Goal: Task Accomplishment & Management: Use online tool/utility

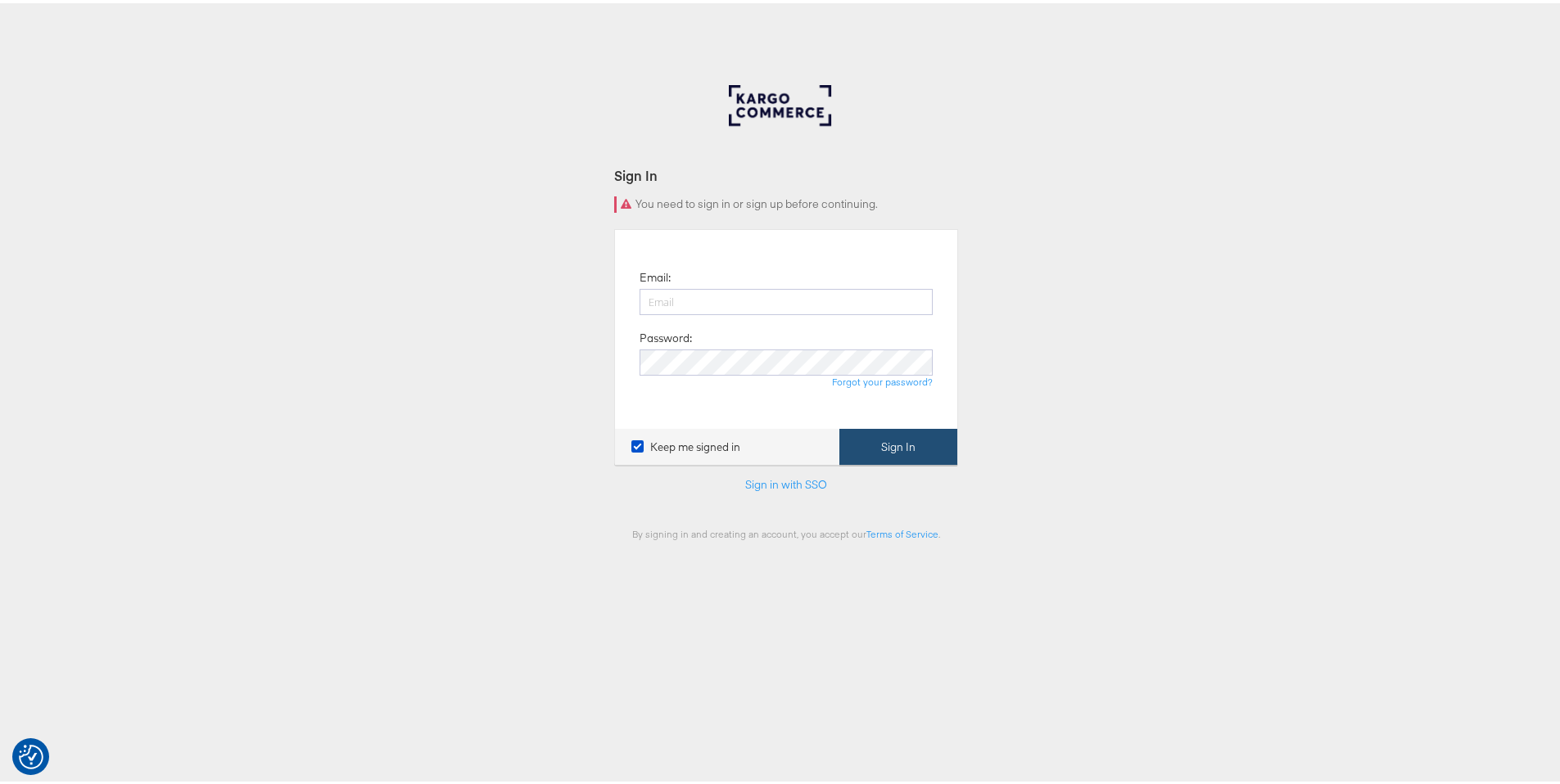
type input "ruben.ruiz@kargo.com"
click at [894, 426] on button "Sign In" at bounding box center [899, 444] width 118 height 37
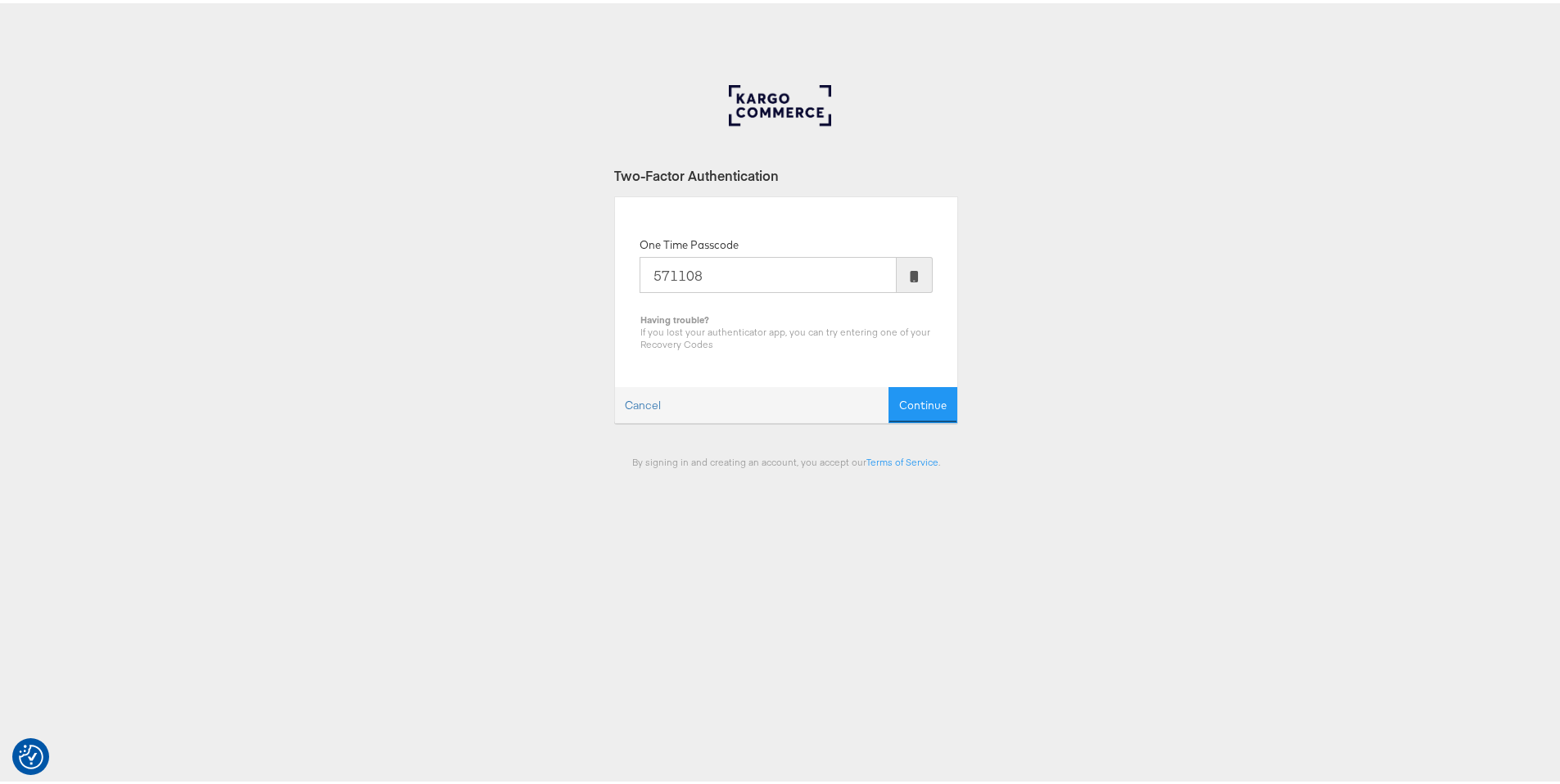
type input "571108"
click at [889, 384] on button "Continue" at bounding box center [923, 402] width 69 height 37
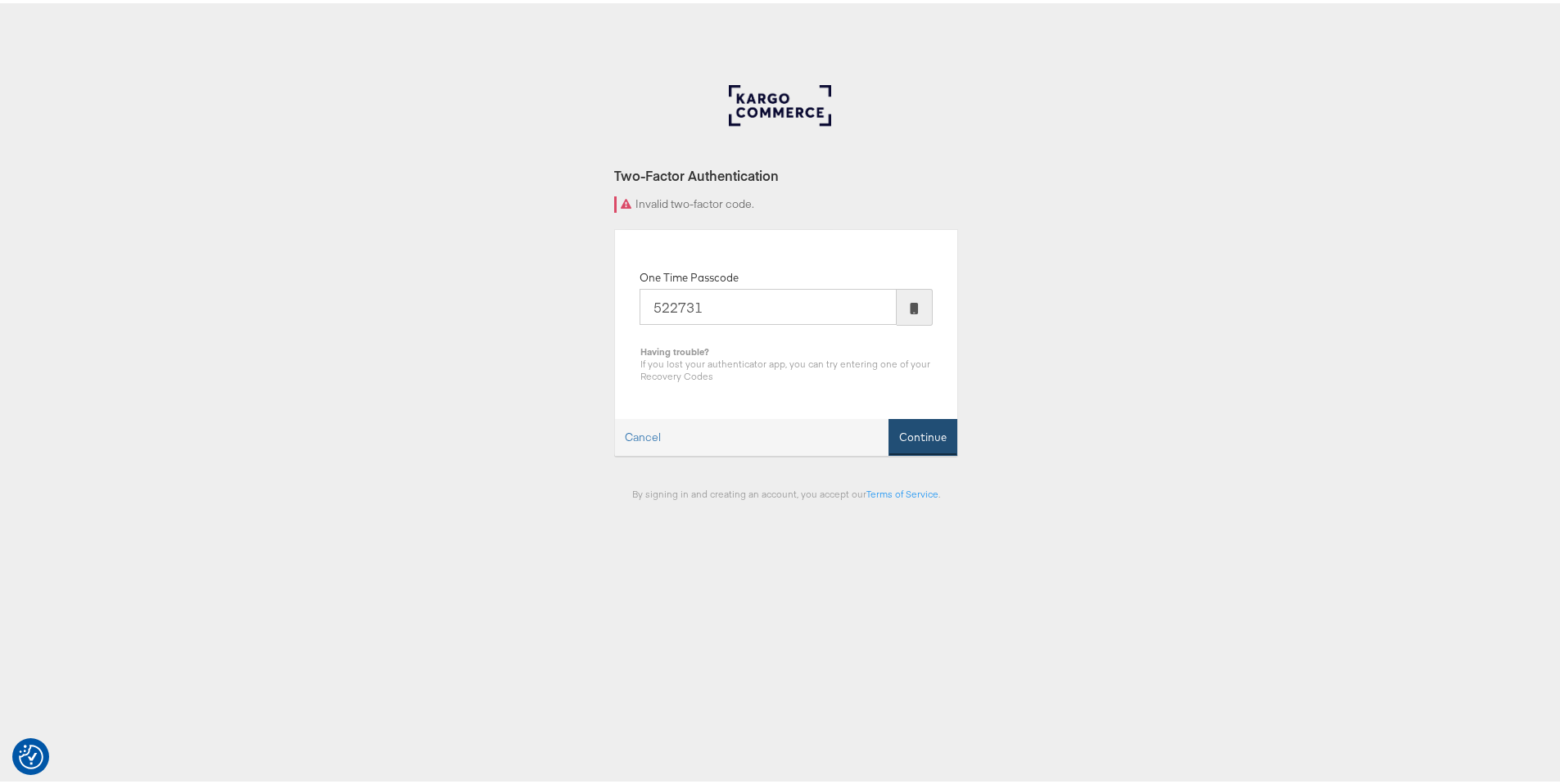
type input "522731"
click at [929, 437] on button "Continue" at bounding box center [923, 434] width 69 height 37
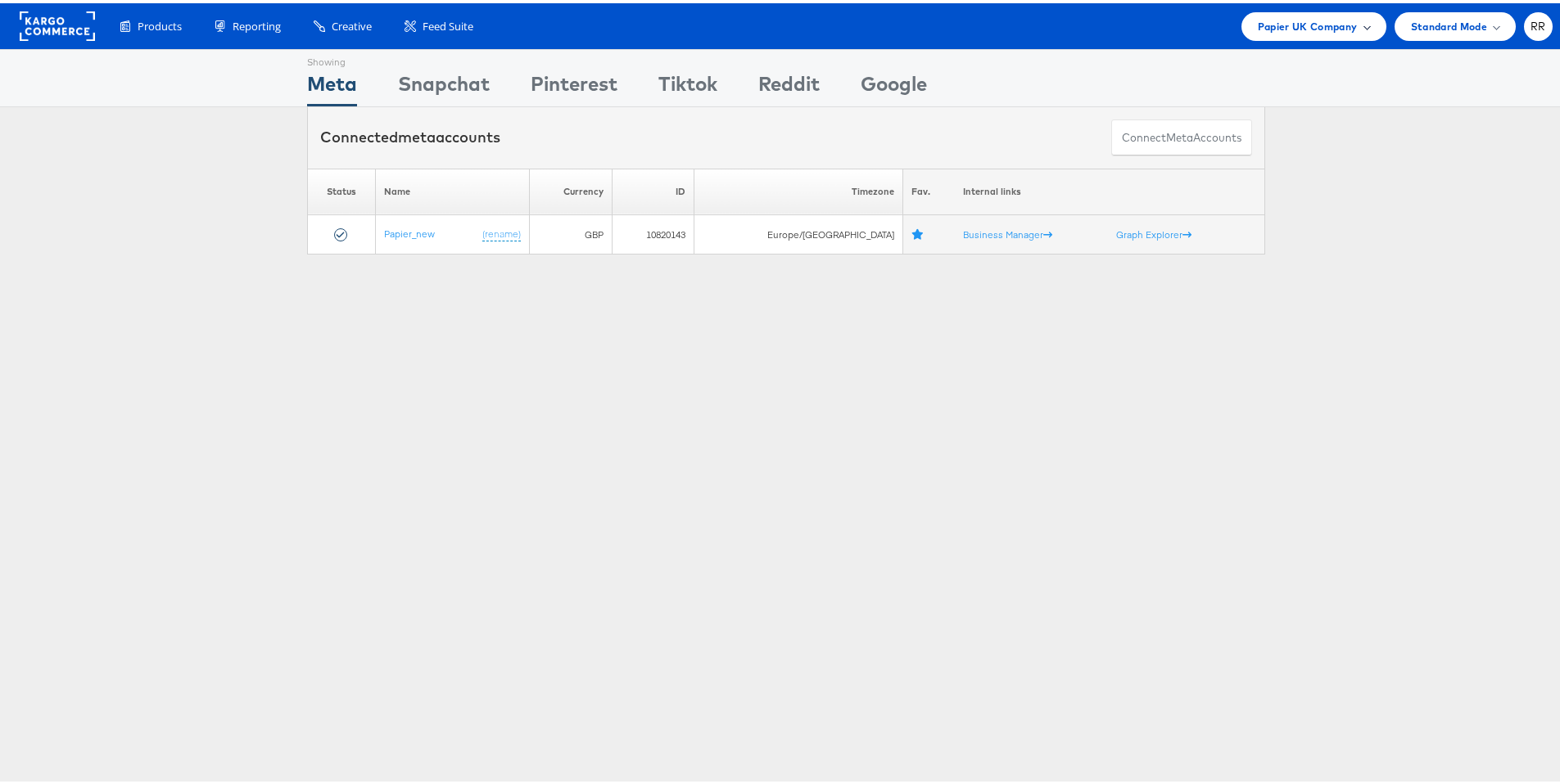
click at [1303, 31] on span "Papier UK Company" at bounding box center [1308, 24] width 100 height 17
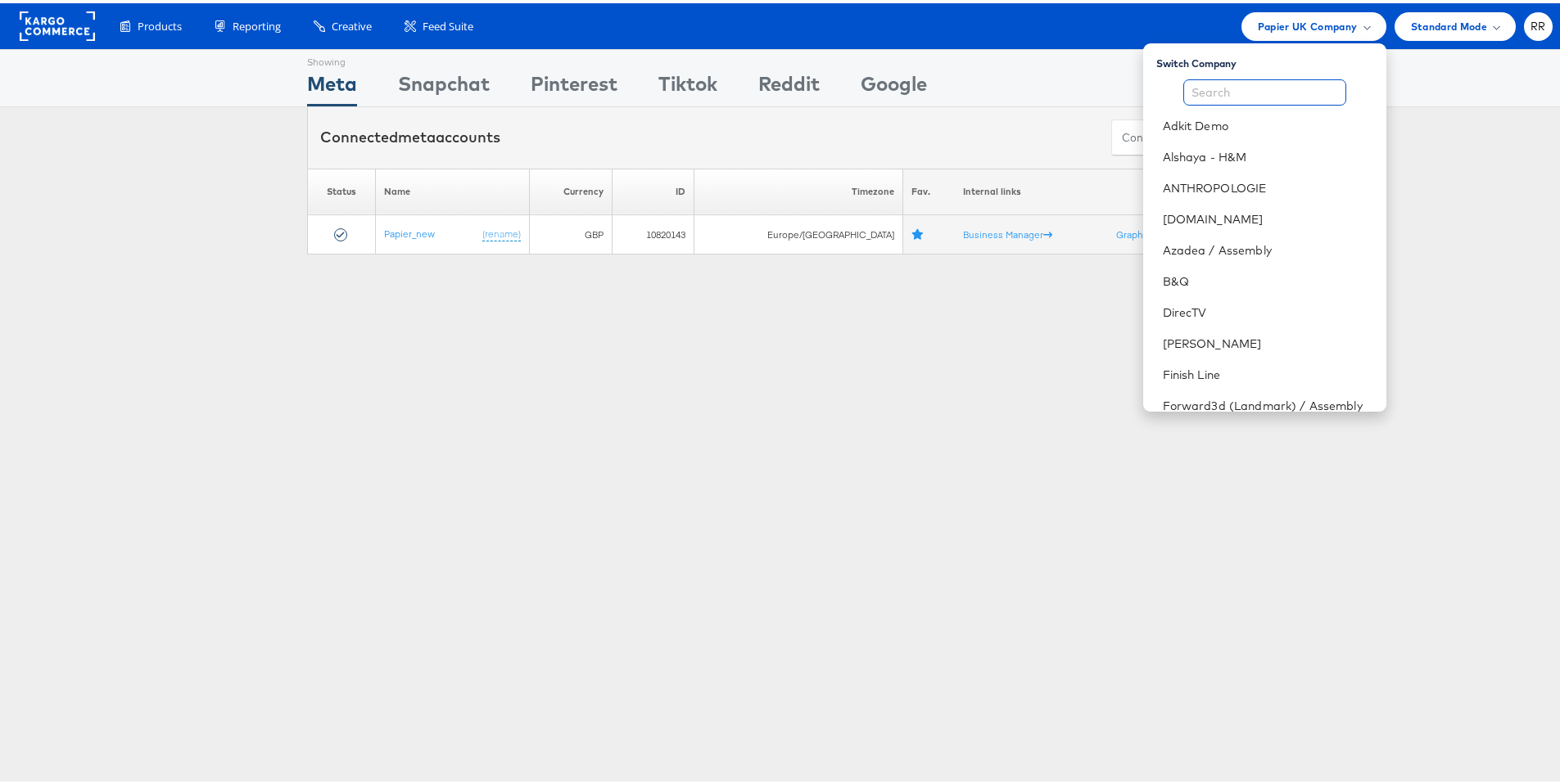
click at [1259, 91] on input "text" at bounding box center [1265, 89] width 163 height 26
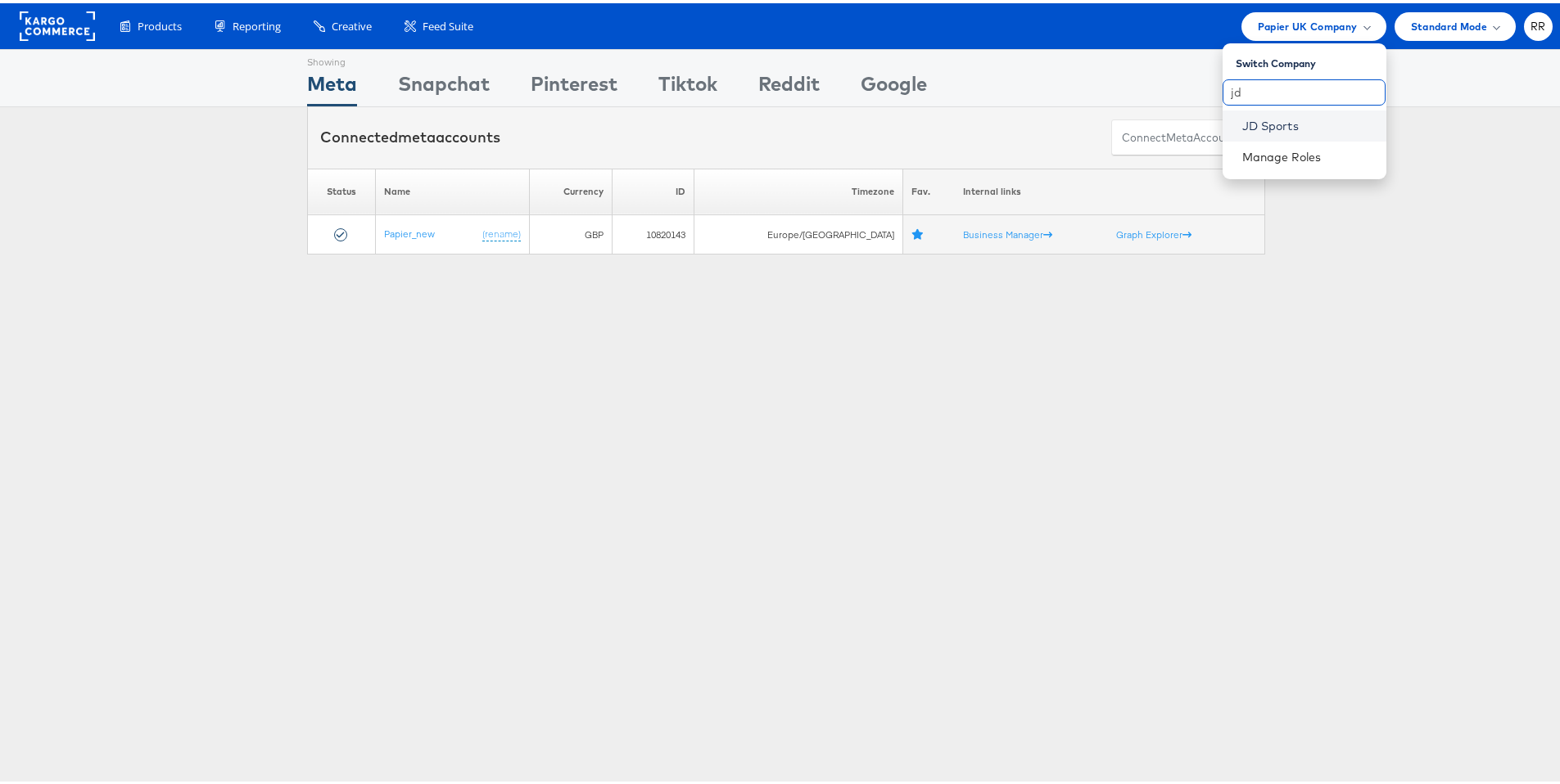
type input "jd"
click at [1285, 119] on link "JD Sports" at bounding box center [1308, 122] width 131 height 16
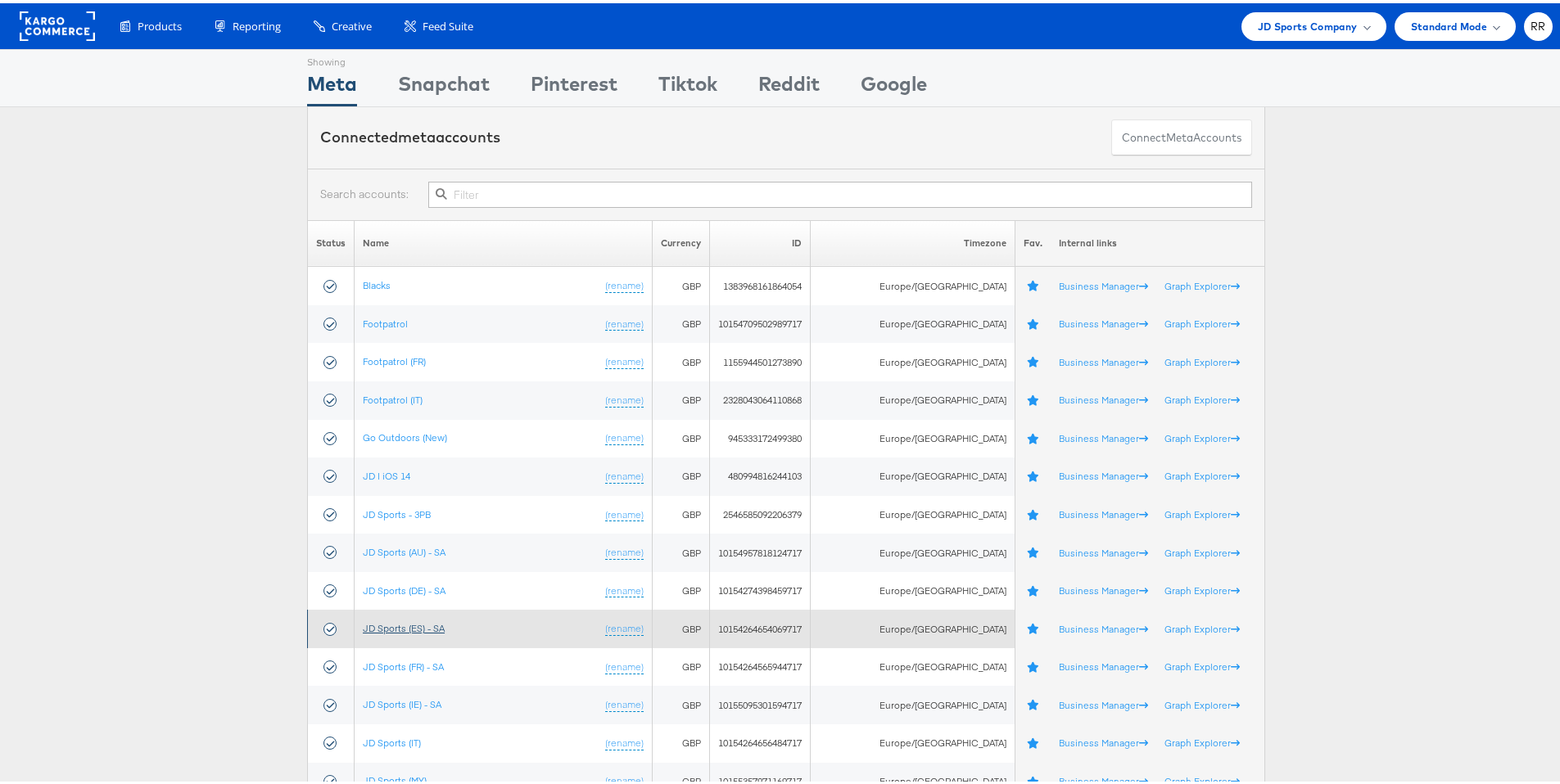
click at [427, 628] on link "JD Sports (ES) - SA" at bounding box center [403, 625] width 82 height 13
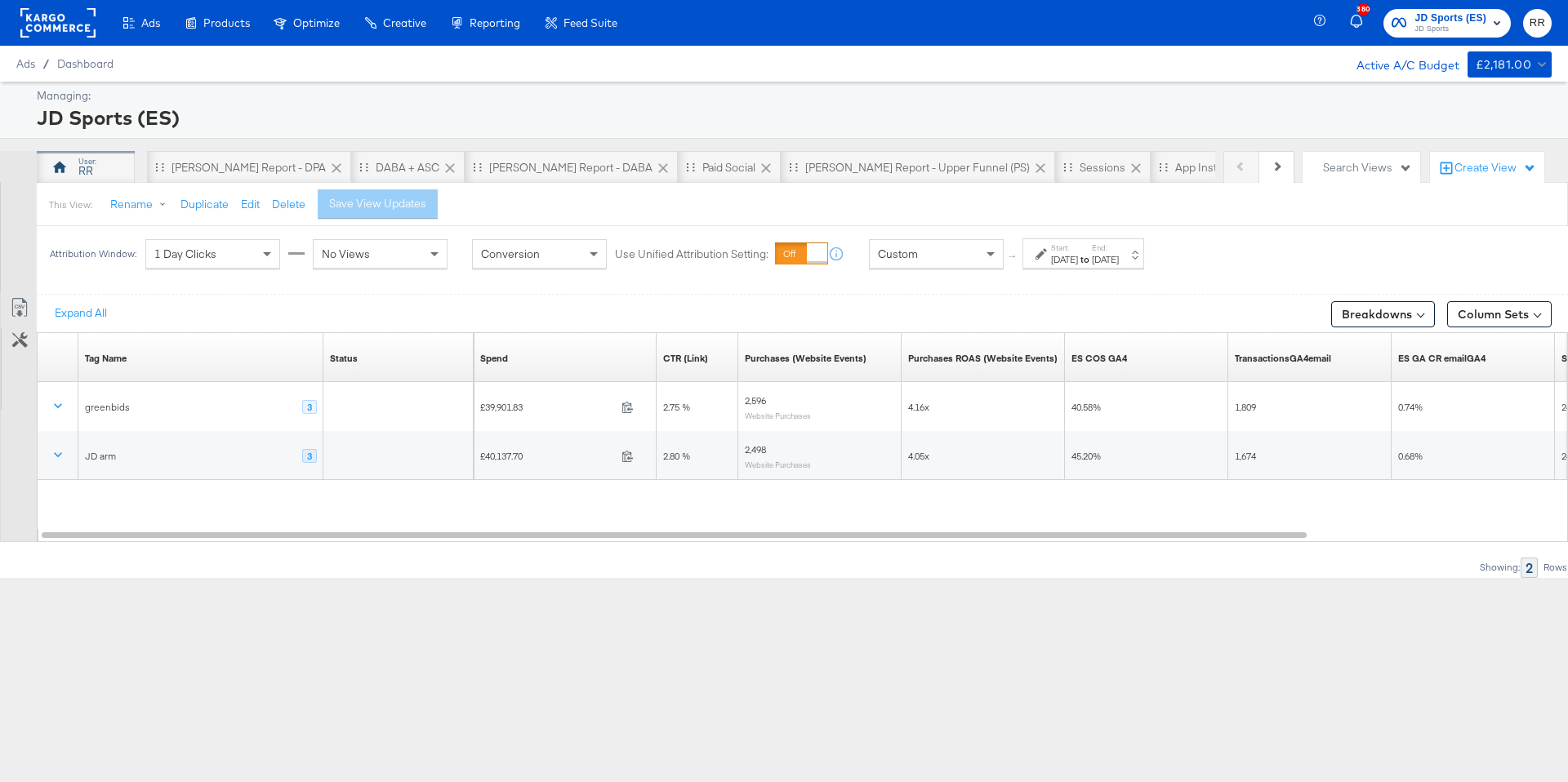
click at [95, 168] on div "RR" at bounding box center [86, 167] width 98 height 33
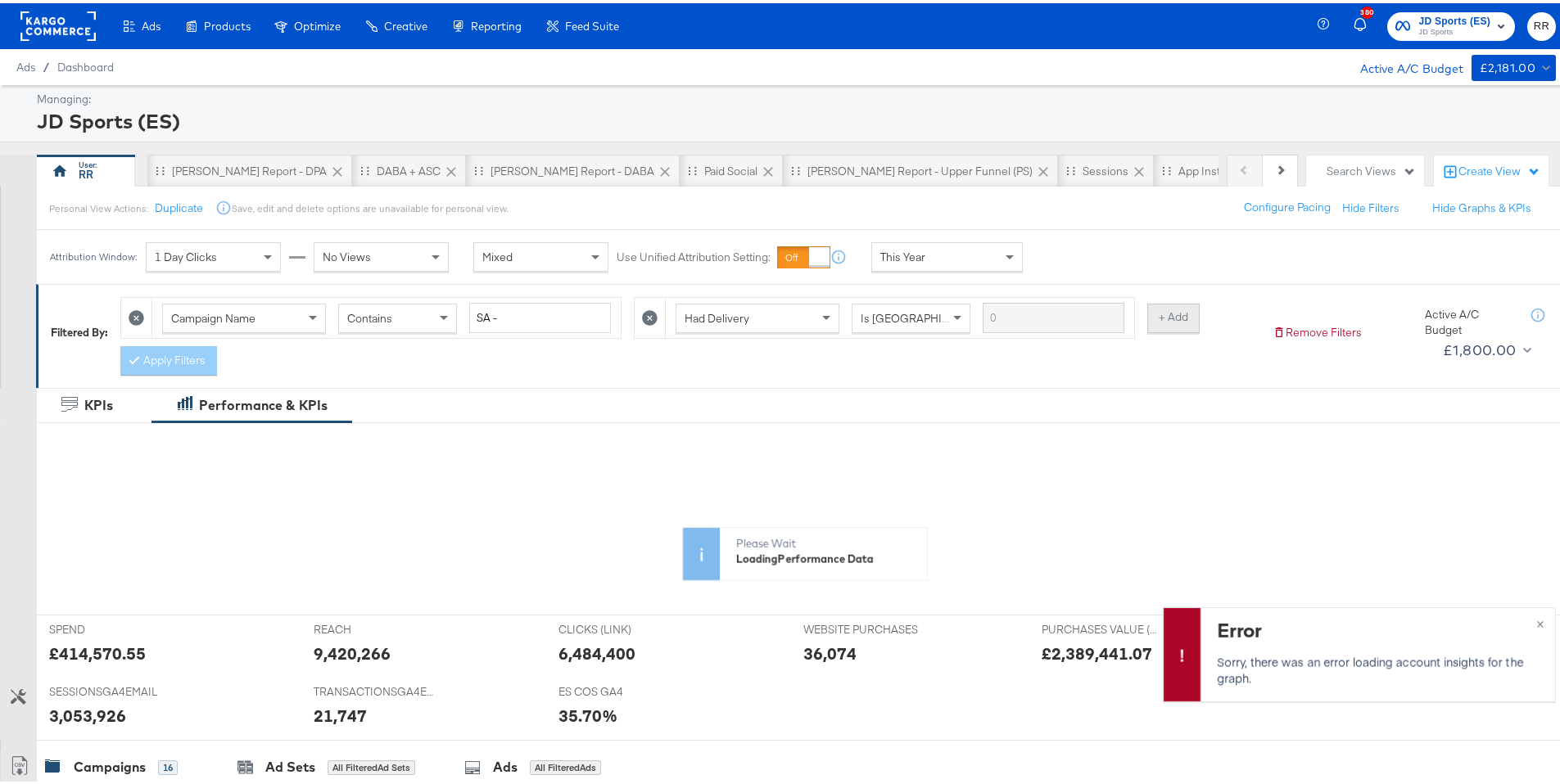
click at [1166, 317] on button "+ Add" at bounding box center [1174, 315] width 52 height 29
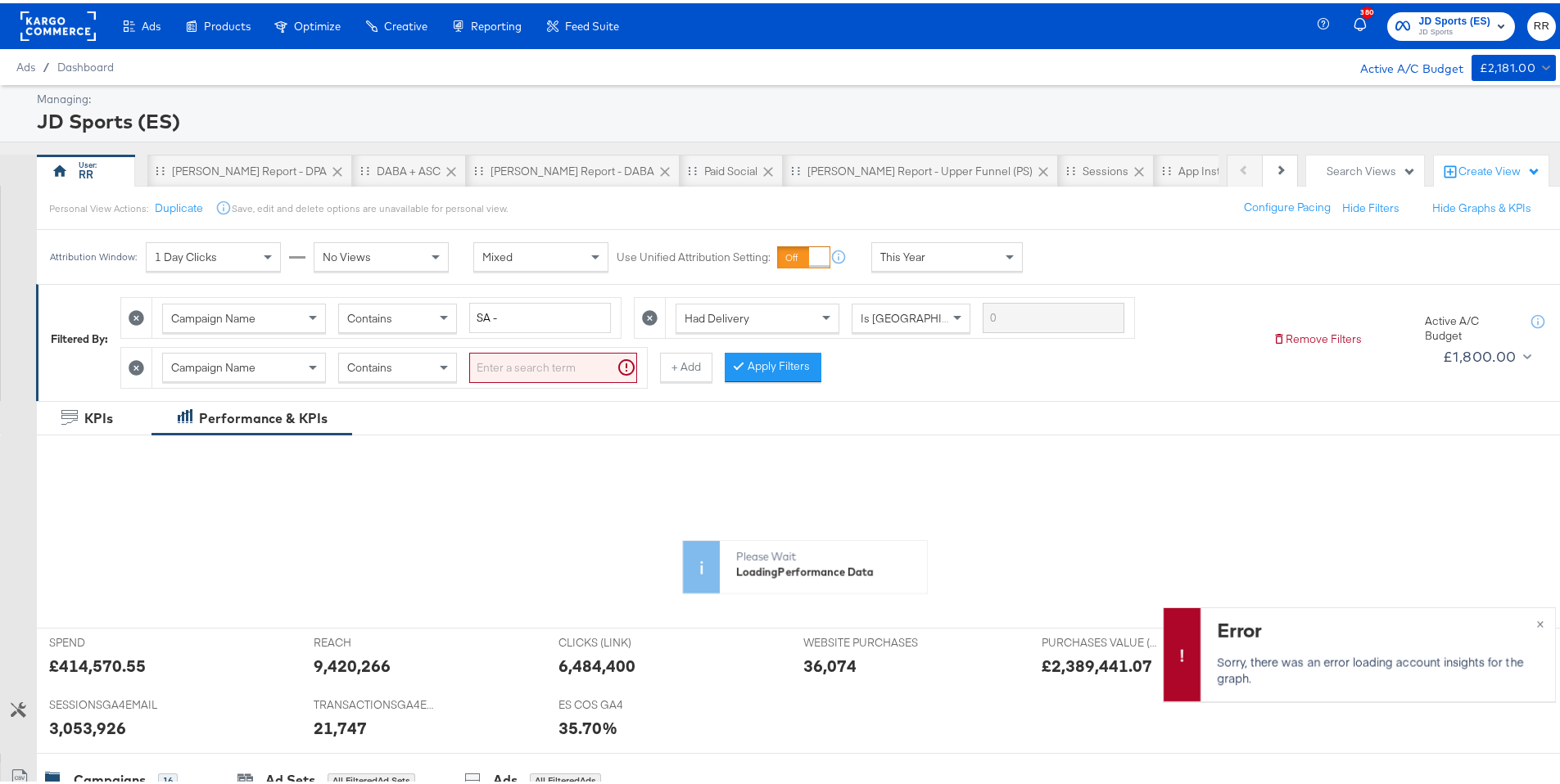
click at [273, 363] on div "Campaign Name" at bounding box center [244, 364] width 162 height 28
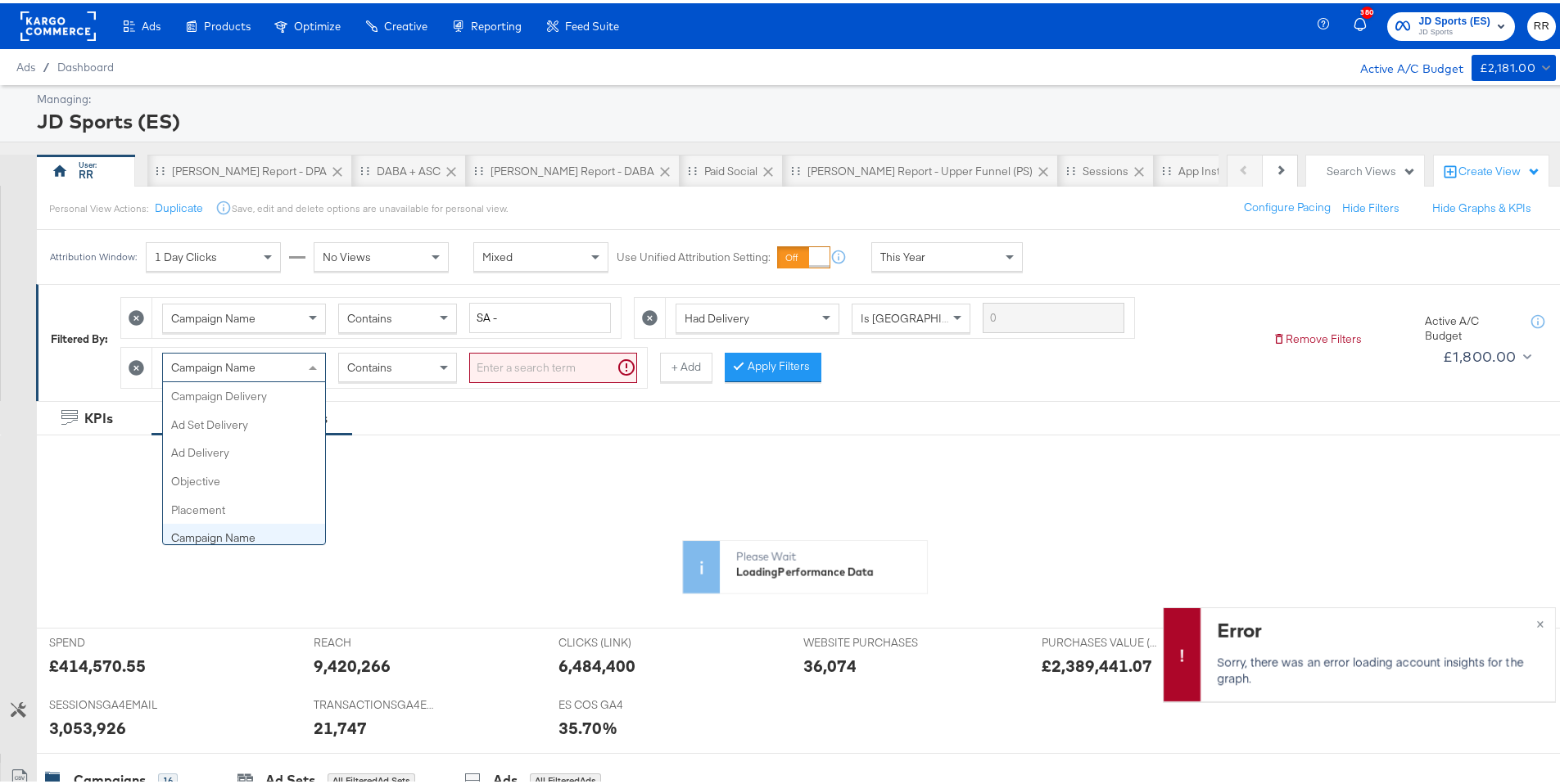
scroll to position [141, 0]
type input "id"
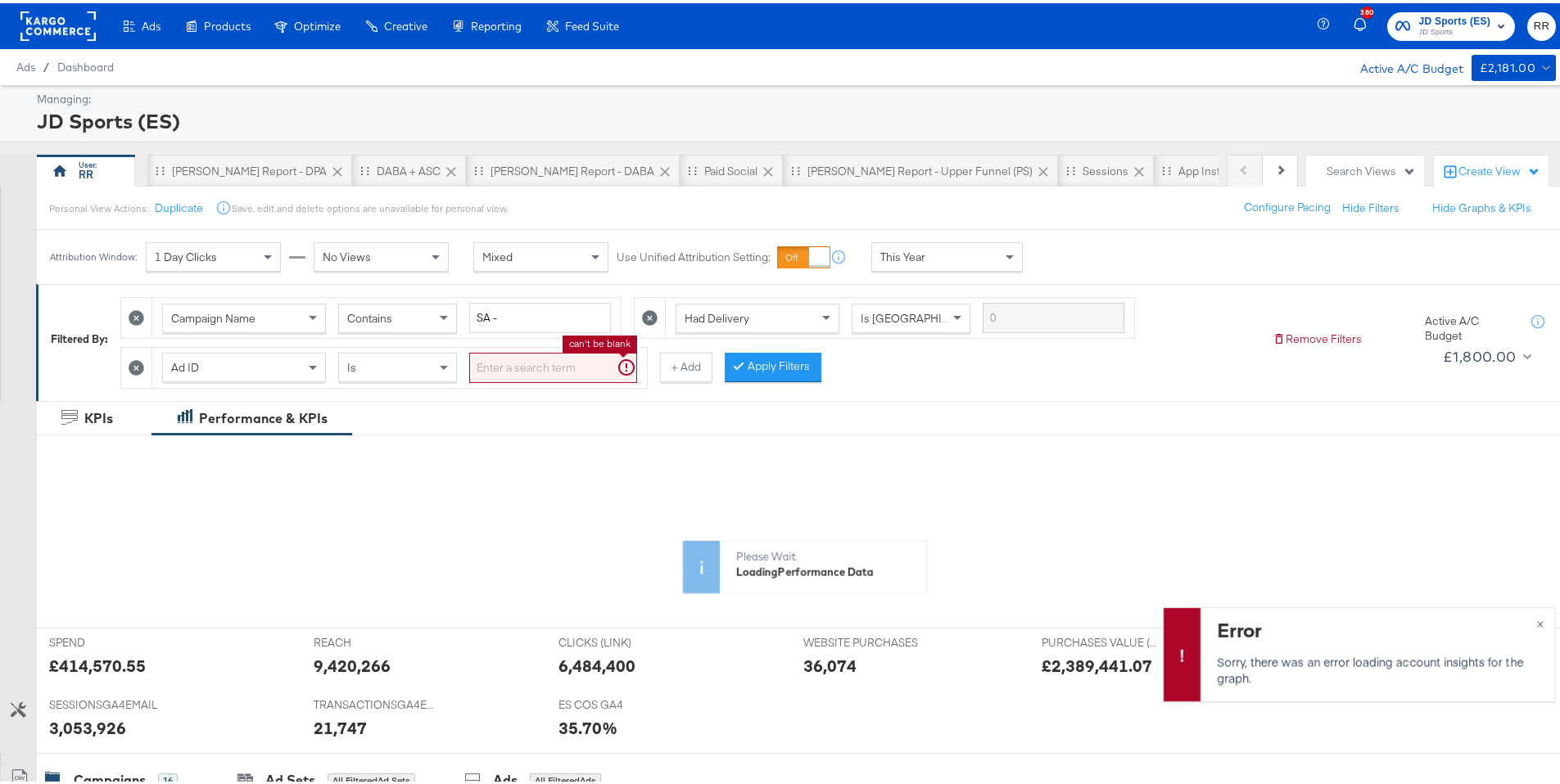
click at [549, 352] on input "search" at bounding box center [554, 365] width 168 height 30
click at [751, 362] on button "Apply Filters" at bounding box center [746, 364] width 97 height 29
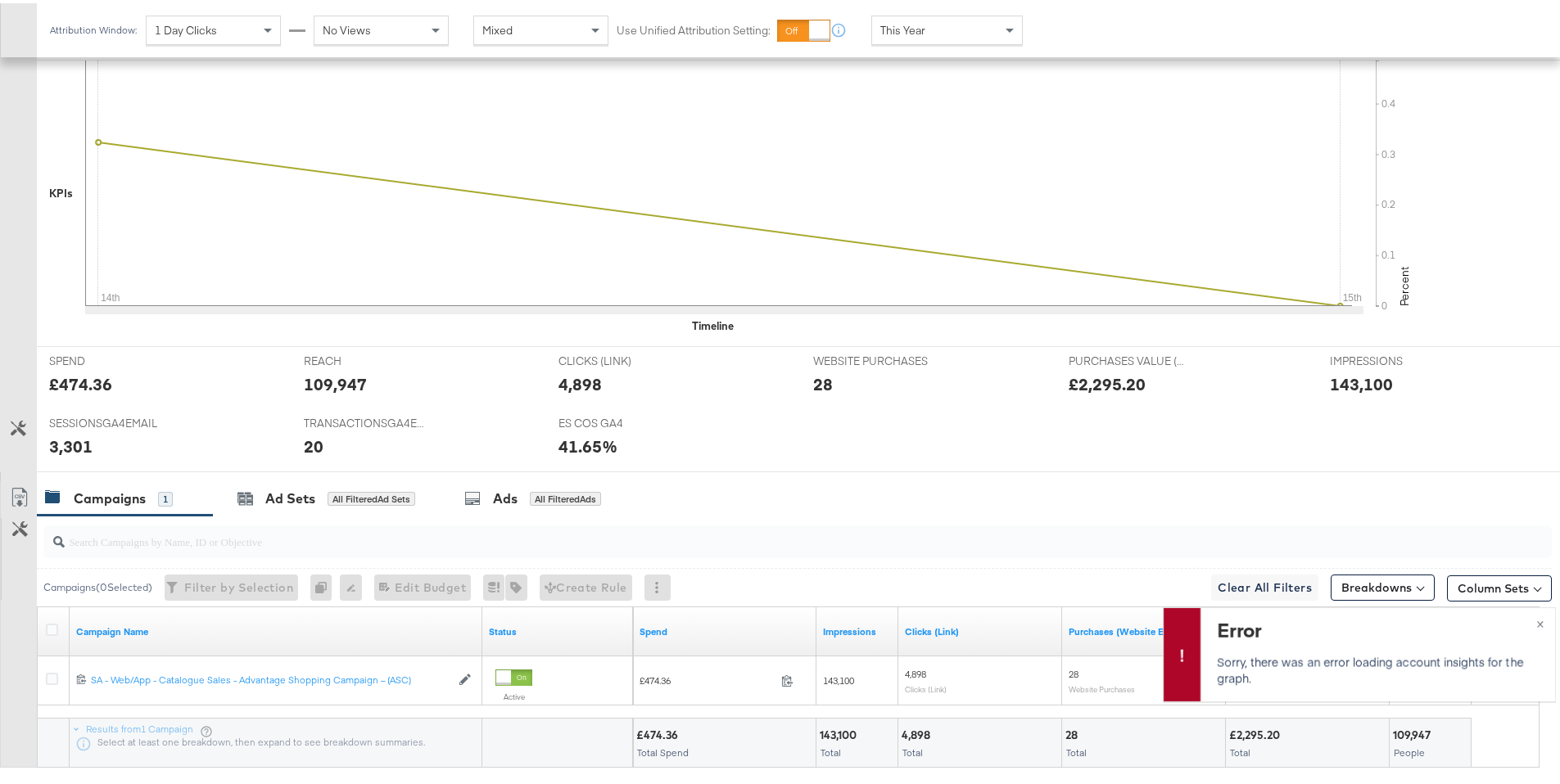
scroll to position [444, 0]
click at [511, 506] on div "Ads All Filtered Ads" at bounding box center [536, 493] width 193 height 35
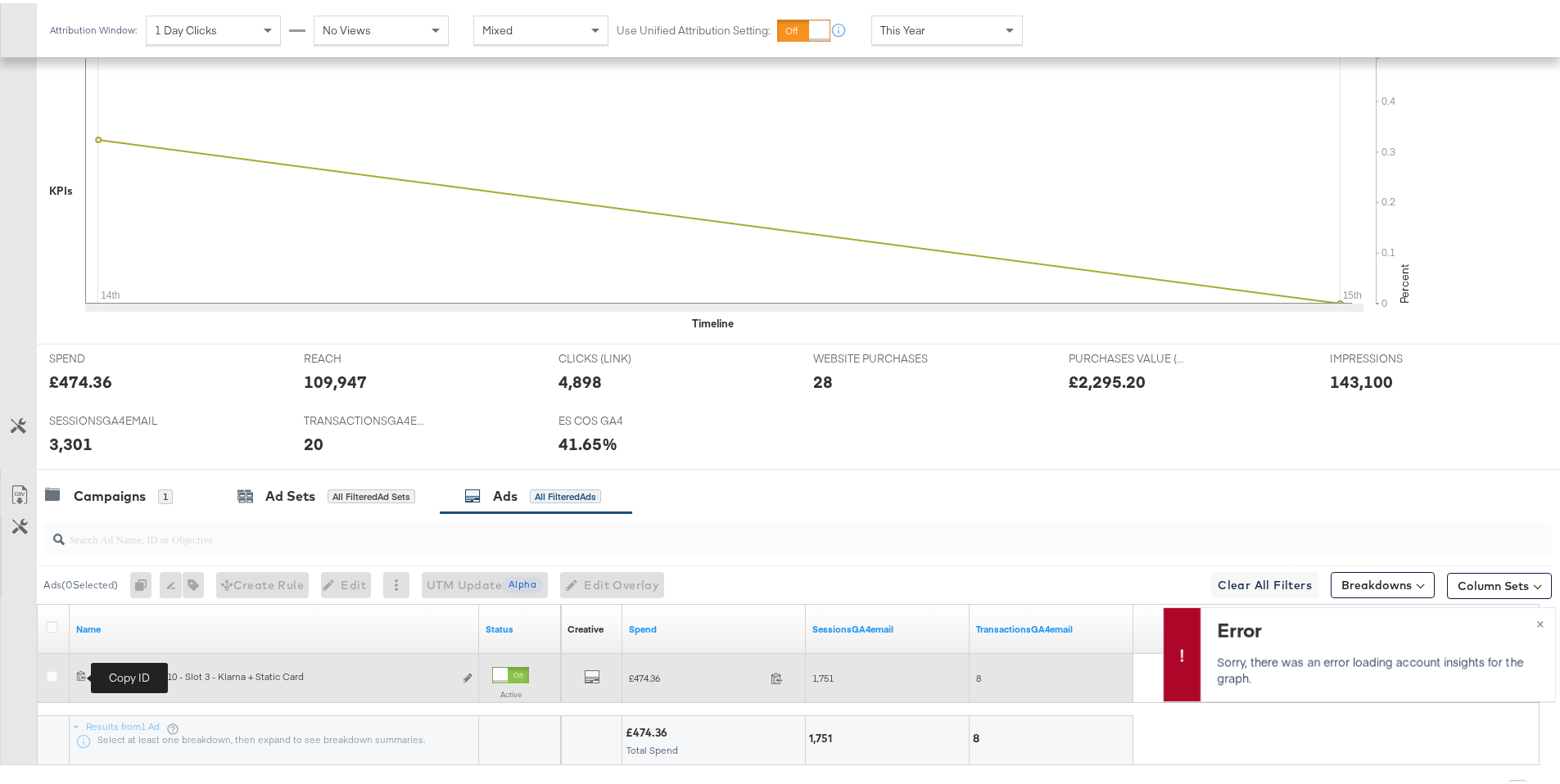
click at [82, 676] on icon at bounding box center [82, 672] width 11 height 11
click at [596, 676] on icon "default" at bounding box center [592, 673] width 16 height 16
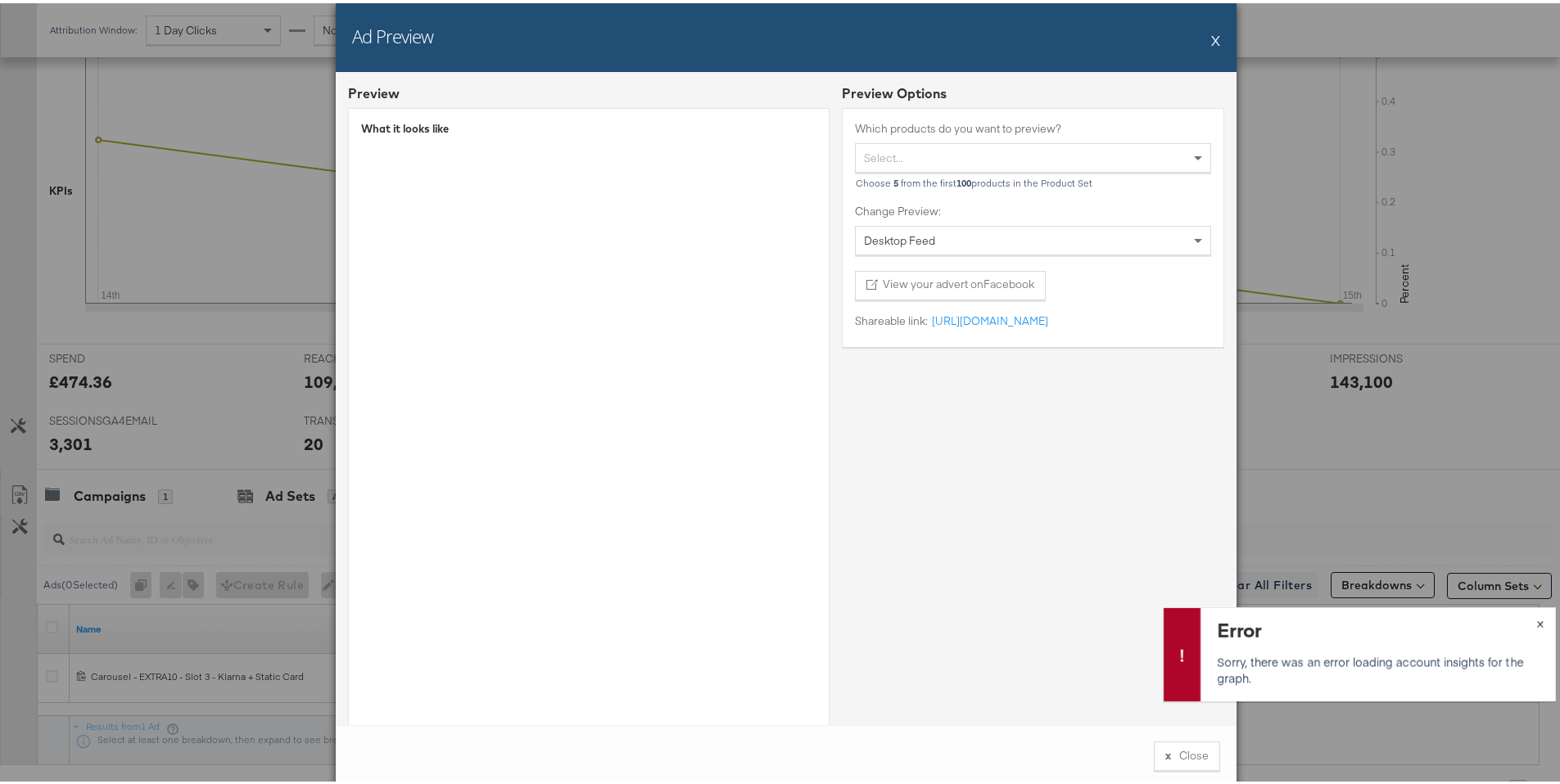
click at [1536, 625] on span "×" at bounding box center [1540, 619] width 8 height 19
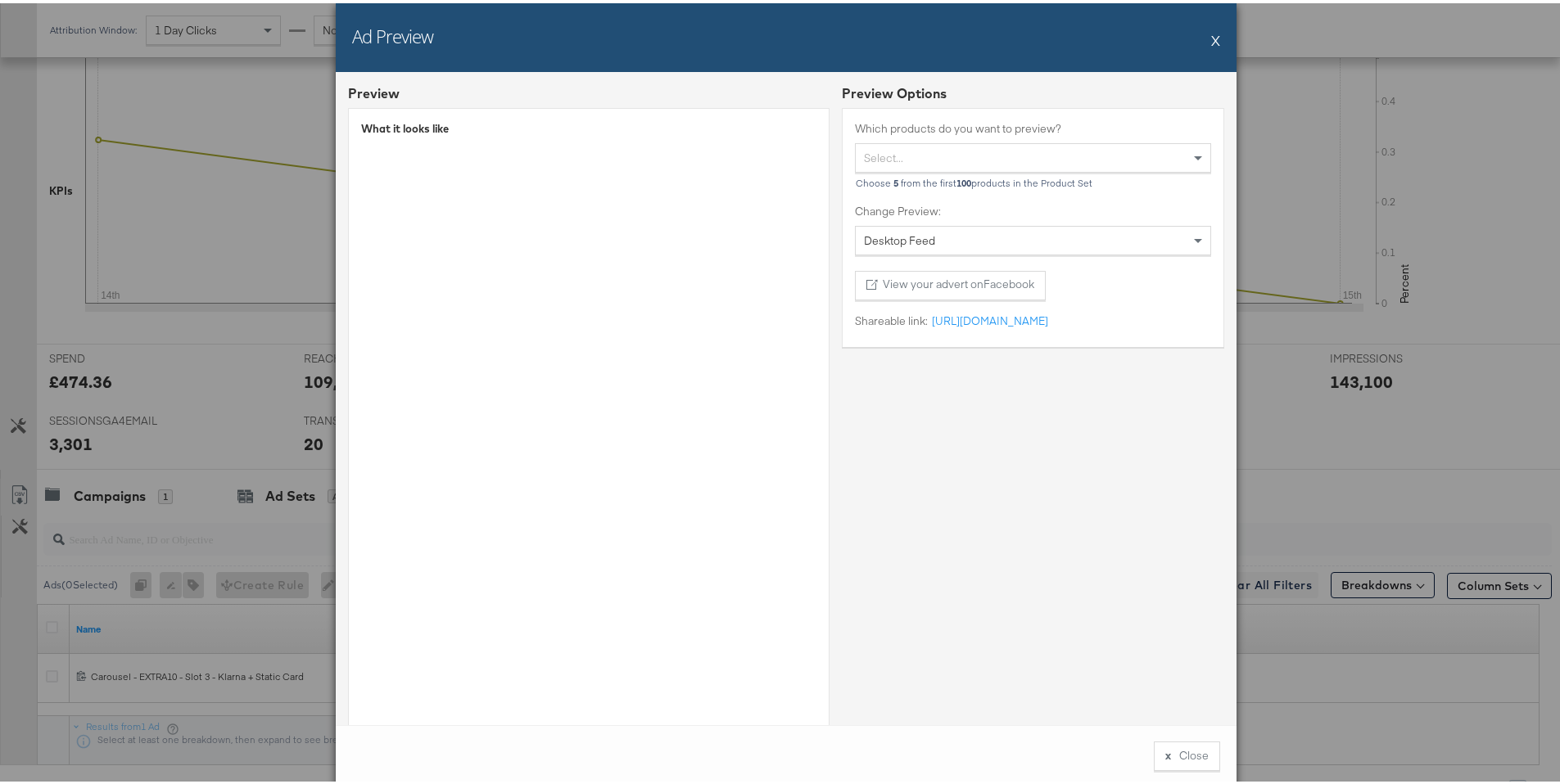
click at [922, 241] on div "Desktop Feed" at bounding box center [1032, 237] width 354 height 28
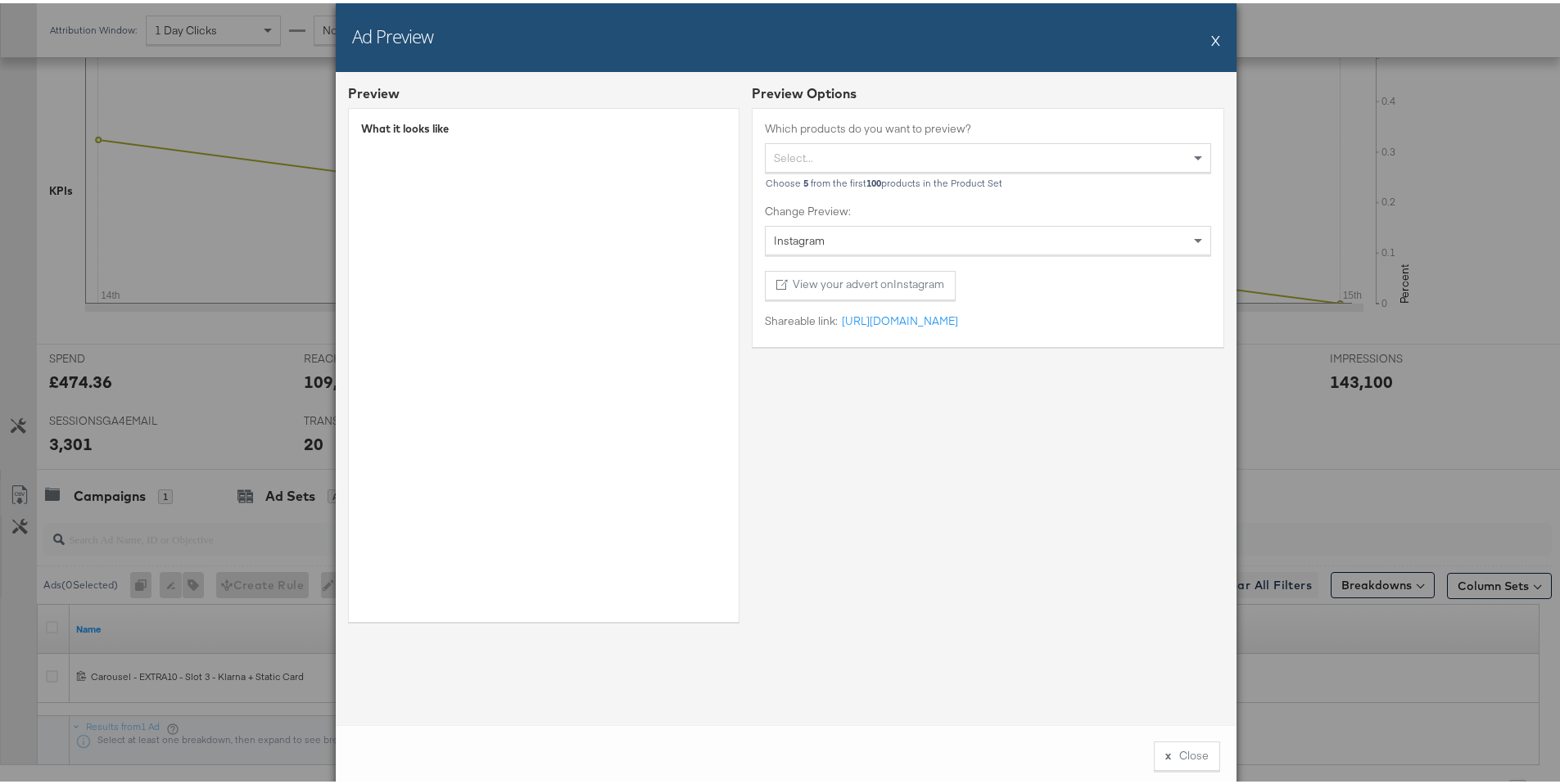
scroll to position [447, 0]
click at [1211, 43] on button "X" at bounding box center [1215, 36] width 9 height 33
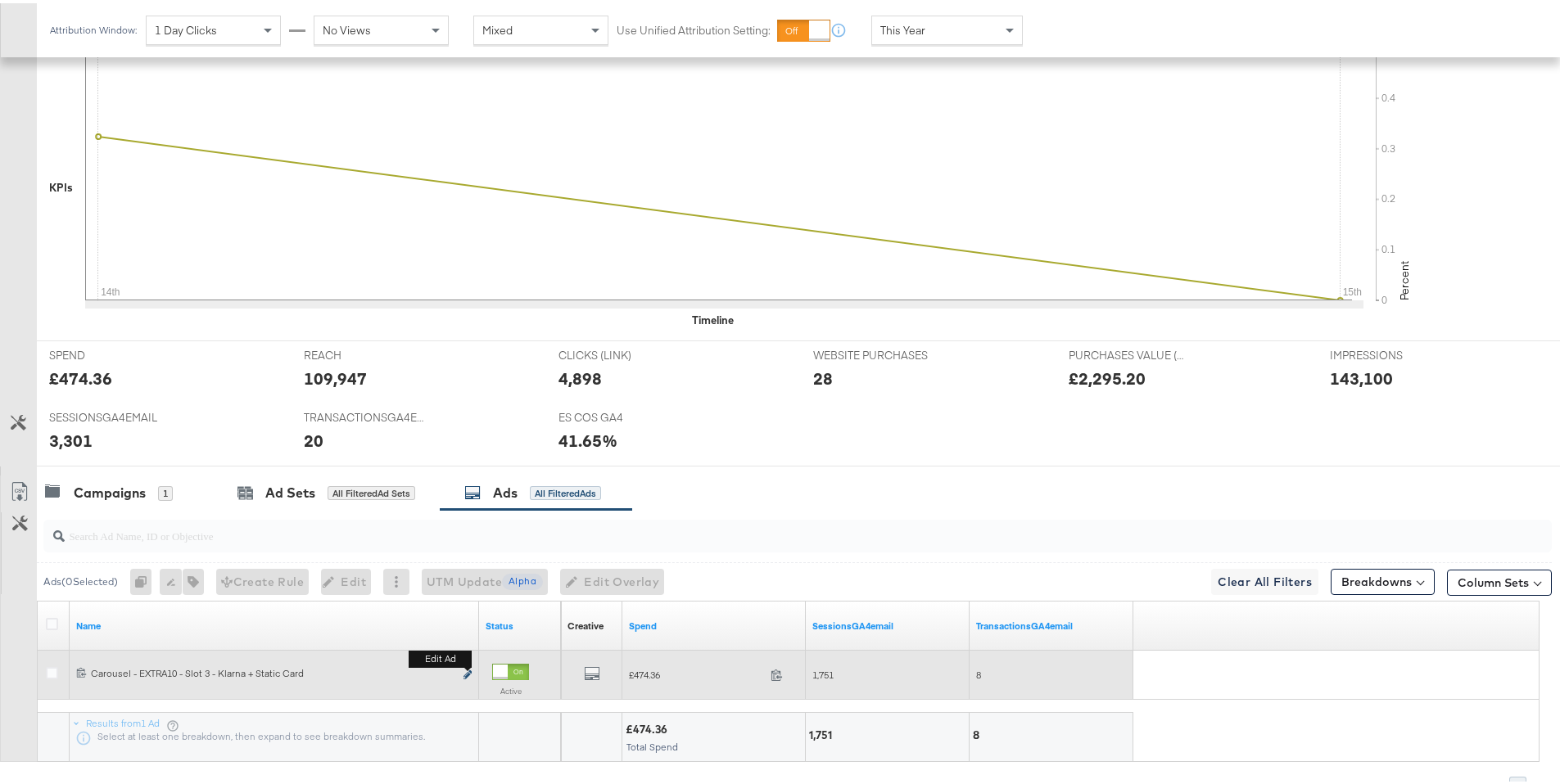
click at [471, 672] on icon "link" at bounding box center [468, 671] width 8 height 9
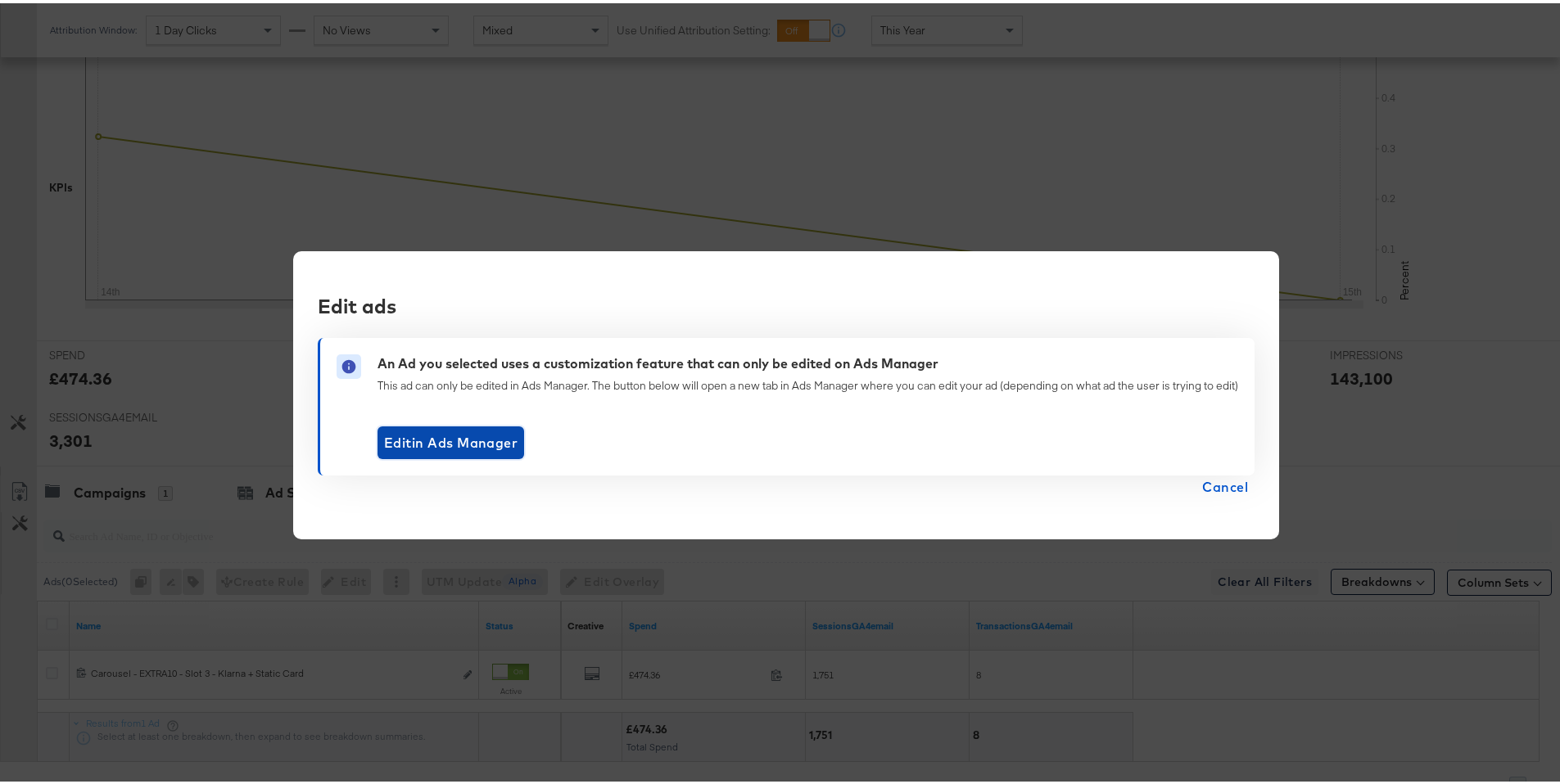
click at [475, 449] on span "Edit in Ads Manager" at bounding box center [450, 439] width 134 height 23
click at [1209, 485] on span "Cancel" at bounding box center [1225, 484] width 46 height 23
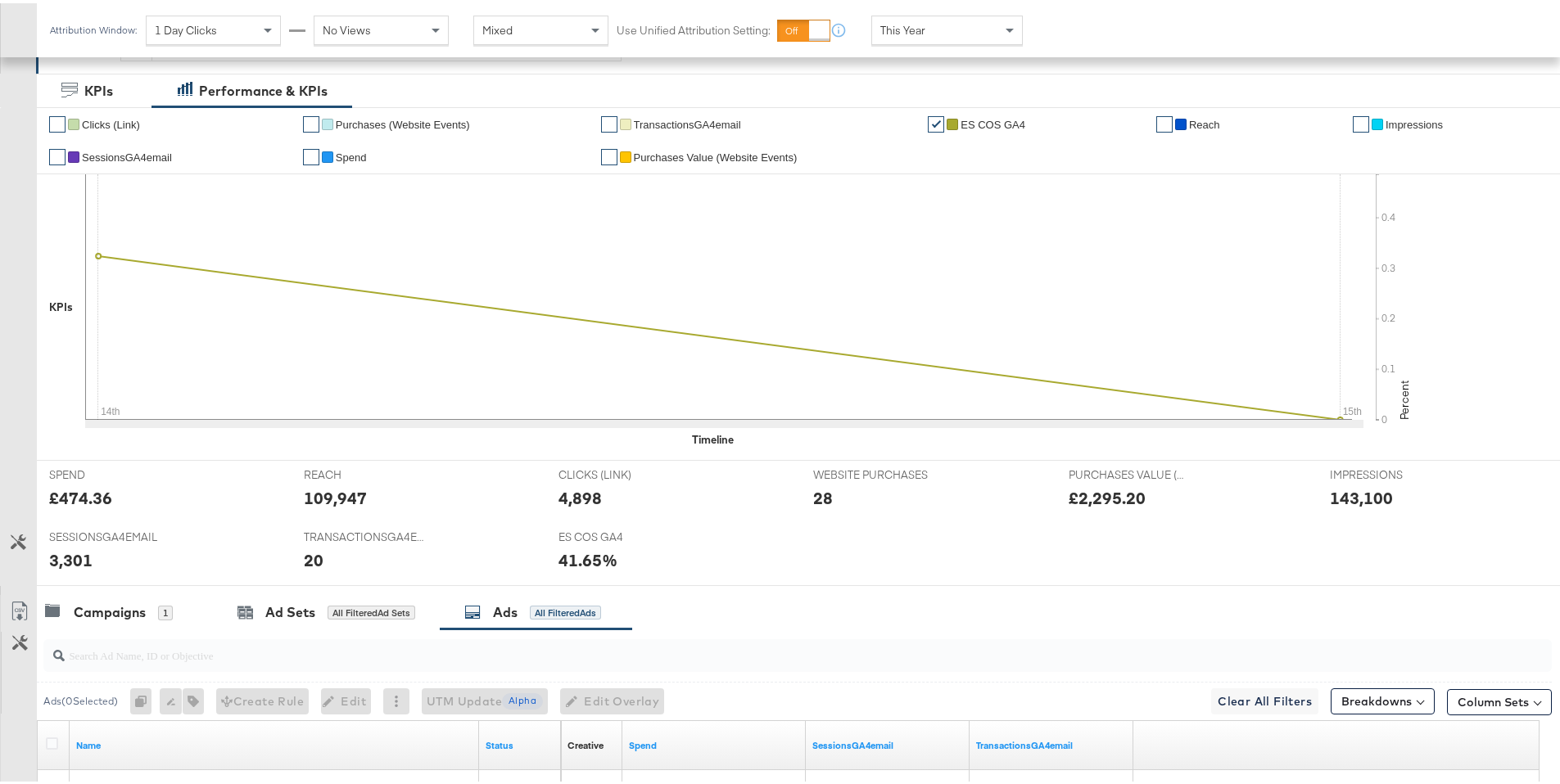
scroll to position [0, 0]
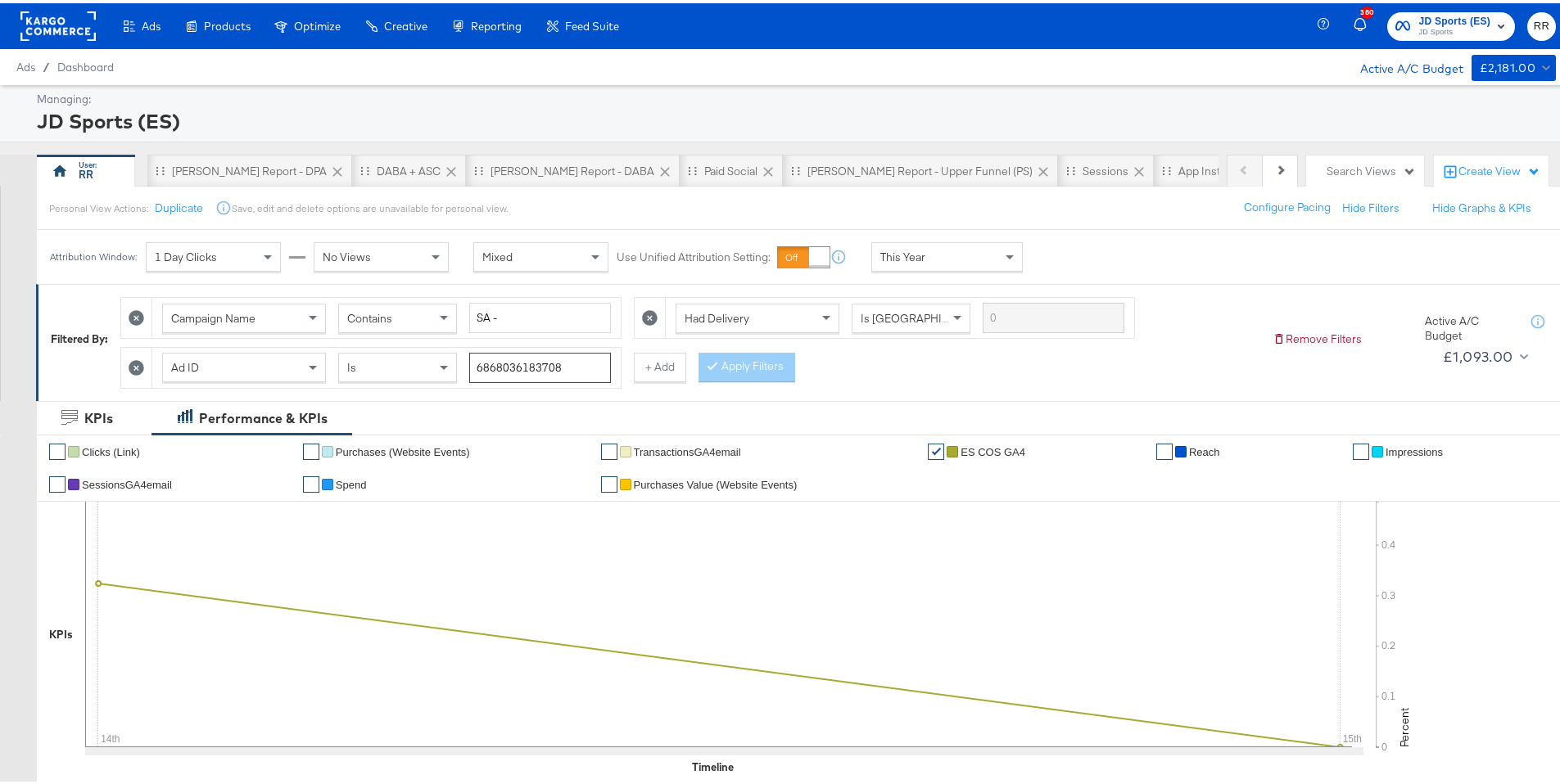
click at [575, 370] on input "6868036183708" at bounding box center [540, 365] width 141 height 30
paste input "https://m.jdsports.es/product/rosa-converse-all-star-high-para-mujer/19701346_j…"
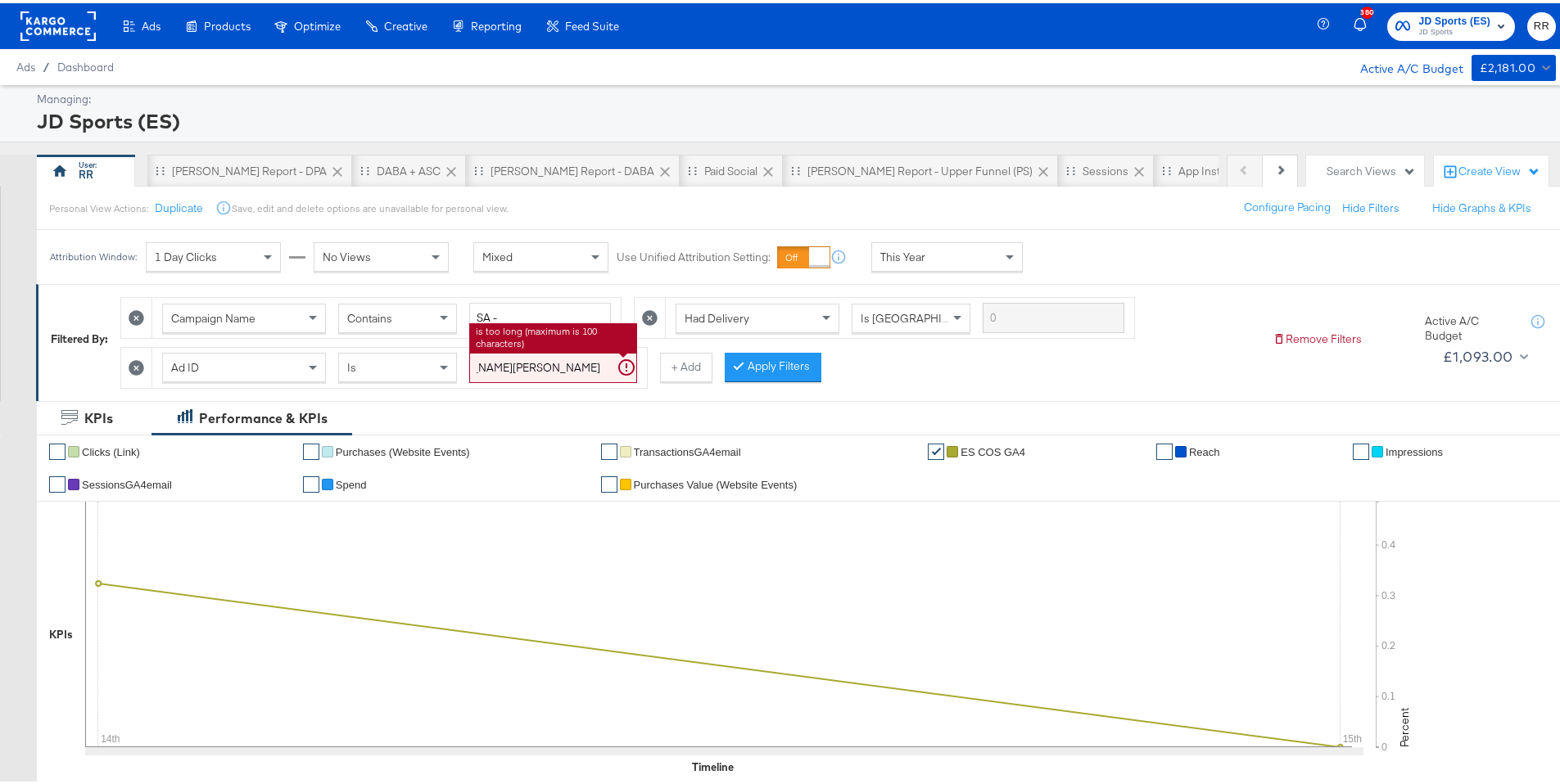
type input "https://m.jdsports.es/product/rosa-converse-all-star-high-para-mujer/19701346_j…"
click at [557, 367] on input "https://m.jdsports.es/product/rosa-converse-all-star-high-para-mujer/19701346_j…" at bounding box center [554, 365] width 168 height 30
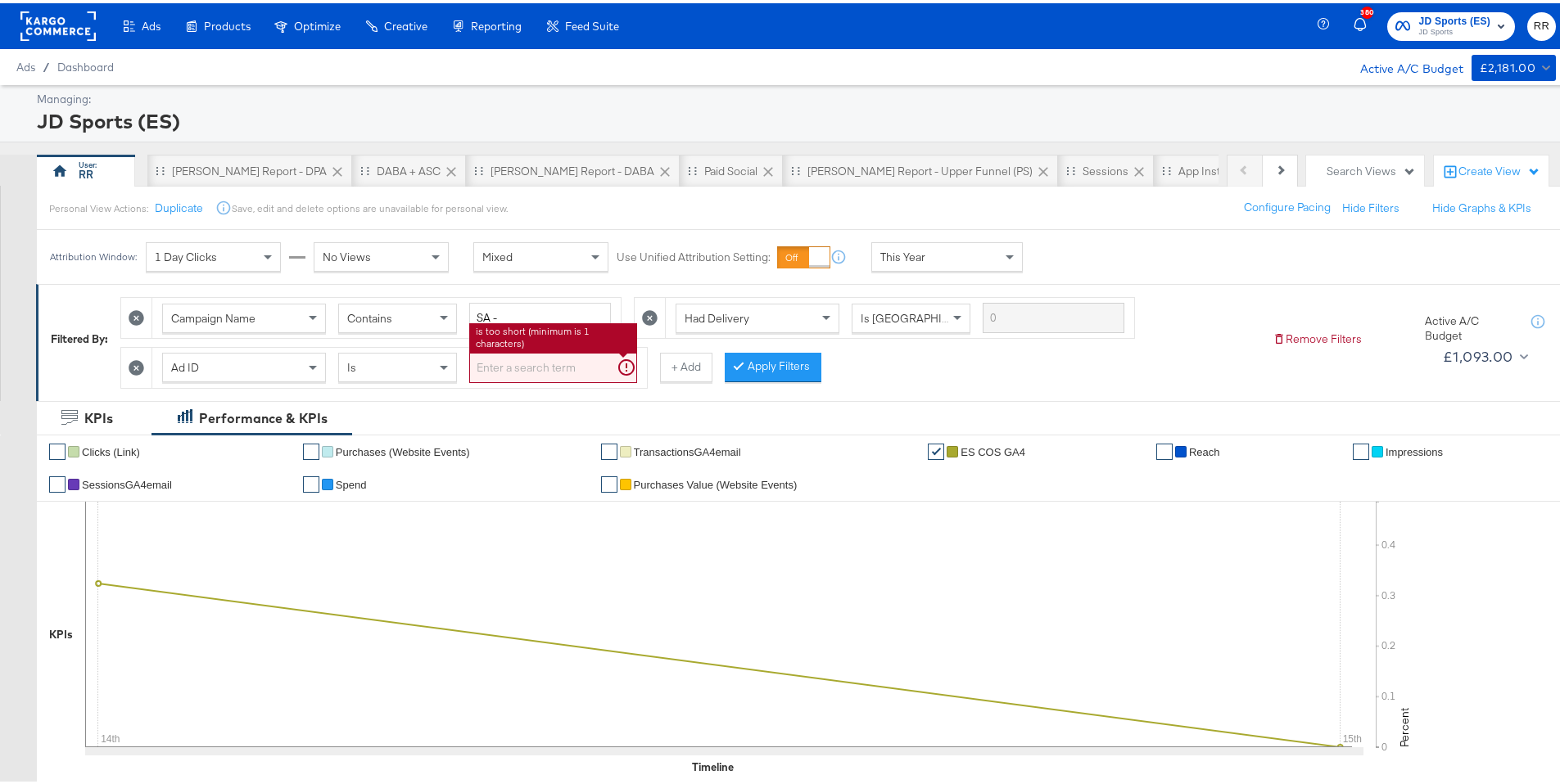
paste input "120234172153640282"
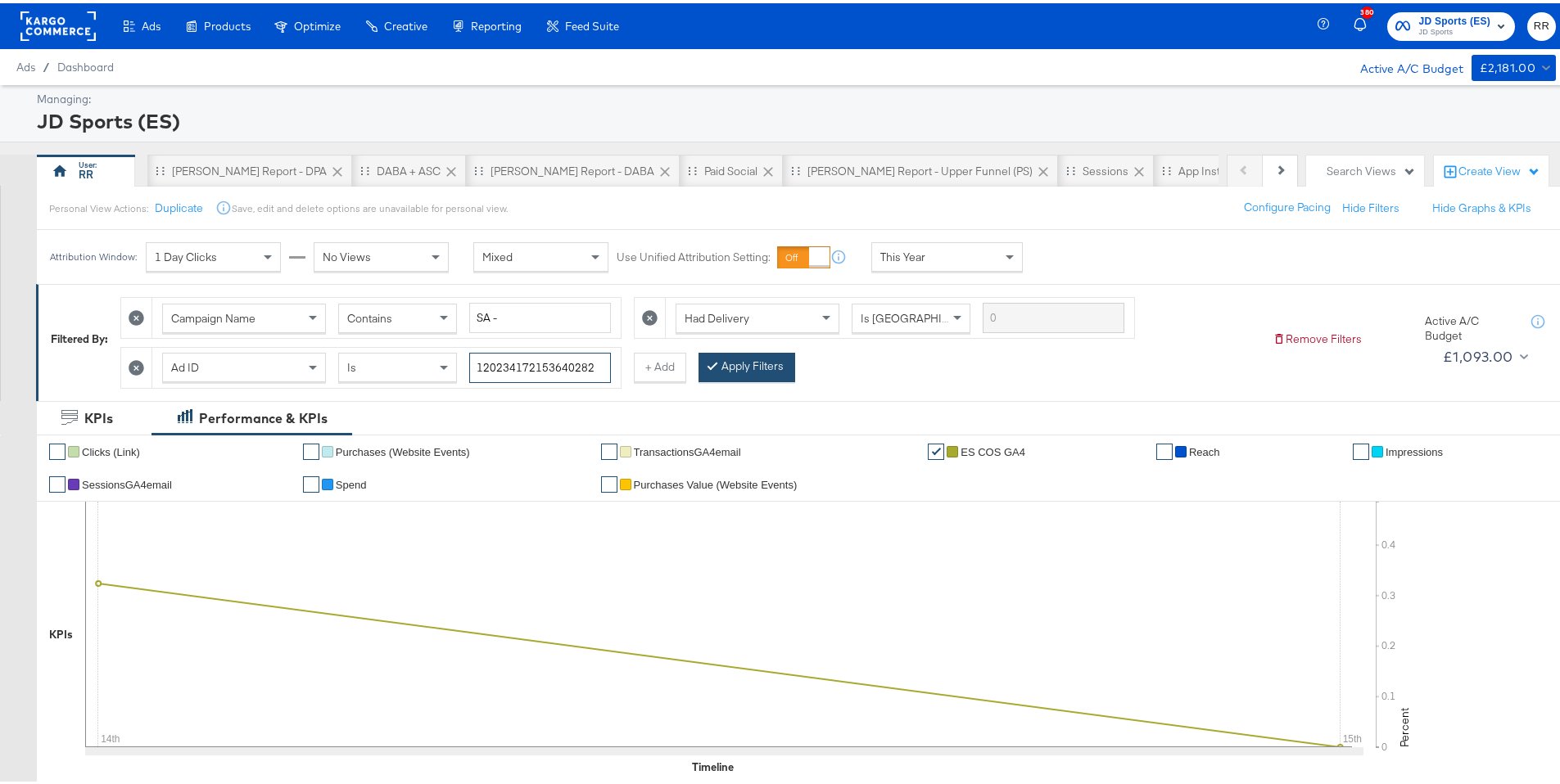
type input "120234172153640282"
click at [746, 372] on button "Apply Filters" at bounding box center [746, 364] width 97 height 29
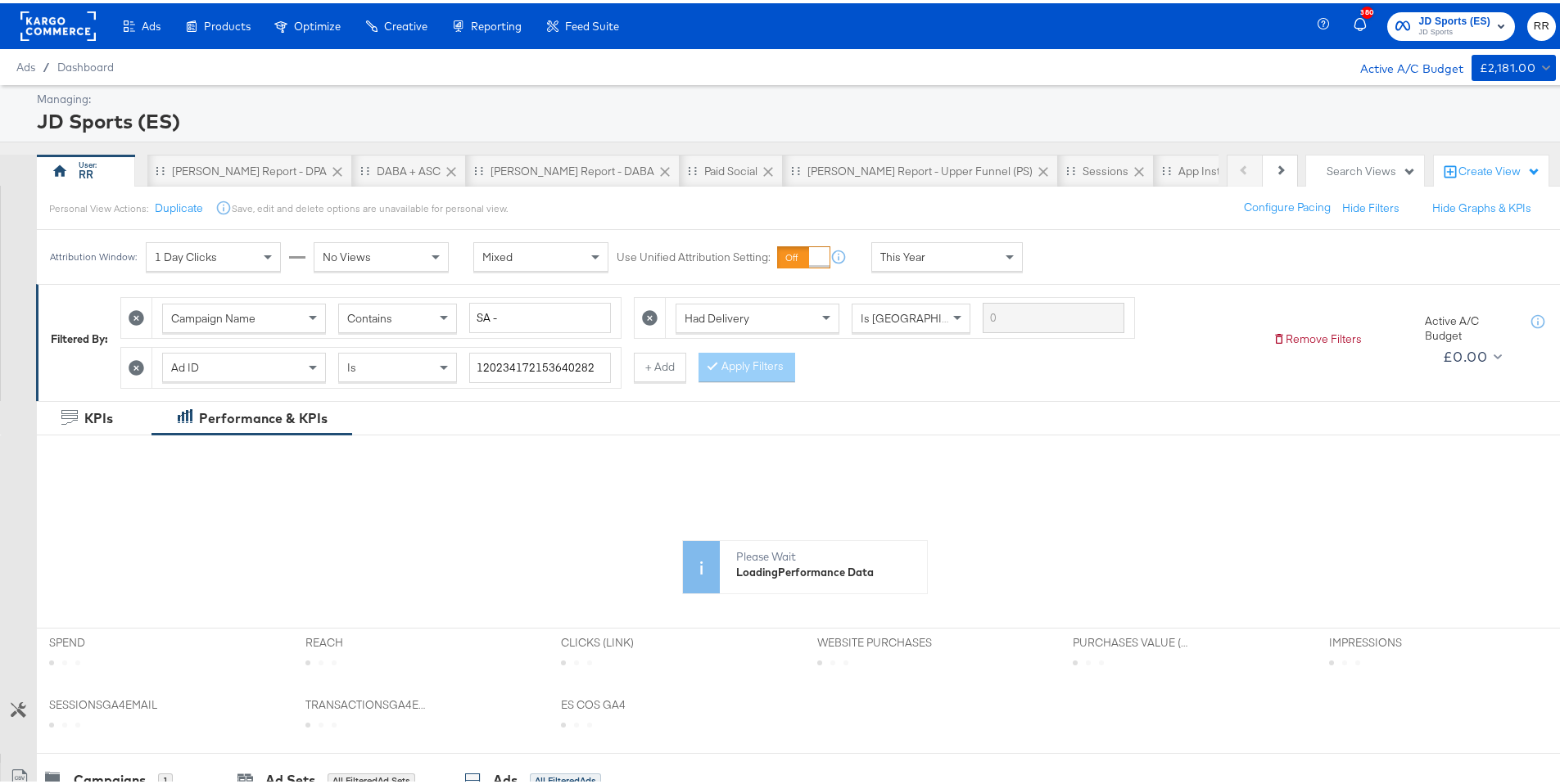
scroll to position [348, 0]
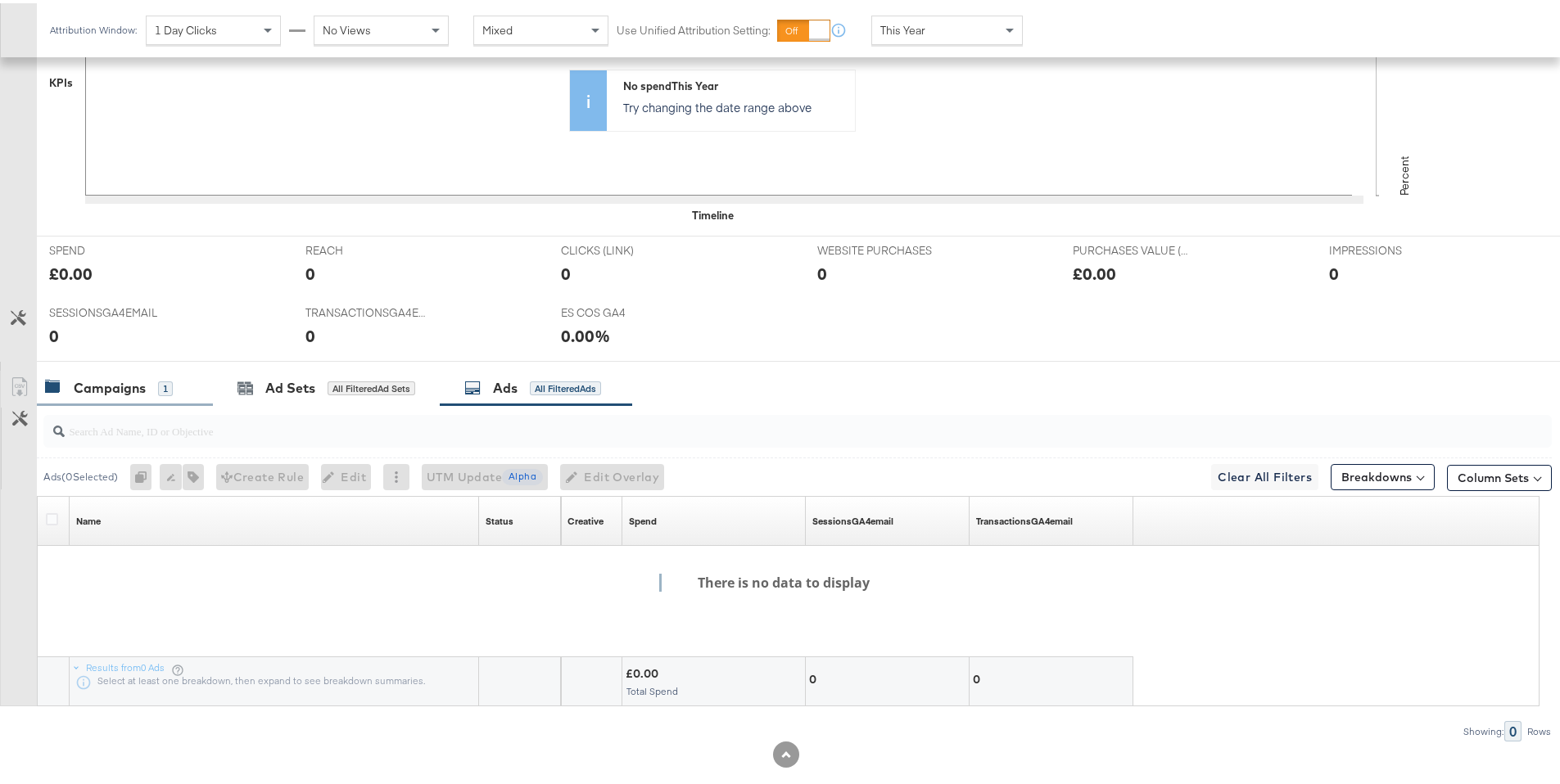
click at [166, 389] on div "1" at bounding box center [166, 386] width 15 height 15
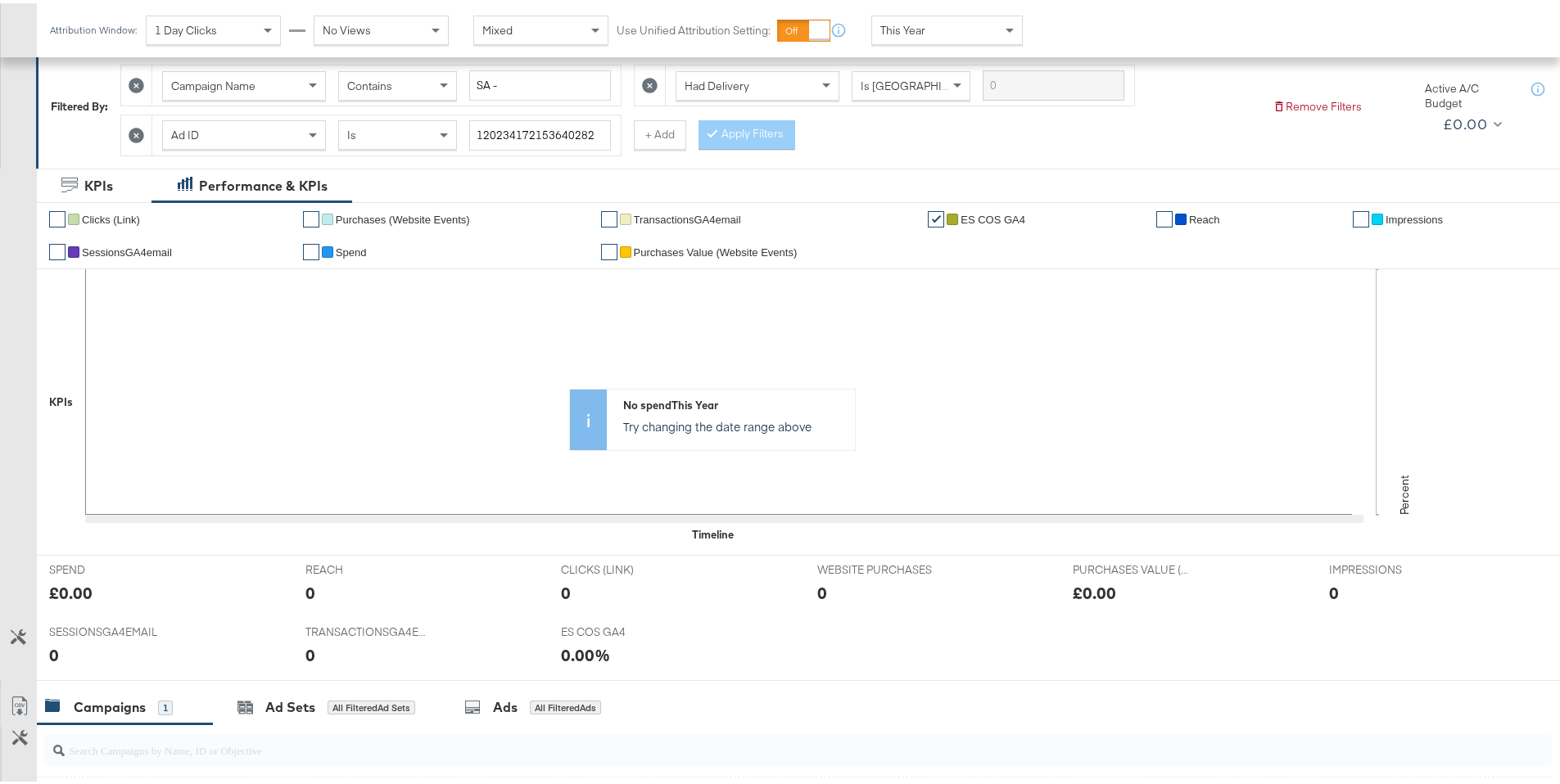
scroll to position [529, 0]
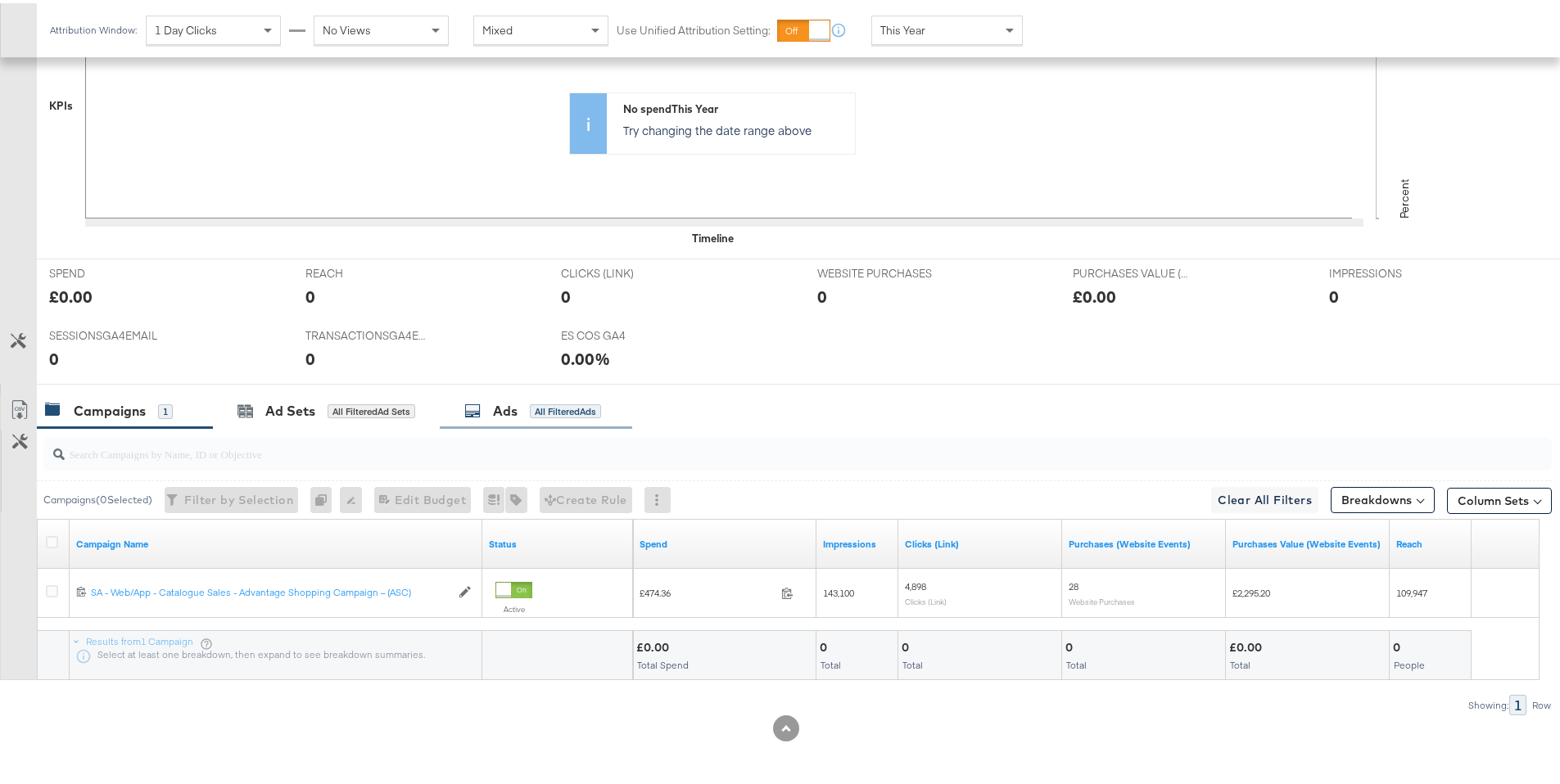
click at [535, 401] on div "All Filtered Ads" at bounding box center [565, 409] width 72 height 15
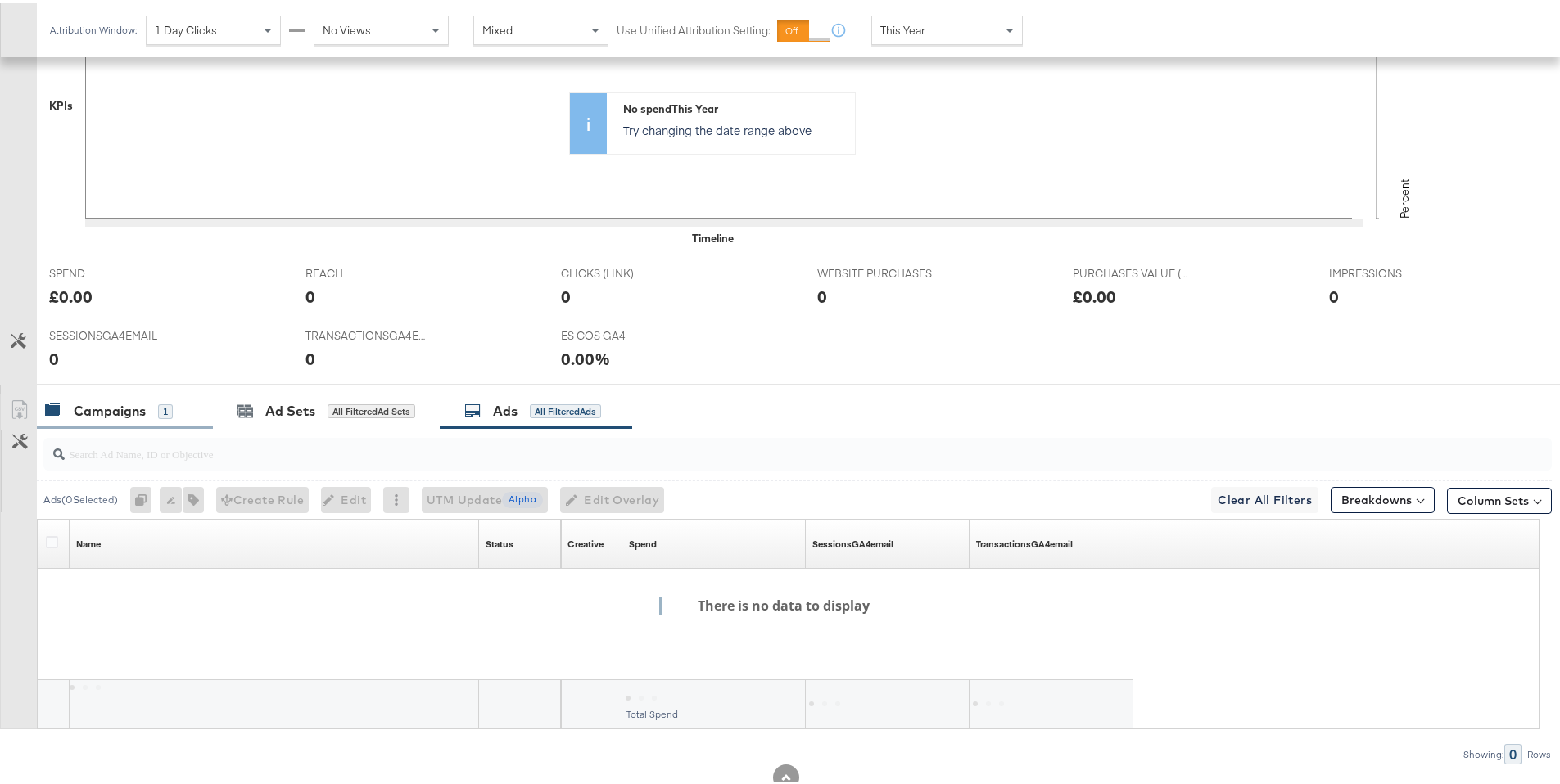
click at [144, 414] on div "Campaigns" at bounding box center [110, 408] width 72 height 19
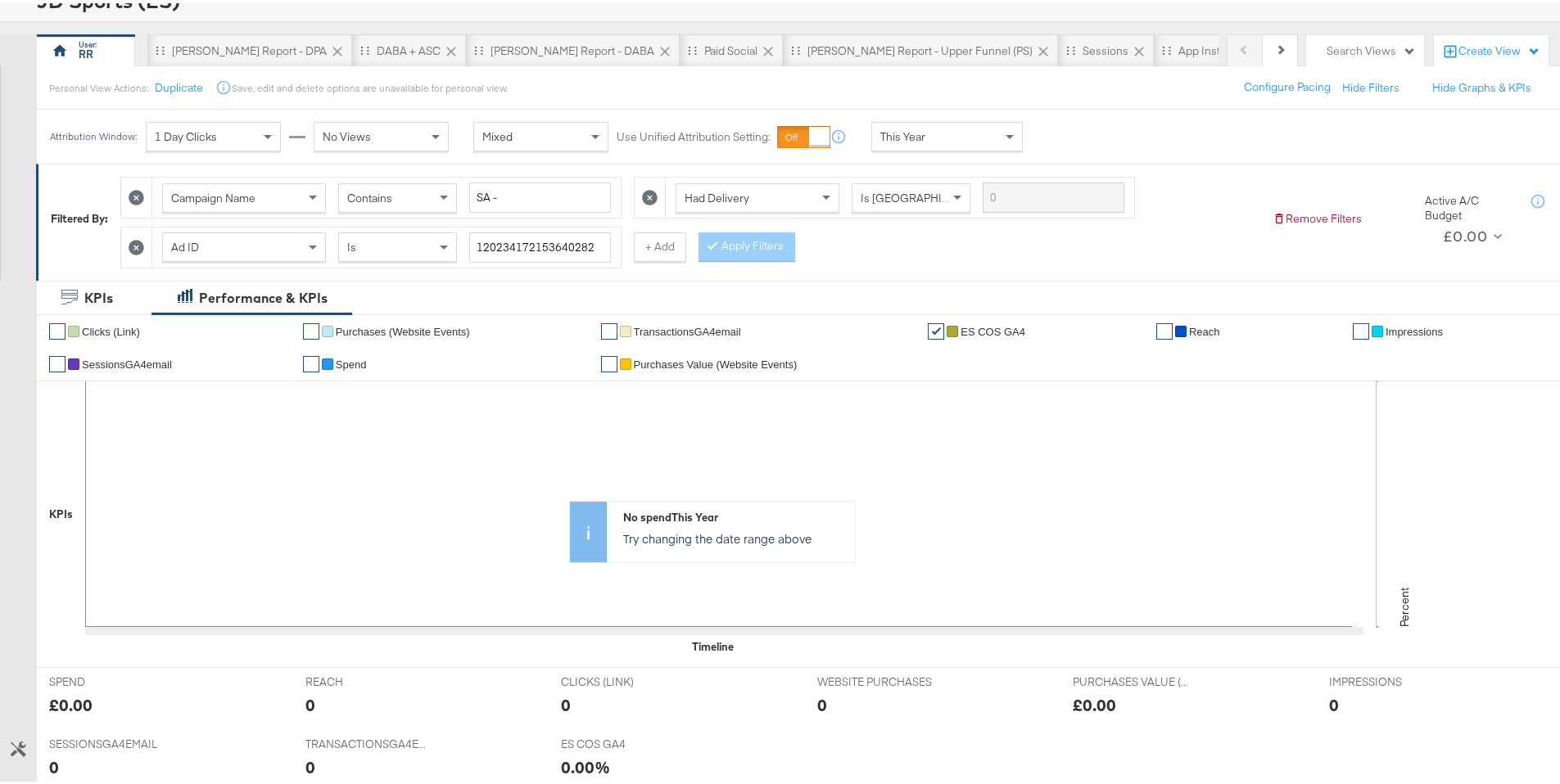
scroll to position [13, 0]
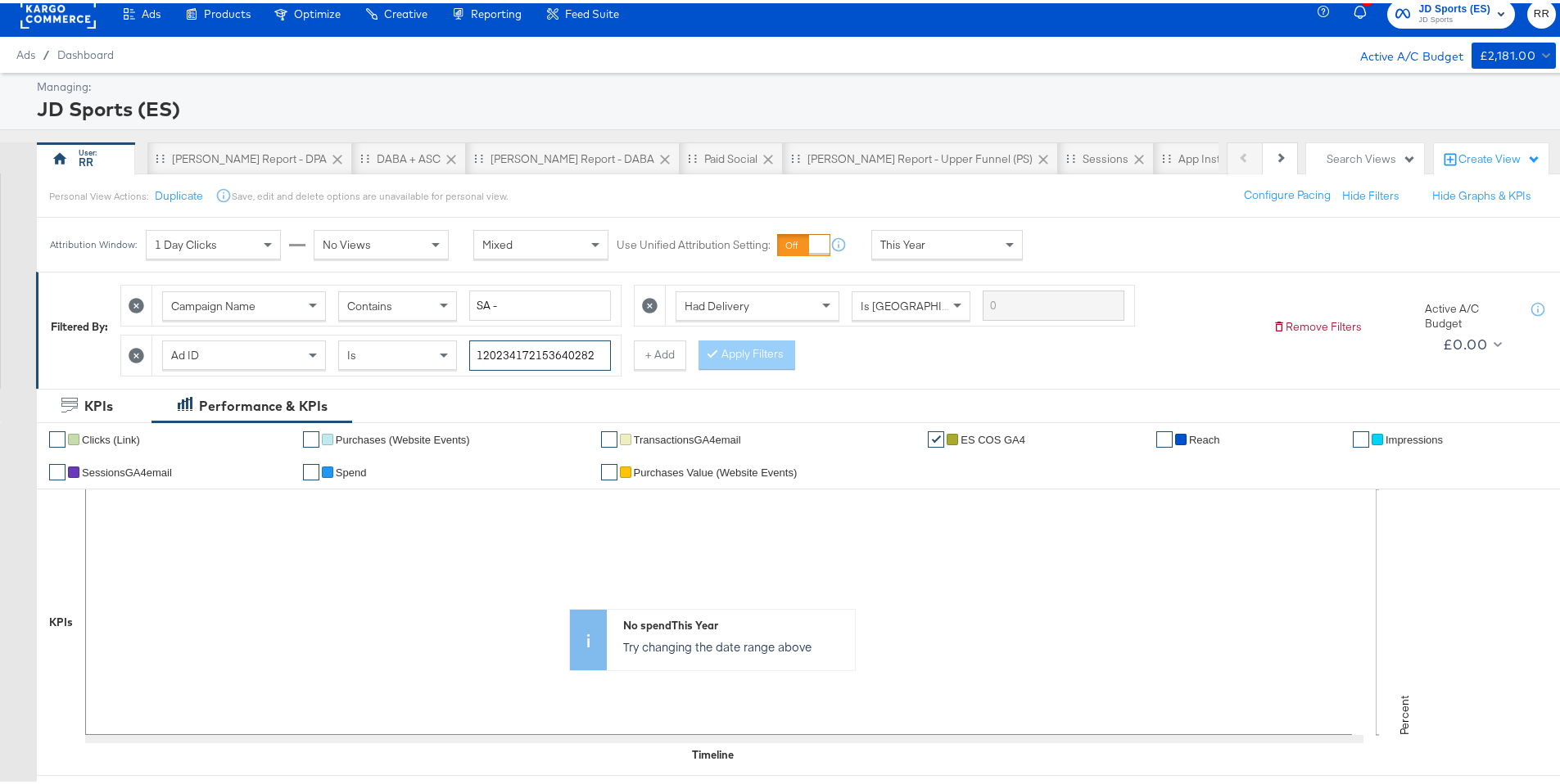
click at [564, 352] on input "120234172153640282" at bounding box center [540, 352] width 141 height 30
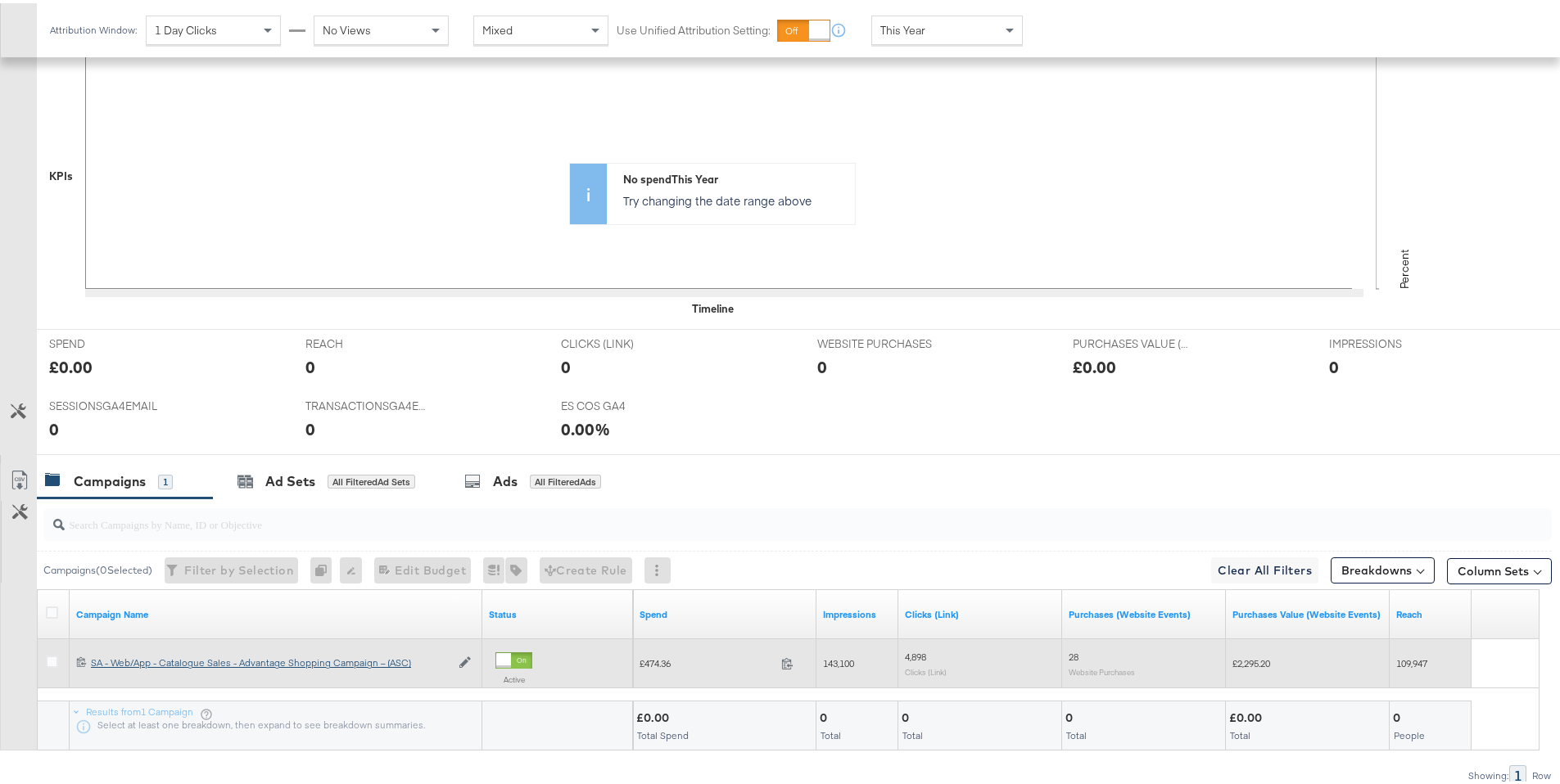
scroll to position [529, 0]
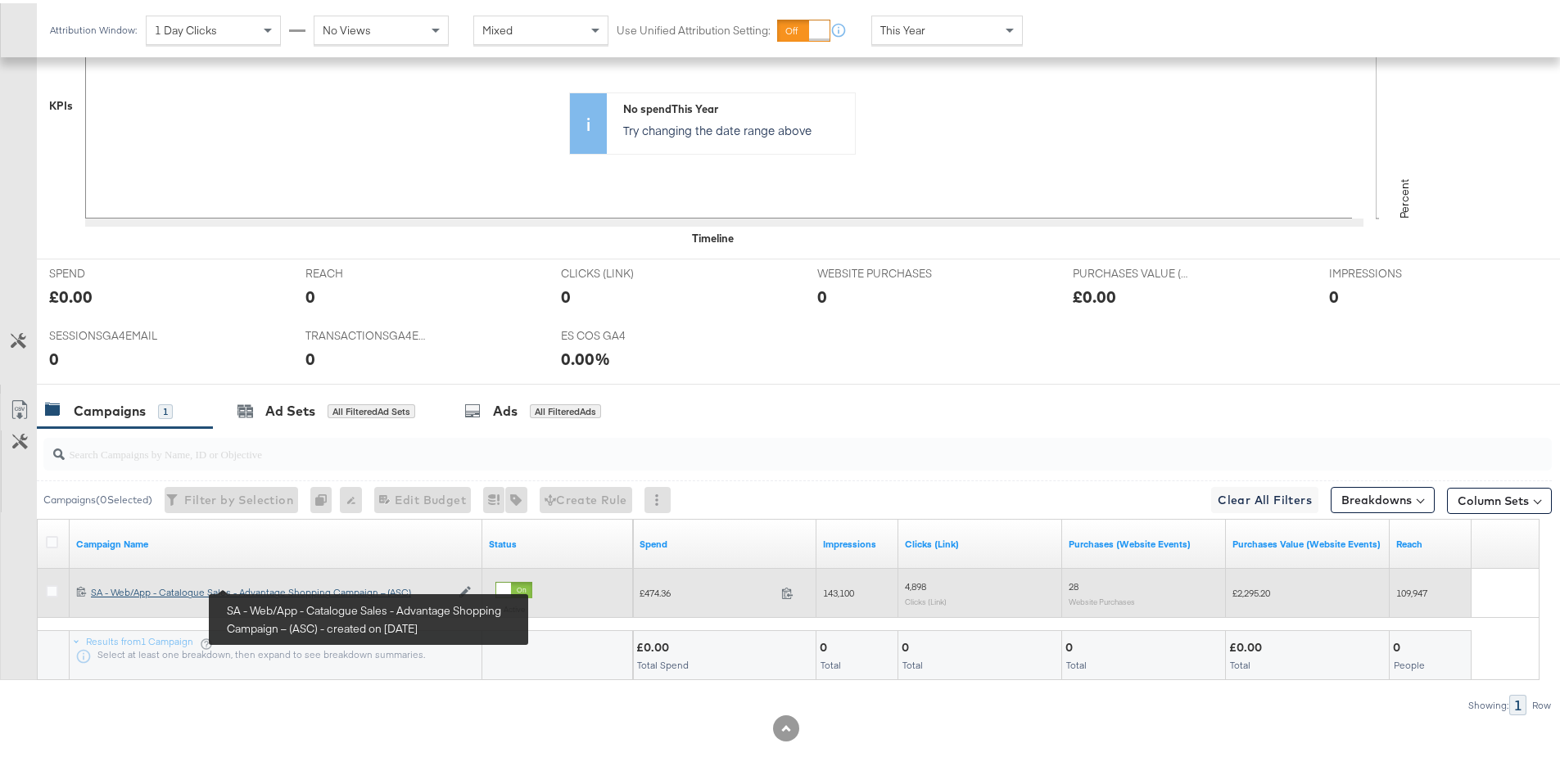
click at [354, 593] on div "SA - Web/App - Catalogue Sales - Advantage Shopping Campaign – (ASC) SA - Web/A…" at bounding box center [270, 590] width 359 height 13
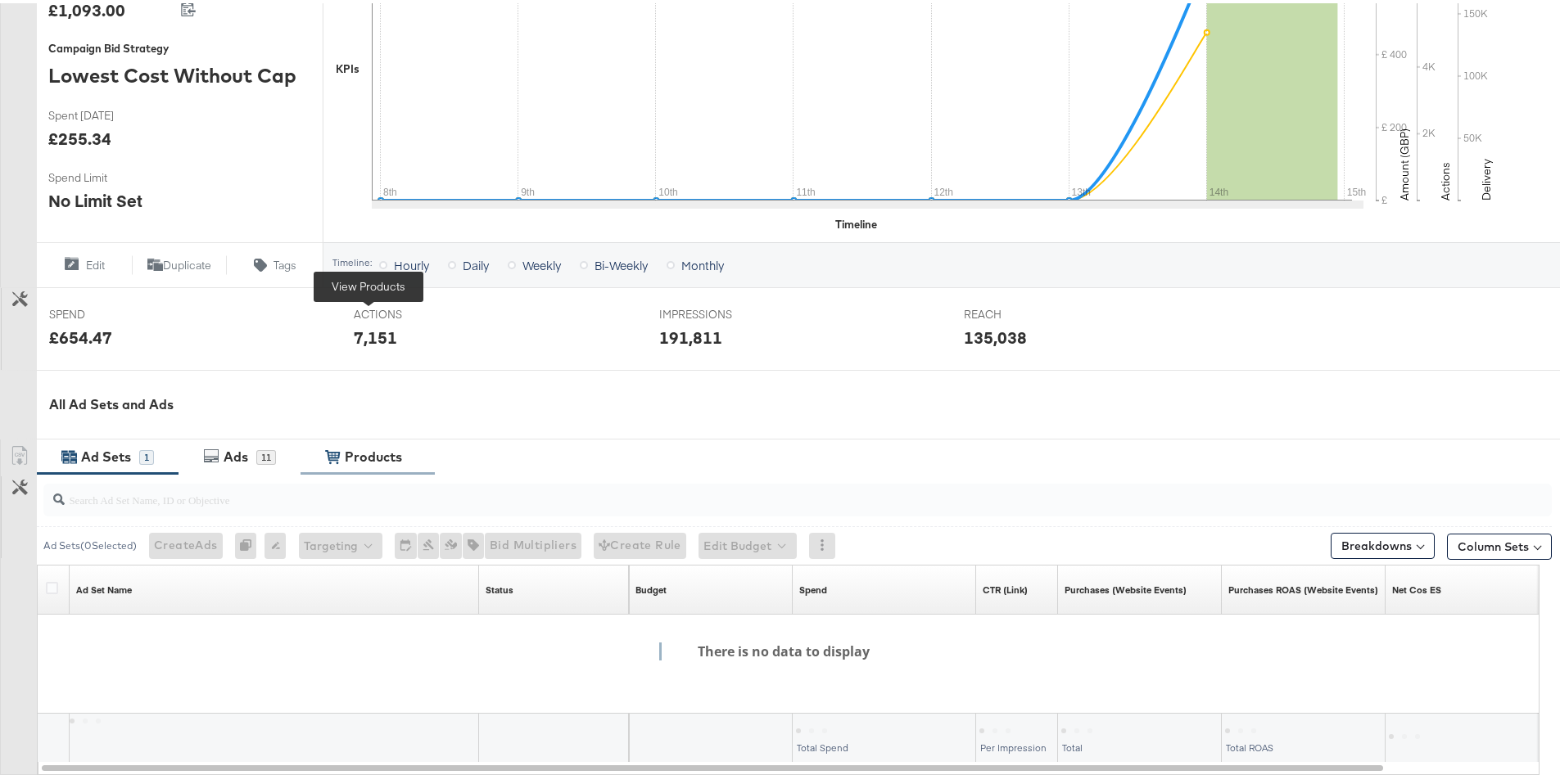
scroll to position [515, 0]
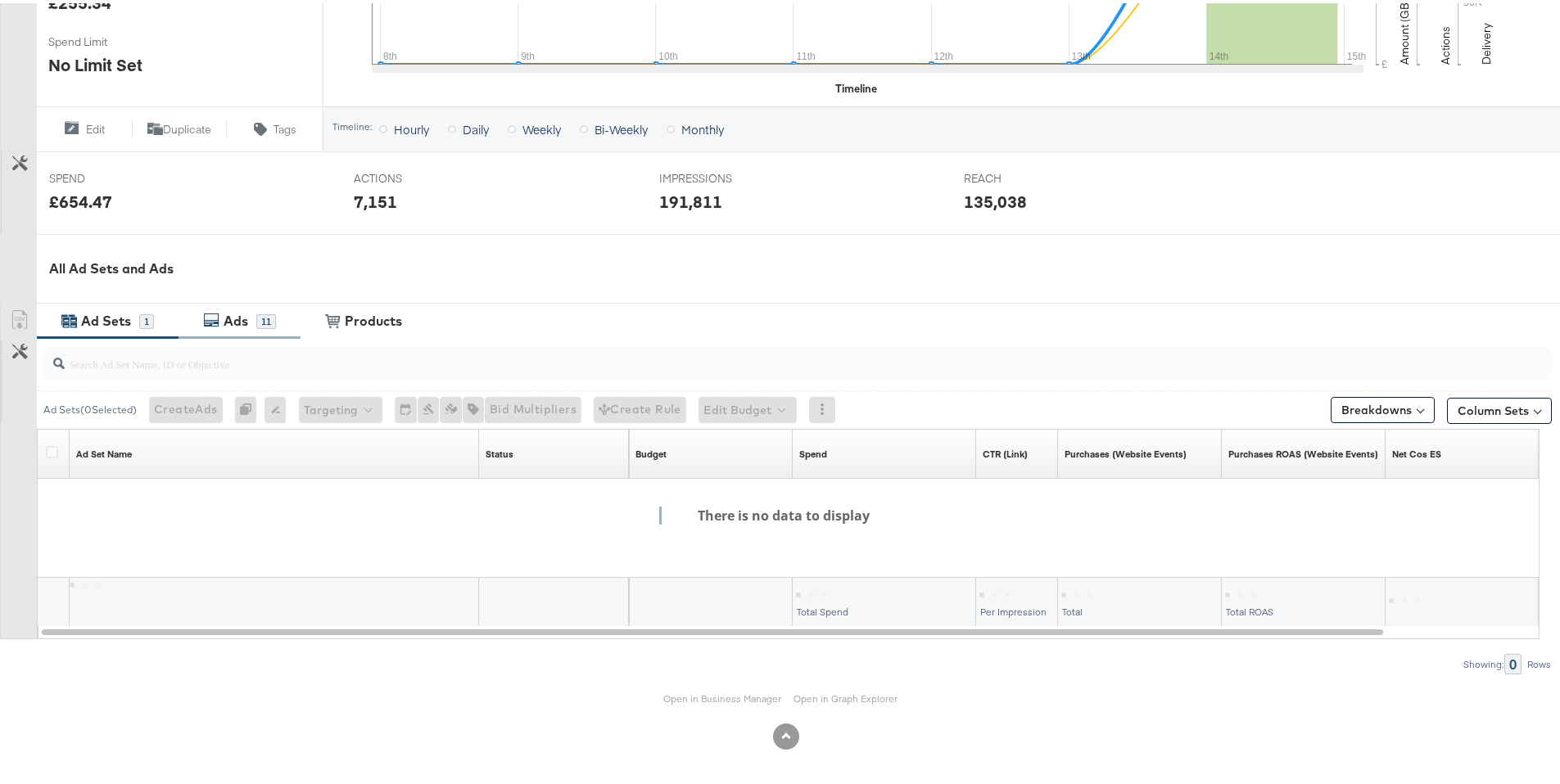
click at [235, 326] on div "Ads" at bounding box center [236, 318] width 24 height 19
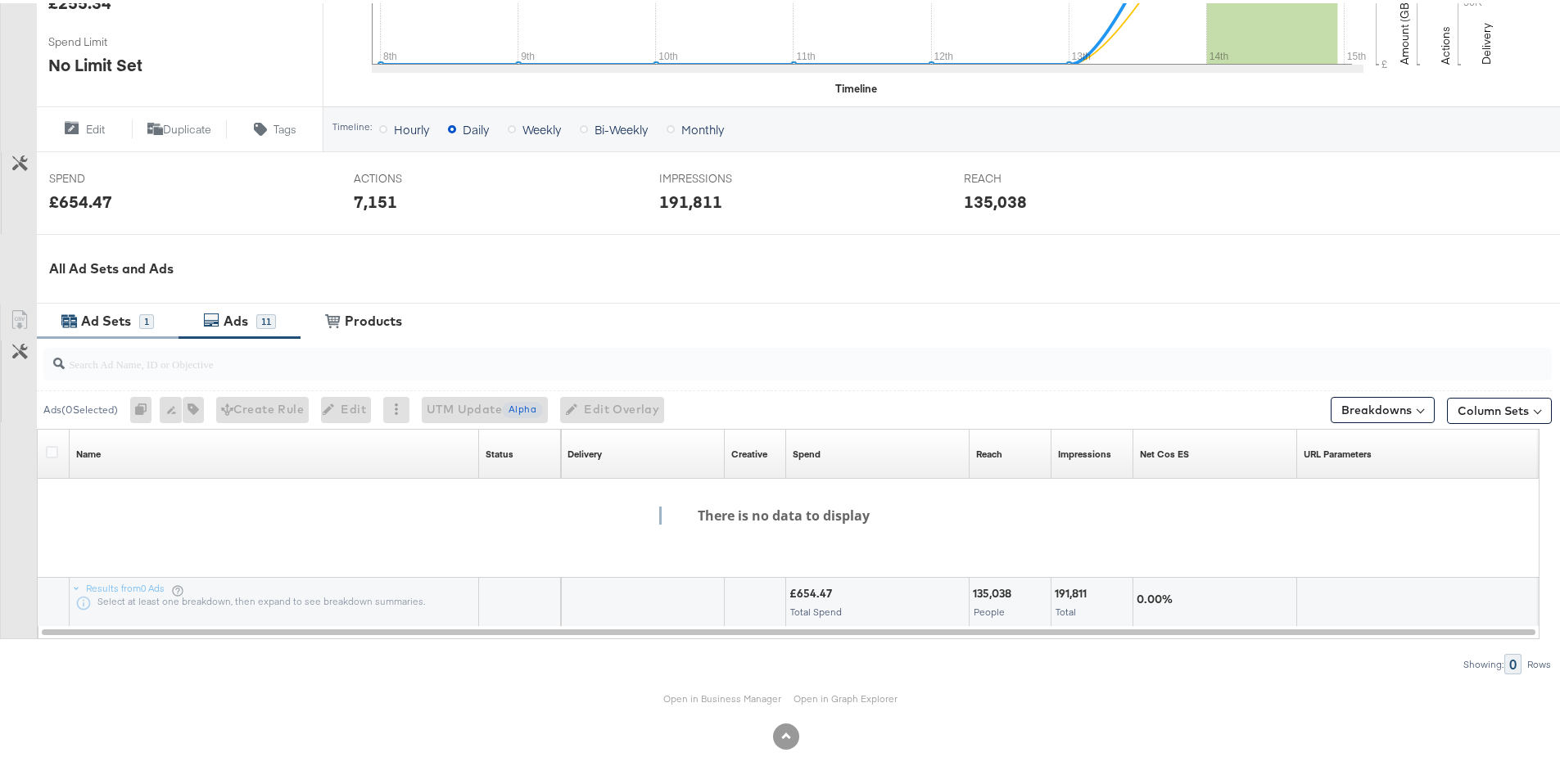
click at [141, 328] on div "Ad Sets 1" at bounding box center [108, 318] width 141 height 35
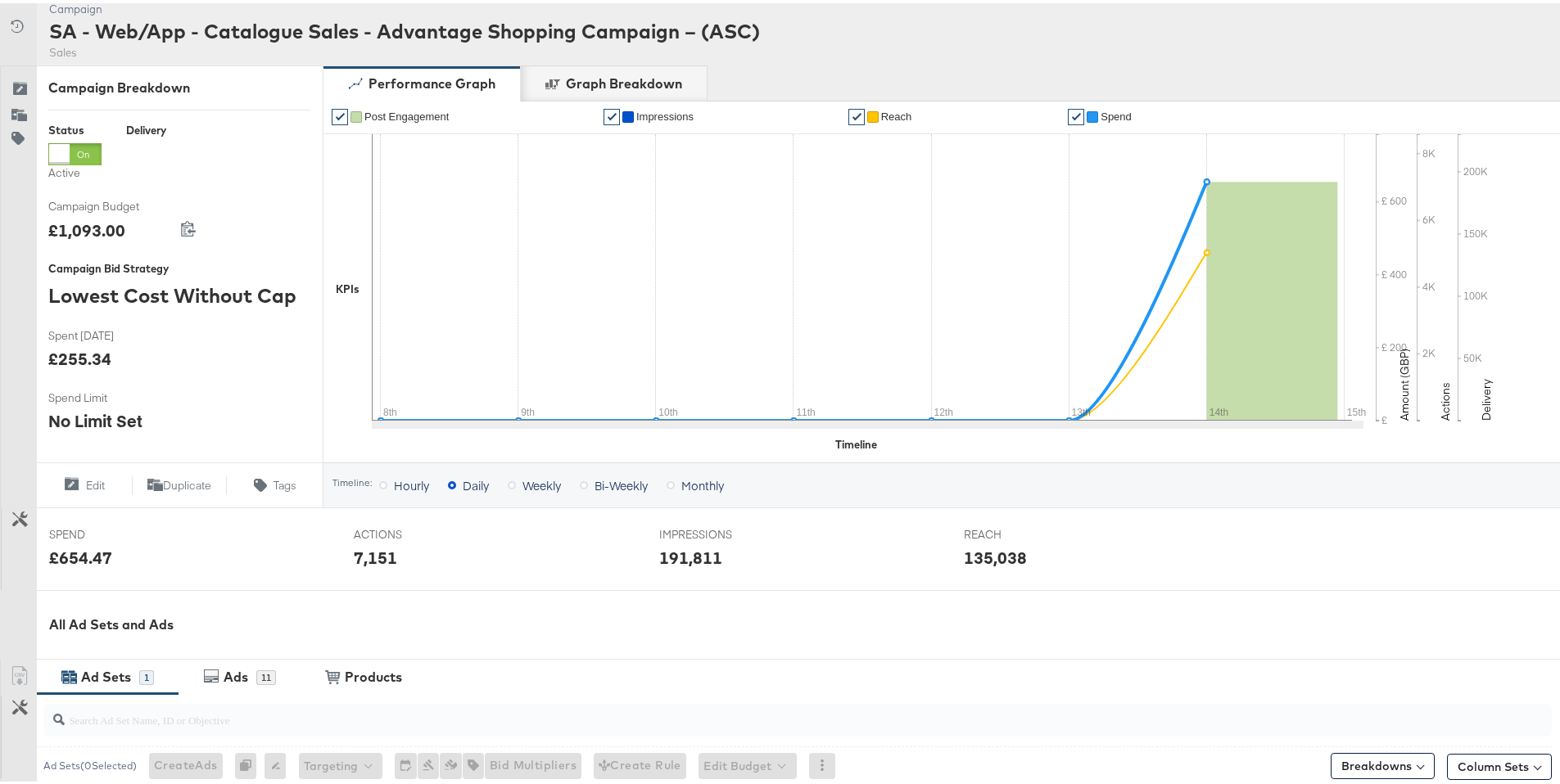
scroll to position [0, 0]
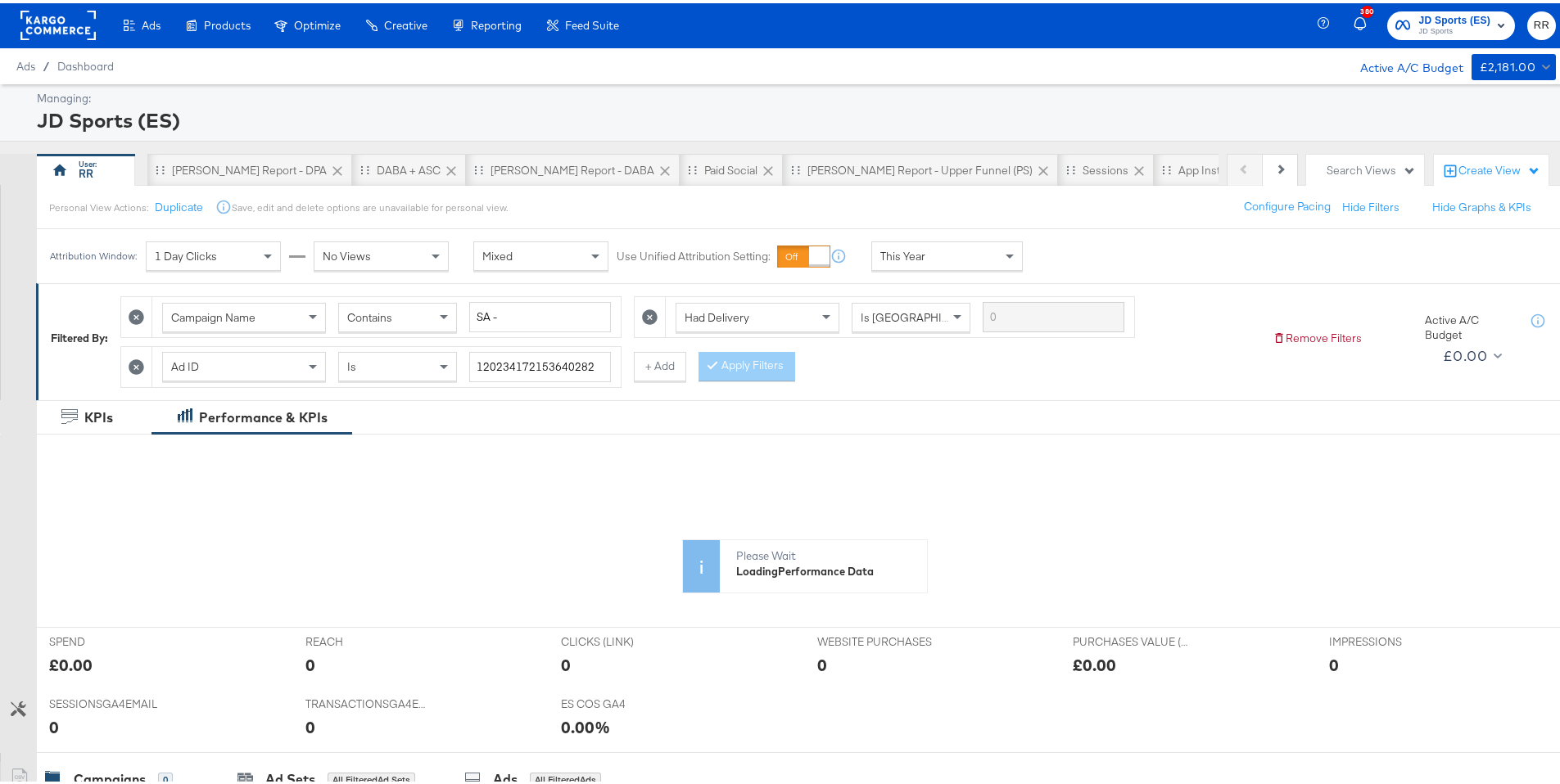
scroll to position [26, 0]
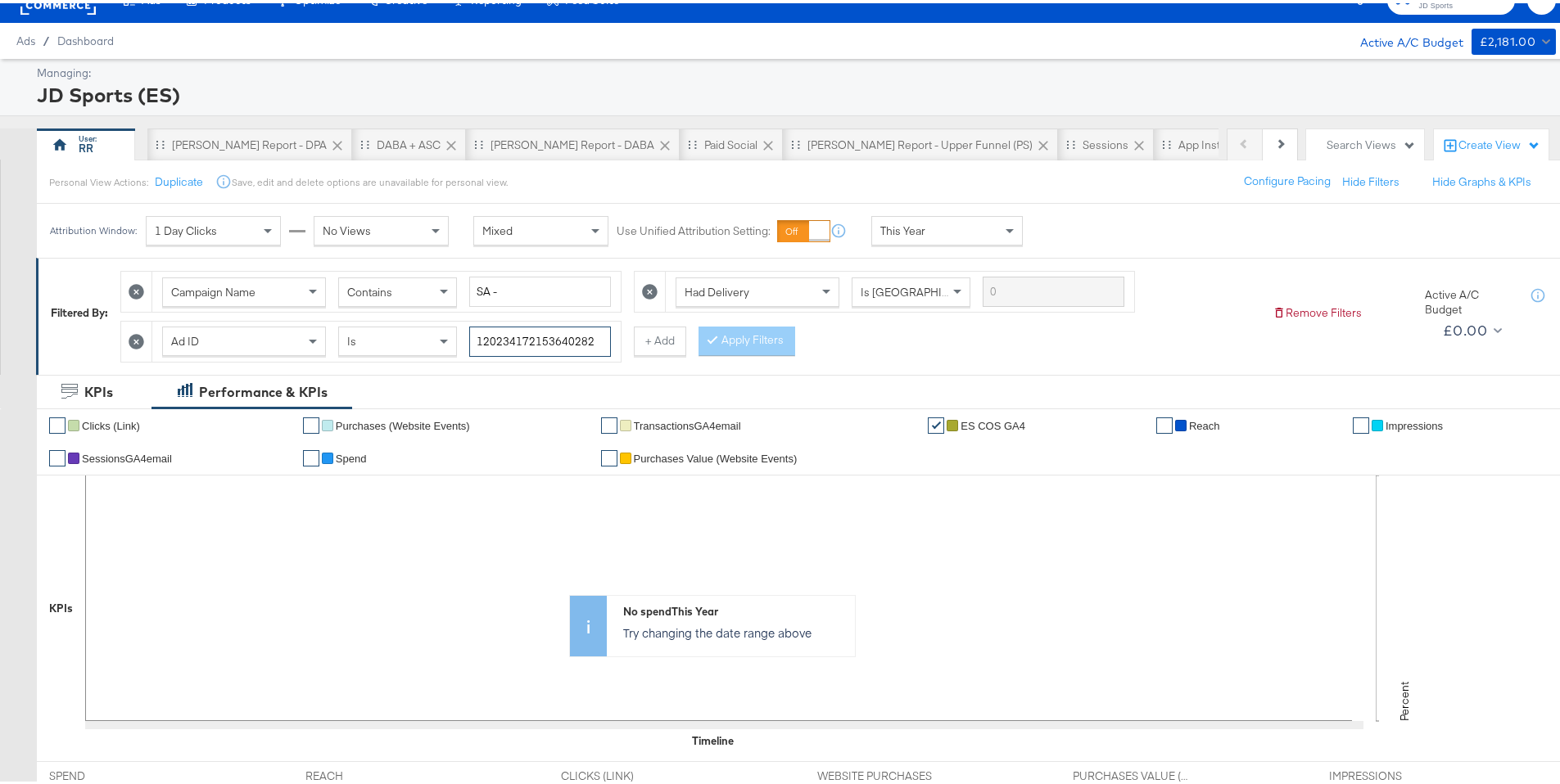
click at [558, 340] on input "120234172153640282" at bounding box center [540, 338] width 141 height 30
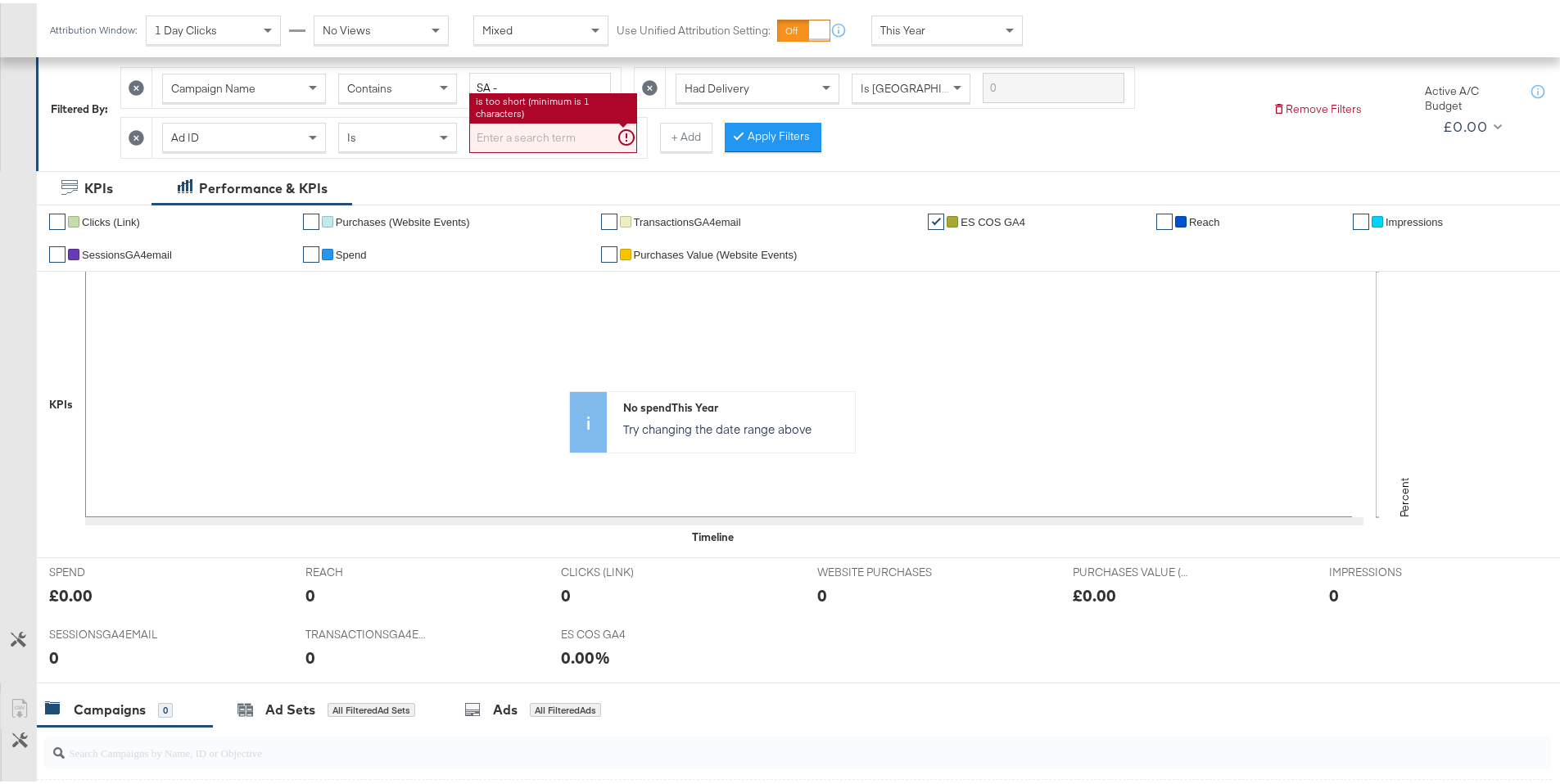
scroll to position [13, 0]
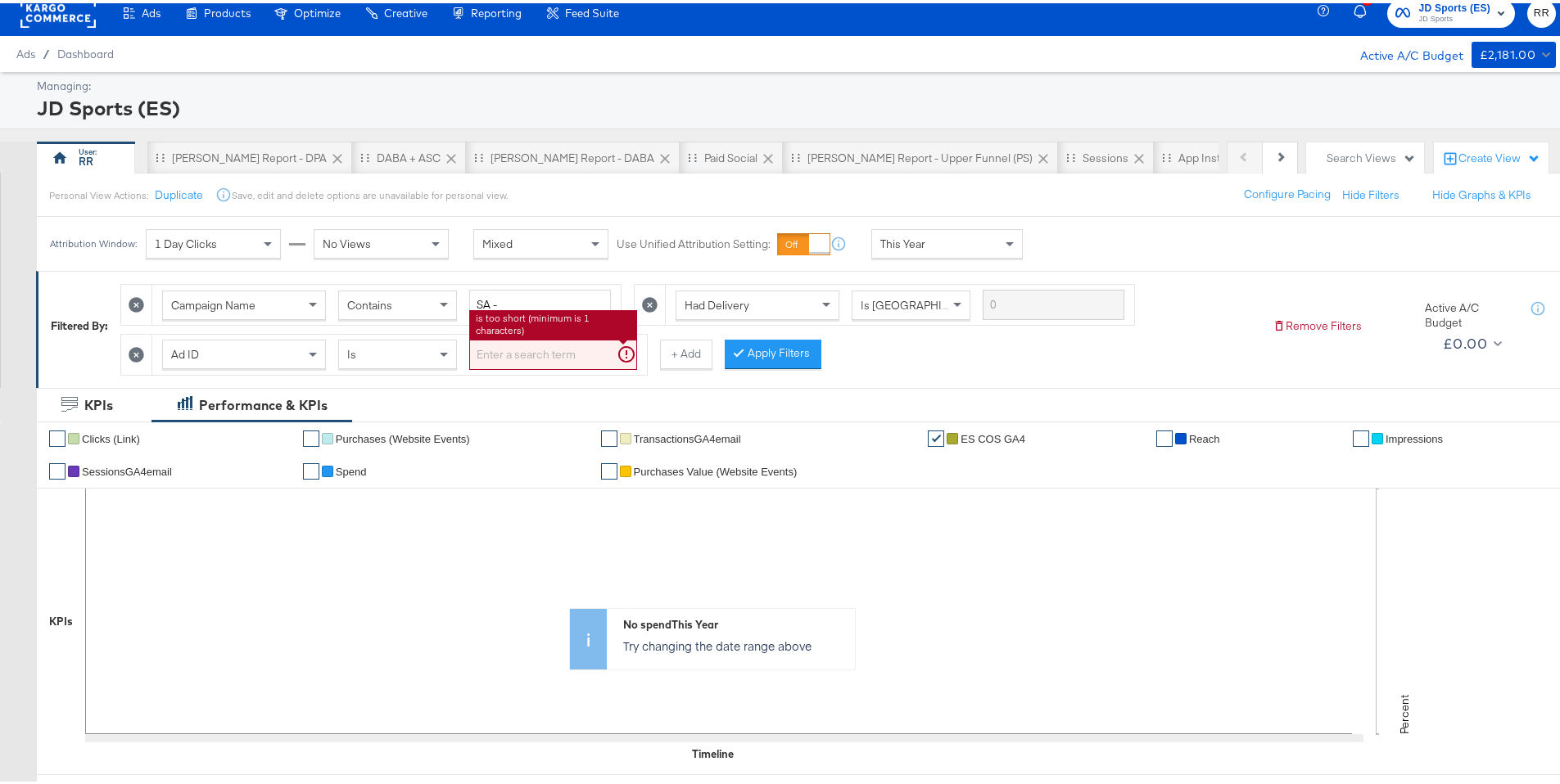
paste input "120234172153640282"
type input "120234172153640282"
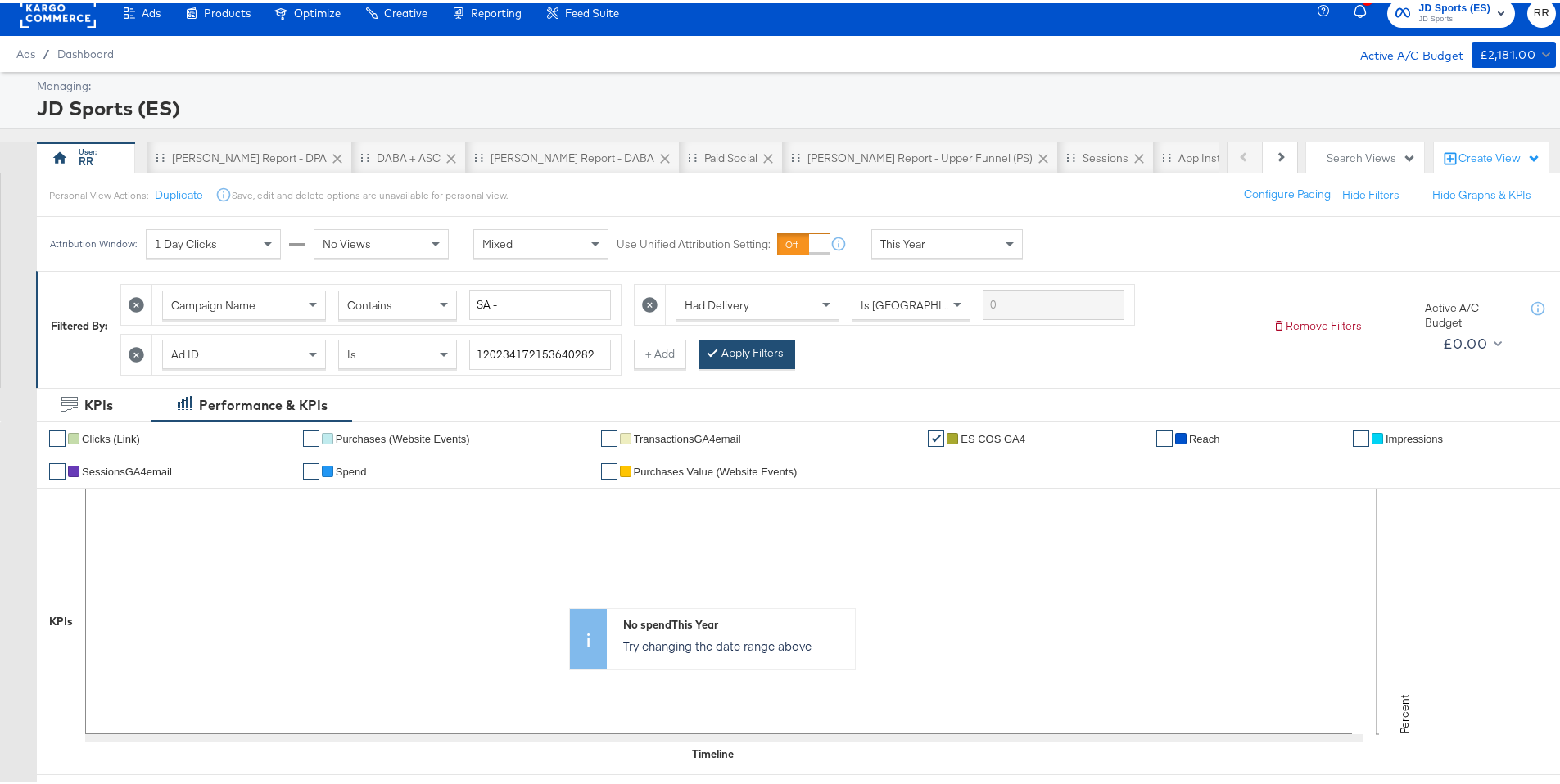
click at [740, 361] on button "Apply Filters" at bounding box center [746, 351] width 97 height 29
click at [950, 239] on div "This Year" at bounding box center [947, 241] width 150 height 28
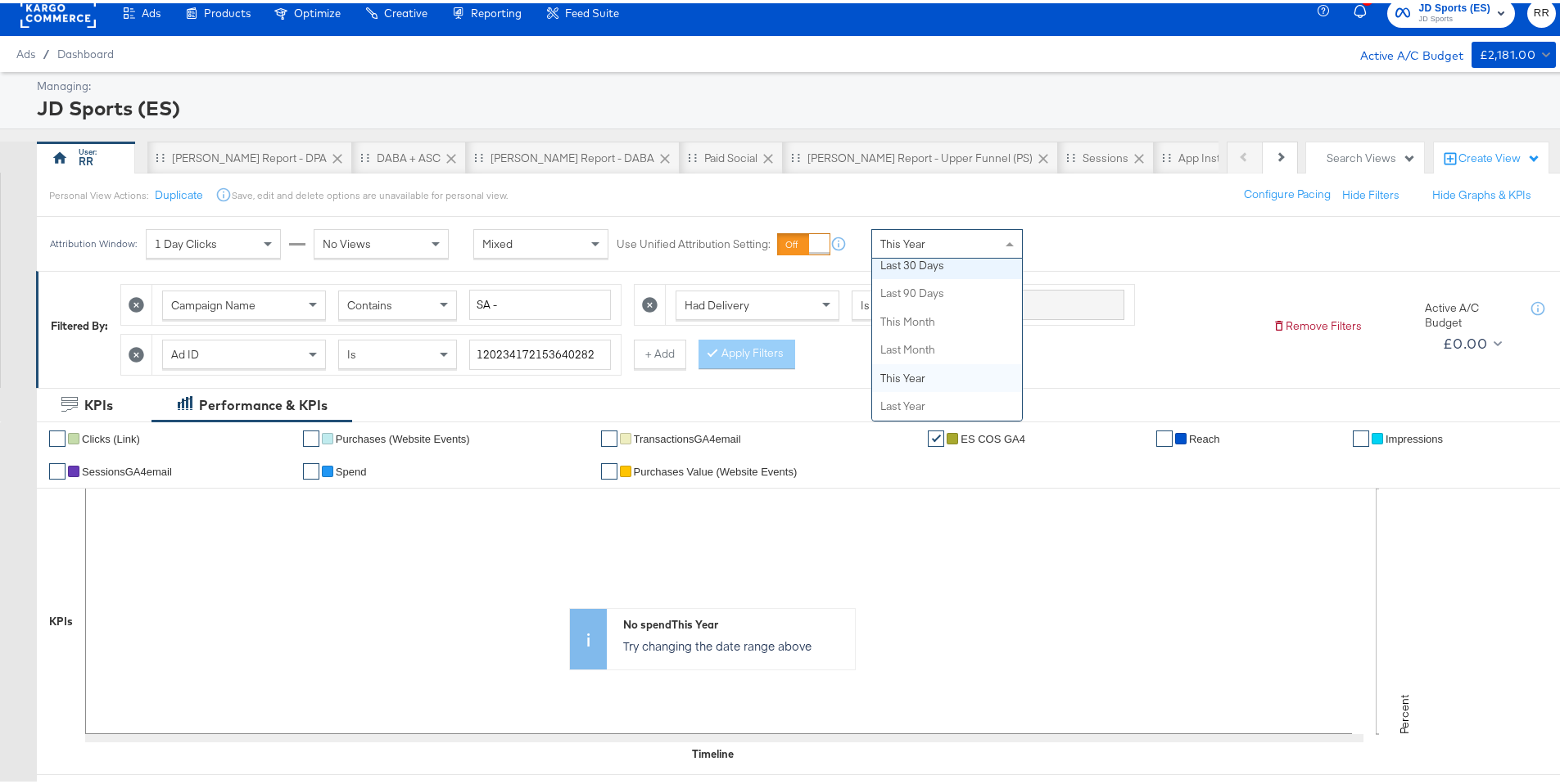
click at [830, 375] on div "Filtered By: Campaign Name Contains SA - Had Delivery Is Greater Than Ad ID Is …" at bounding box center [804, 326] width 1536 height 116
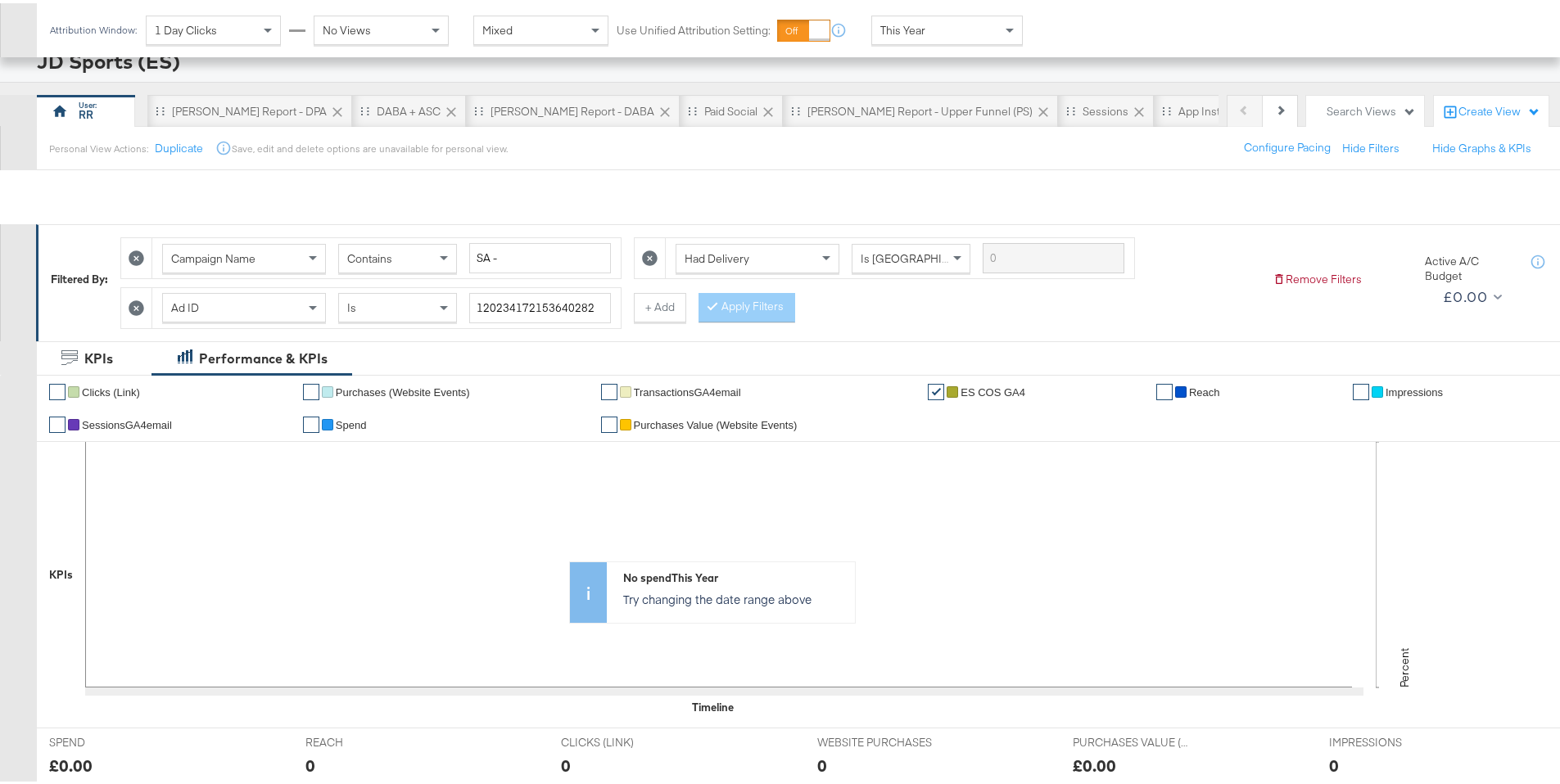
scroll to position [0, 0]
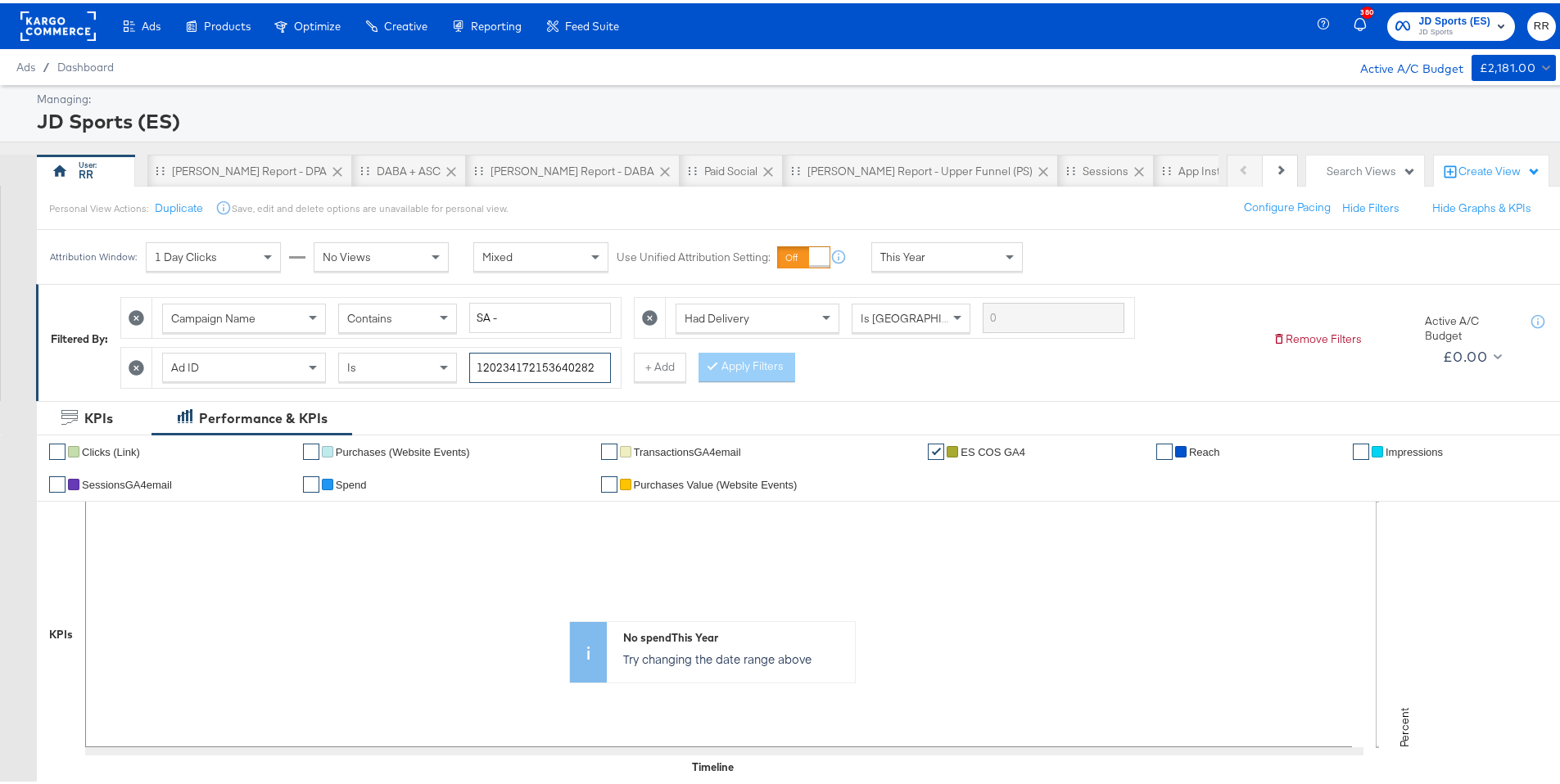
click at [590, 369] on input "120234172153640282" at bounding box center [540, 365] width 141 height 30
click at [133, 320] on icon at bounding box center [136, 315] width 15 height 15
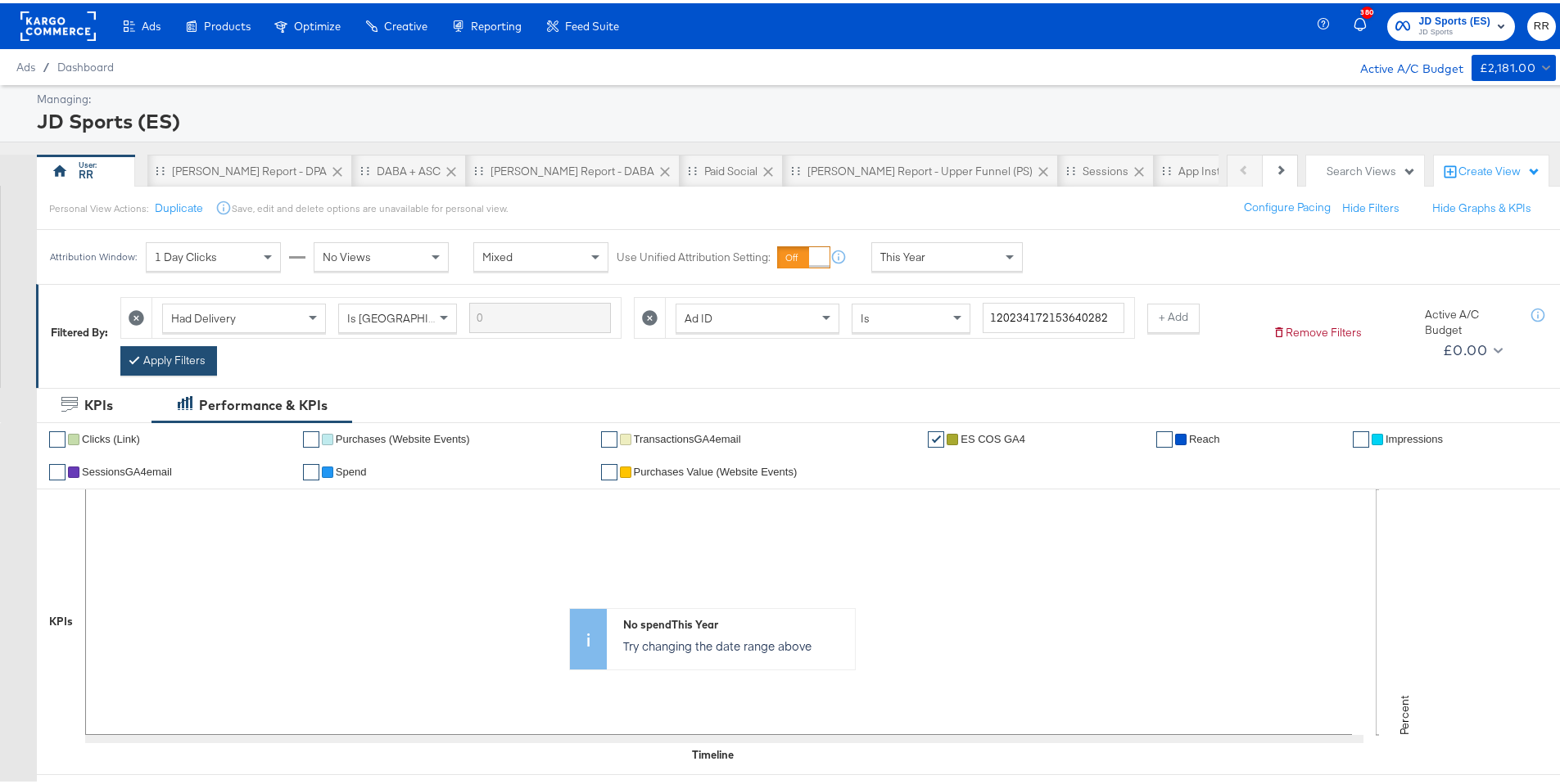
click at [163, 372] on button "Apply Filters" at bounding box center [168, 358] width 97 height 29
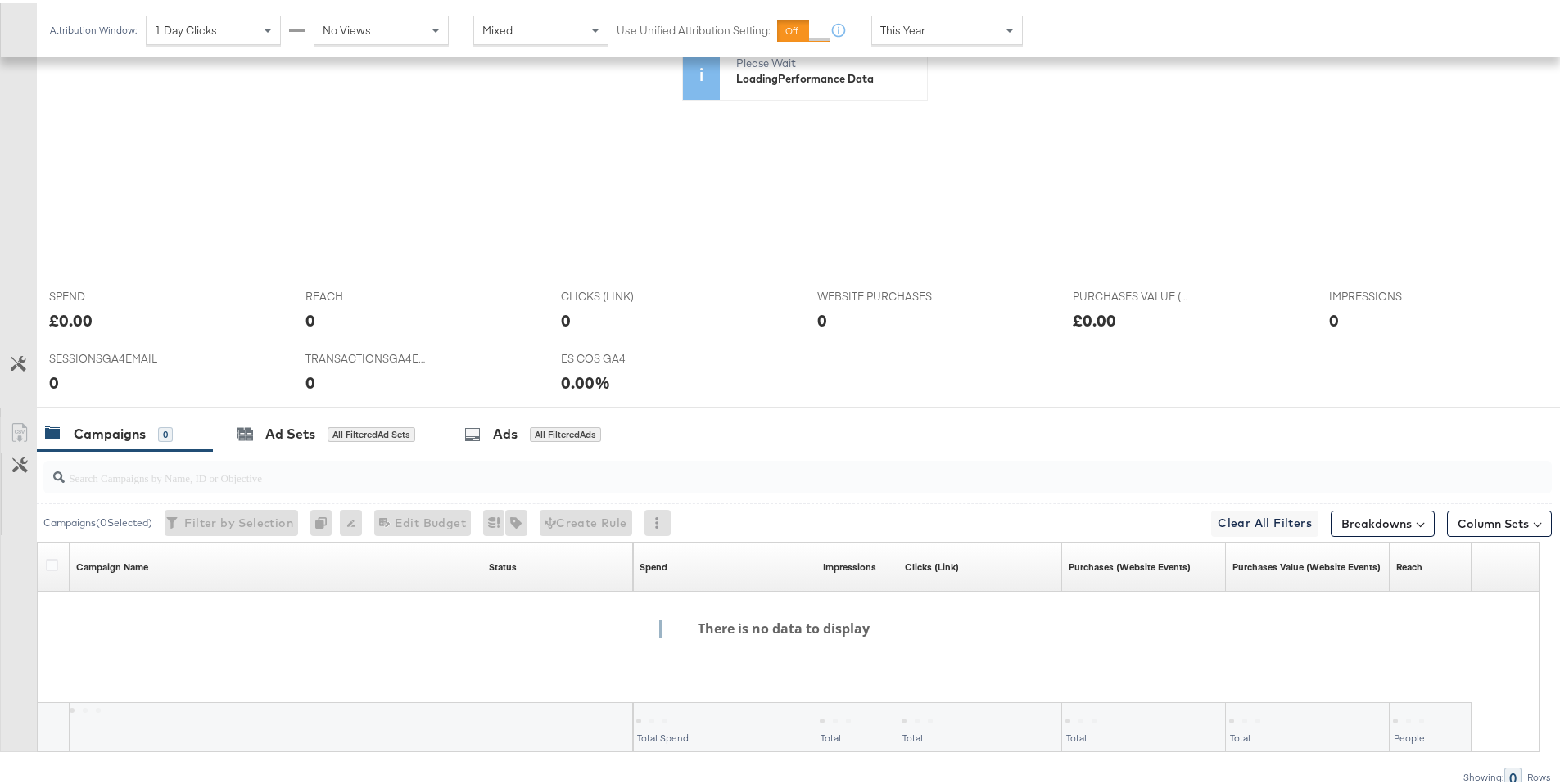
scroll to position [493, 0]
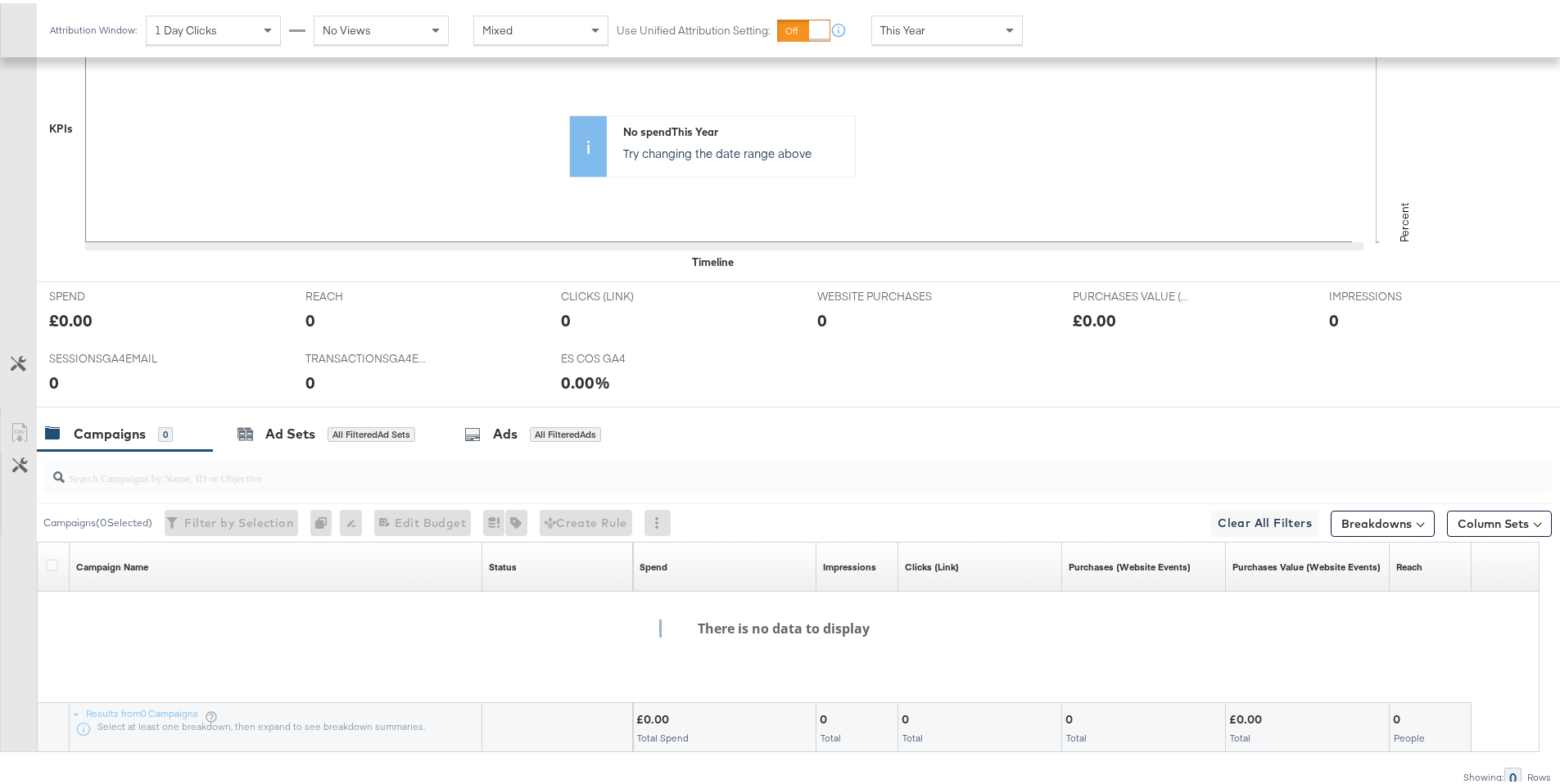
click at [152, 440] on div "Campaigns 0" at bounding box center [109, 431] width 128 height 19
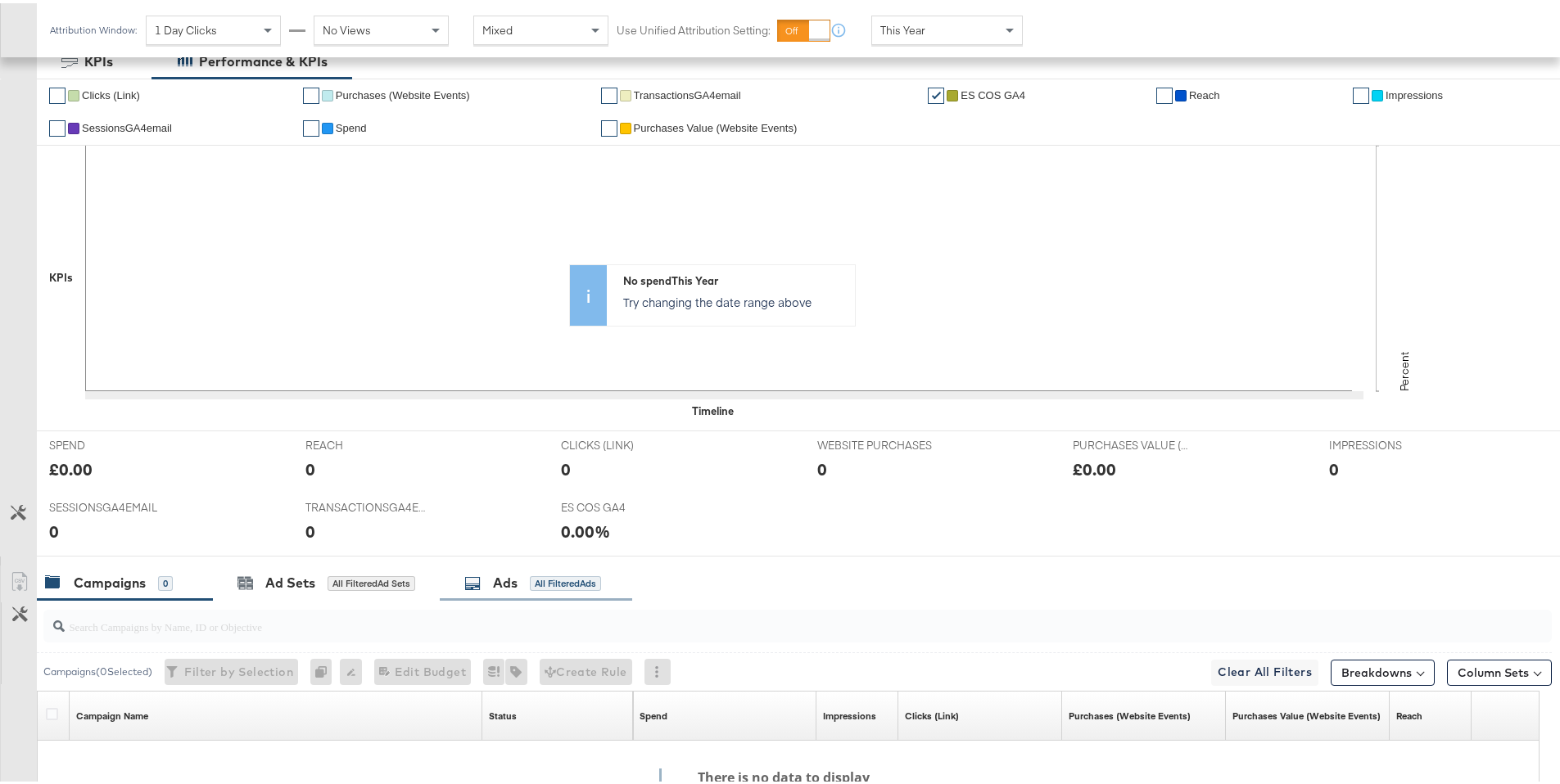
scroll to position [0, 0]
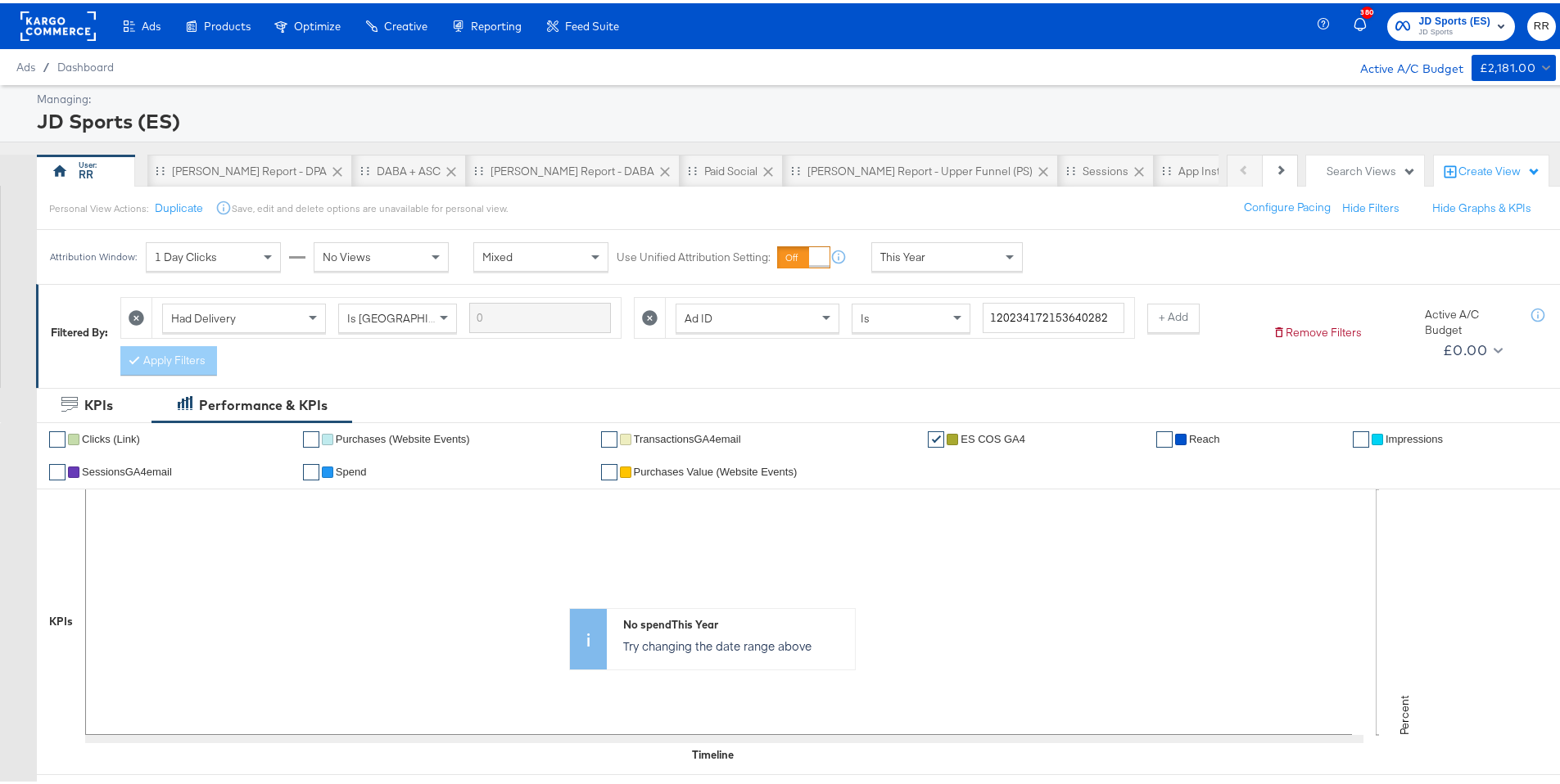
click at [140, 317] on icon at bounding box center [136, 315] width 15 height 15
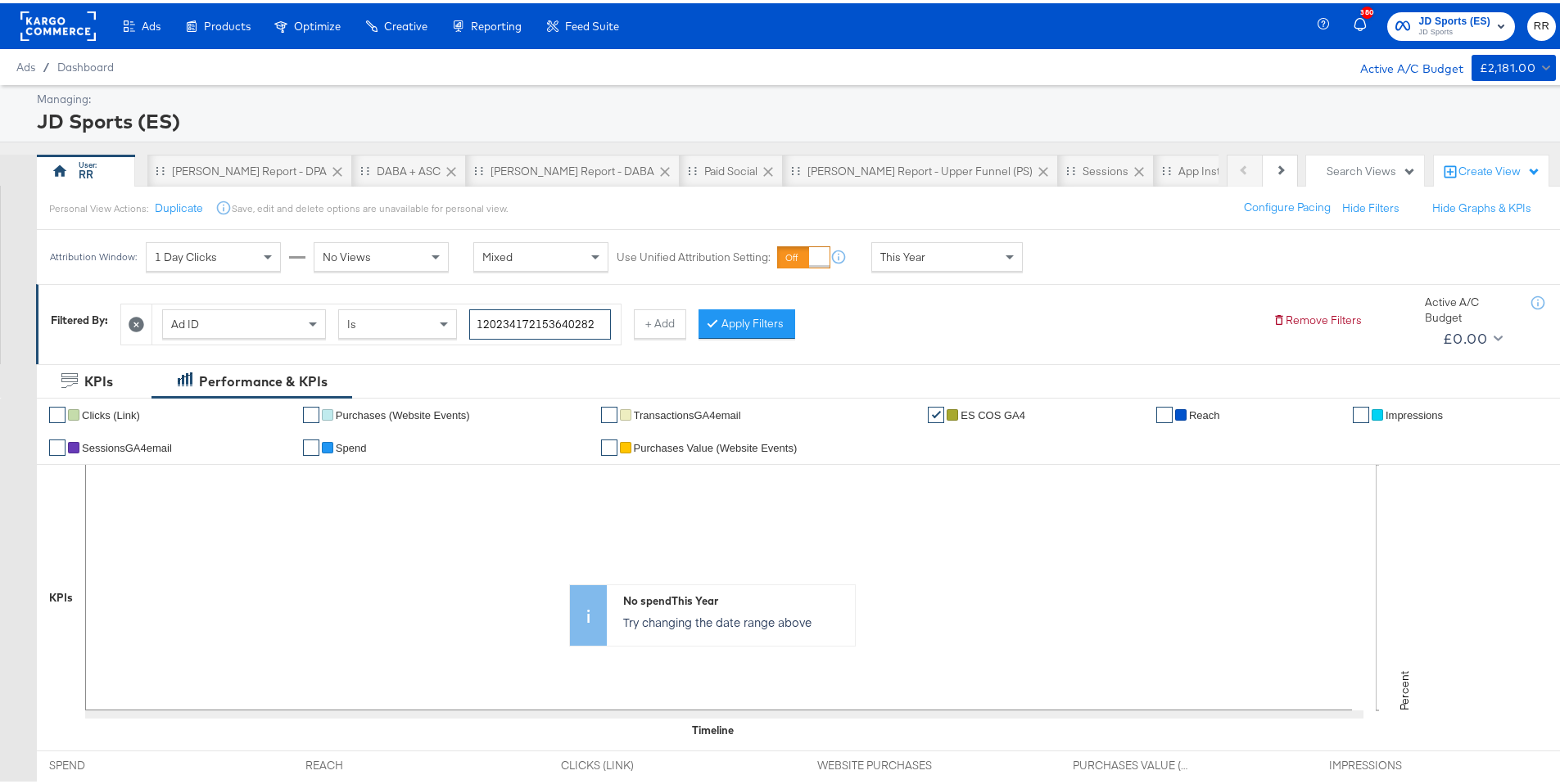
click at [588, 320] on input "120234172153640282" at bounding box center [540, 321] width 141 height 30
paste input "+CON25-0"
type input "120234172153640282"
click at [734, 319] on button "Apply Filters" at bounding box center [746, 320] width 97 height 29
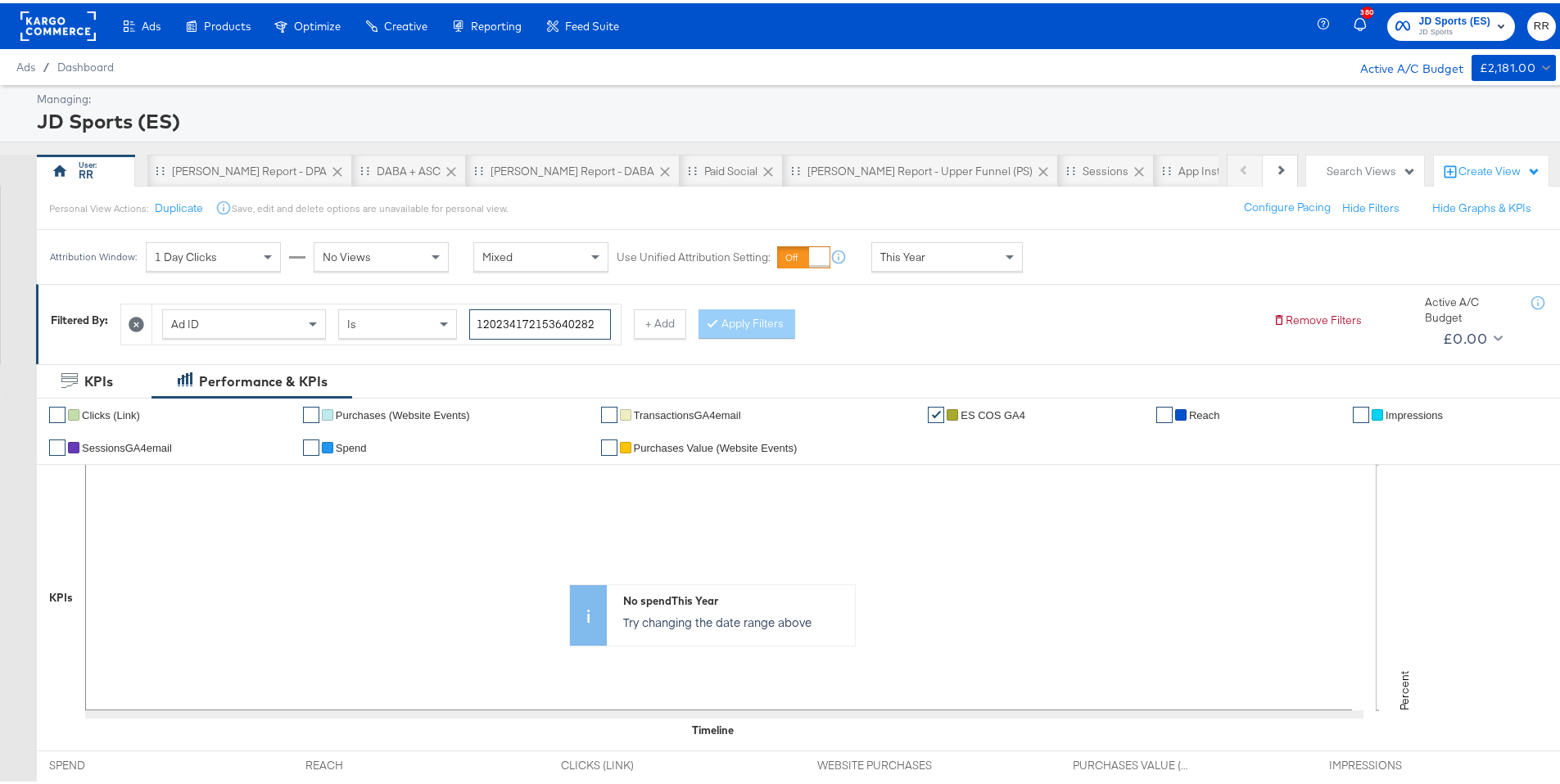
click at [587, 316] on input "120234172153640282" at bounding box center [540, 321] width 141 height 30
click at [95, 176] on div "RR" at bounding box center [86, 167] width 98 height 33
click at [142, 324] on icon at bounding box center [136, 321] width 15 height 15
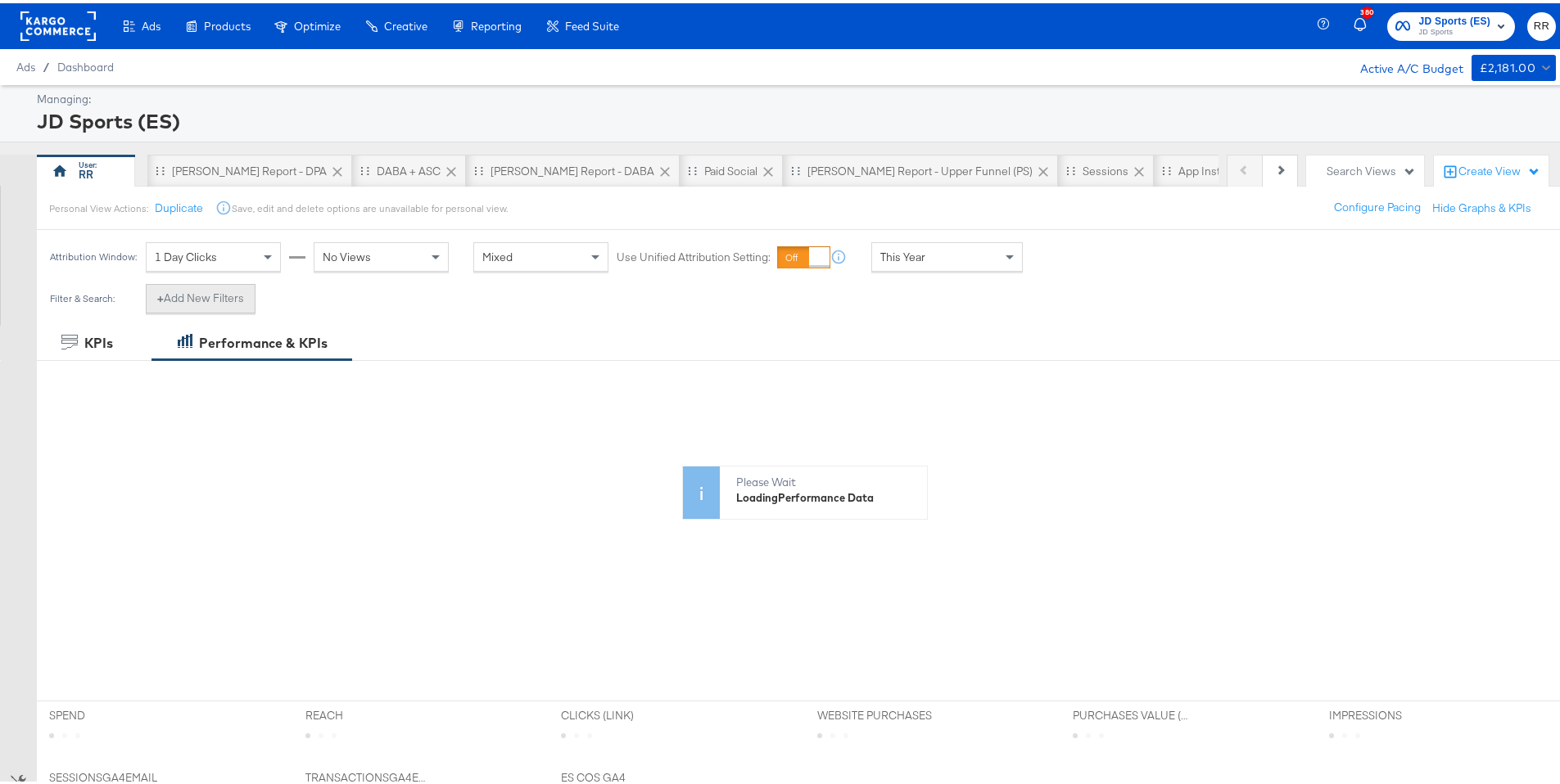
click at [225, 295] on button "+ Add New Filters" at bounding box center [200, 295] width 109 height 29
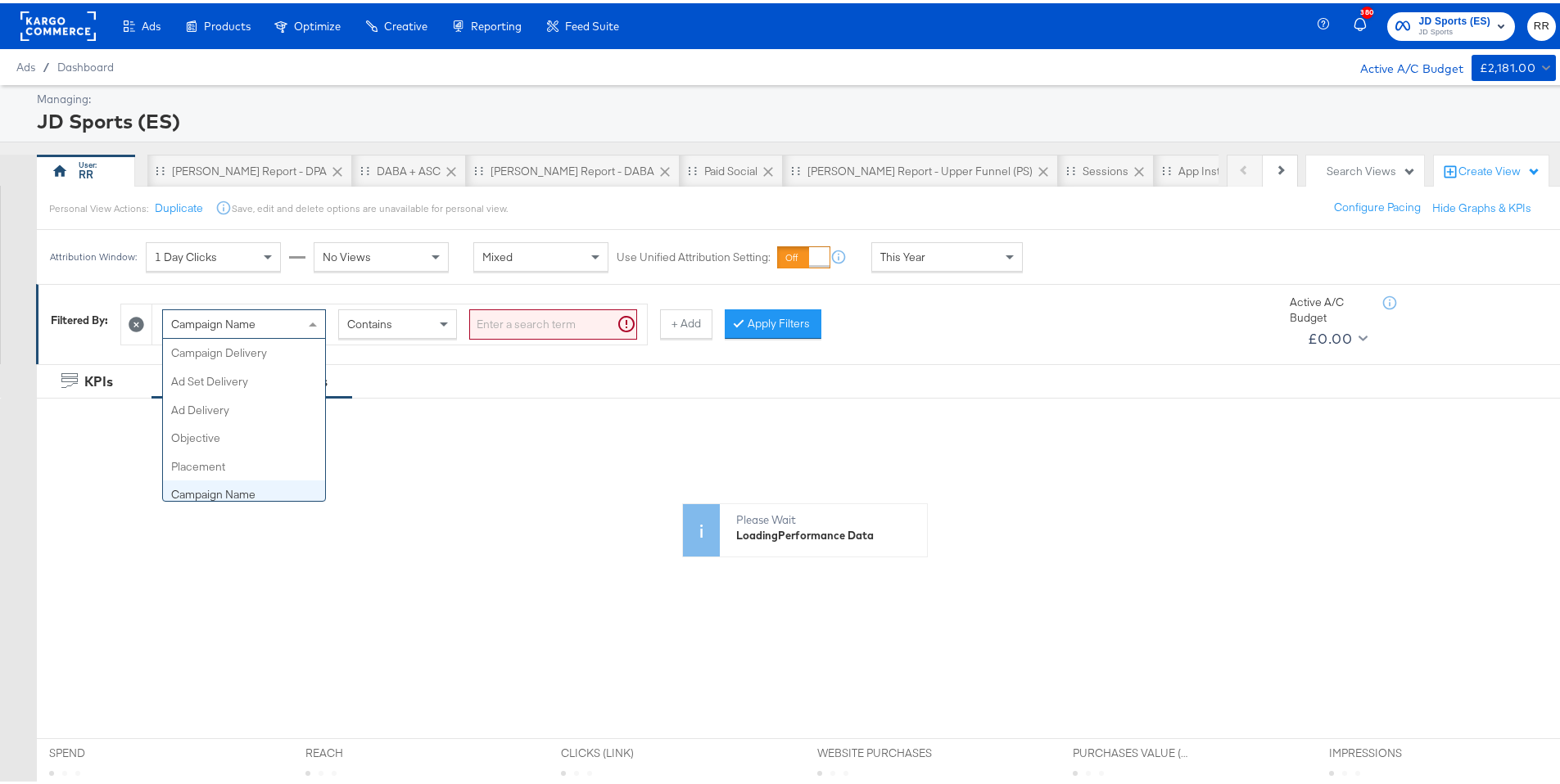
click at [221, 328] on div "Campaign Name" at bounding box center [244, 320] width 162 height 28
type input "name"
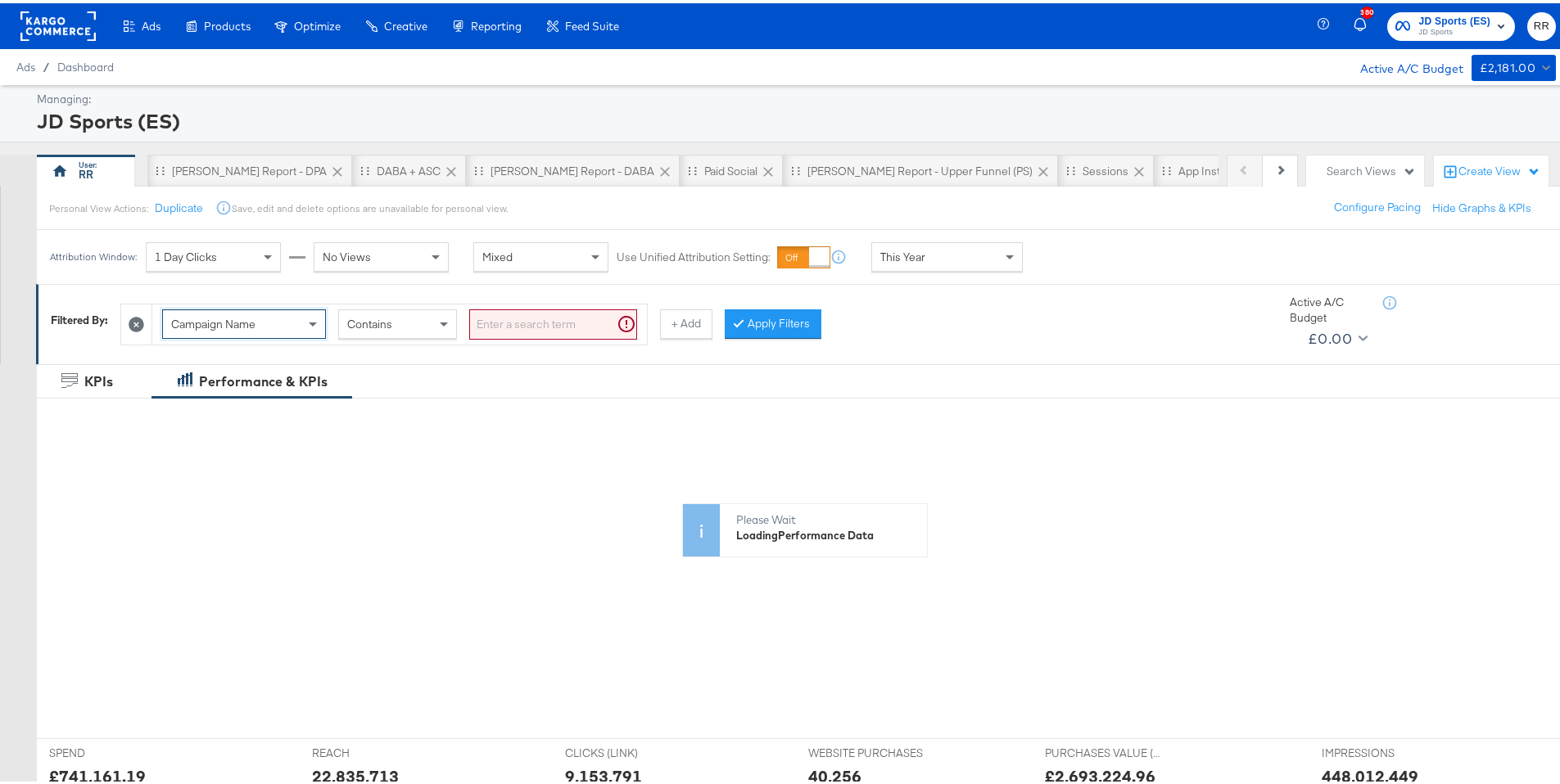
click at [511, 322] on input "search" at bounding box center [554, 321] width 168 height 30
paste input "120234172153640282"
type input "120234172153640282"
click at [592, 333] on input "search" at bounding box center [554, 321] width 168 height 30
paste input "CON25-02"
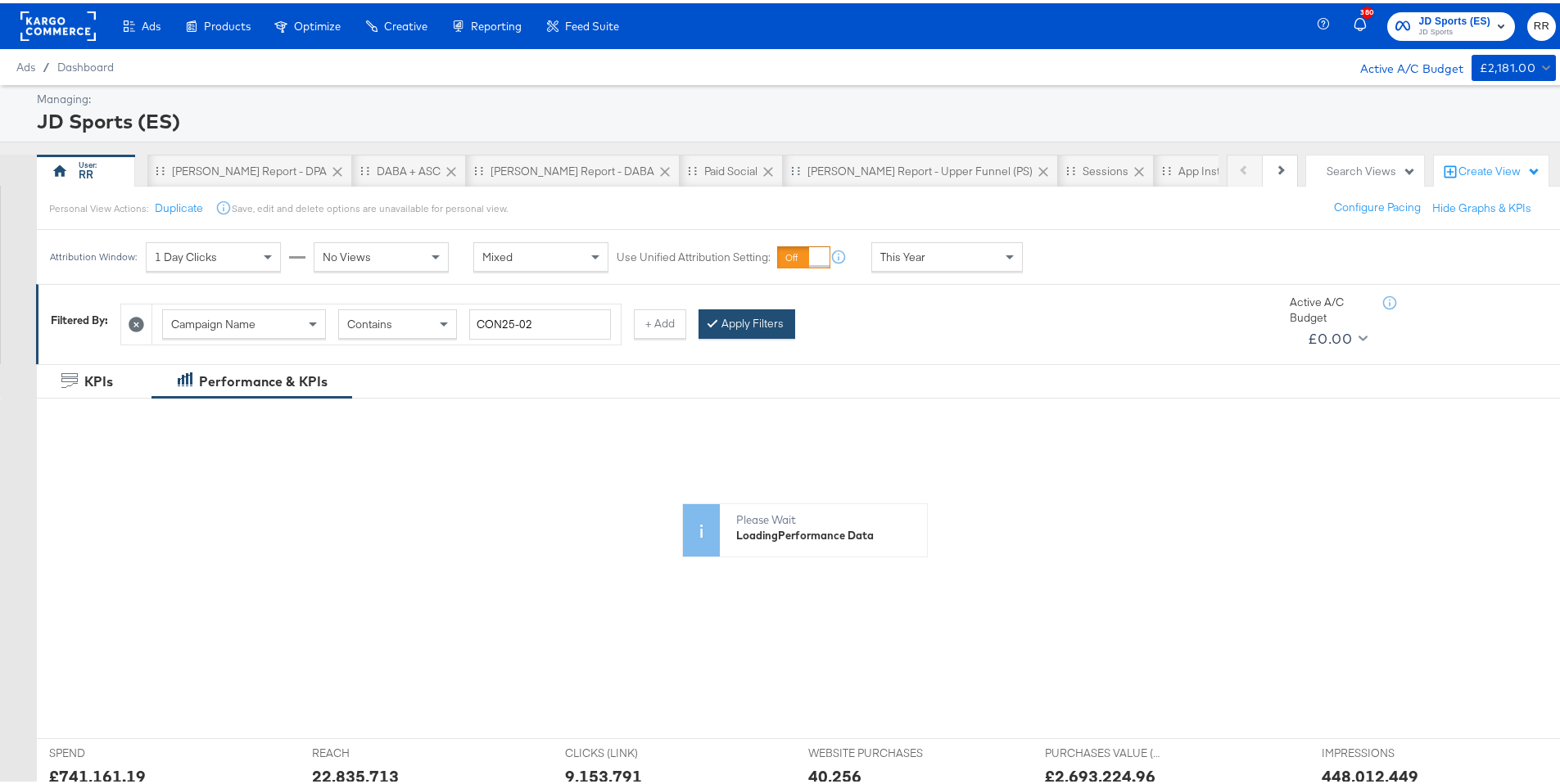
click at [756, 326] on button "Apply Filters" at bounding box center [746, 320] width 97 height 29
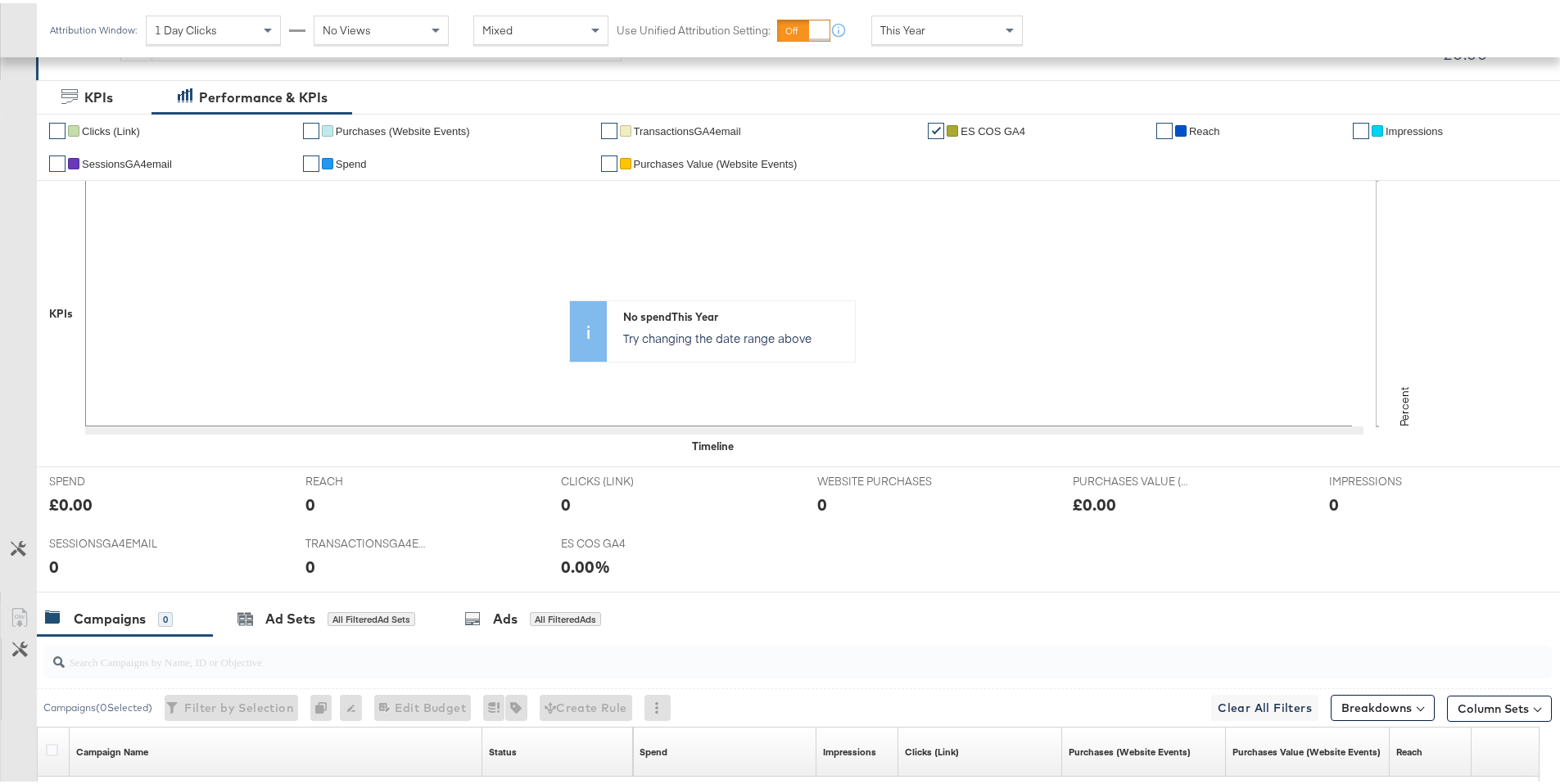
scroll to position [541, 0]
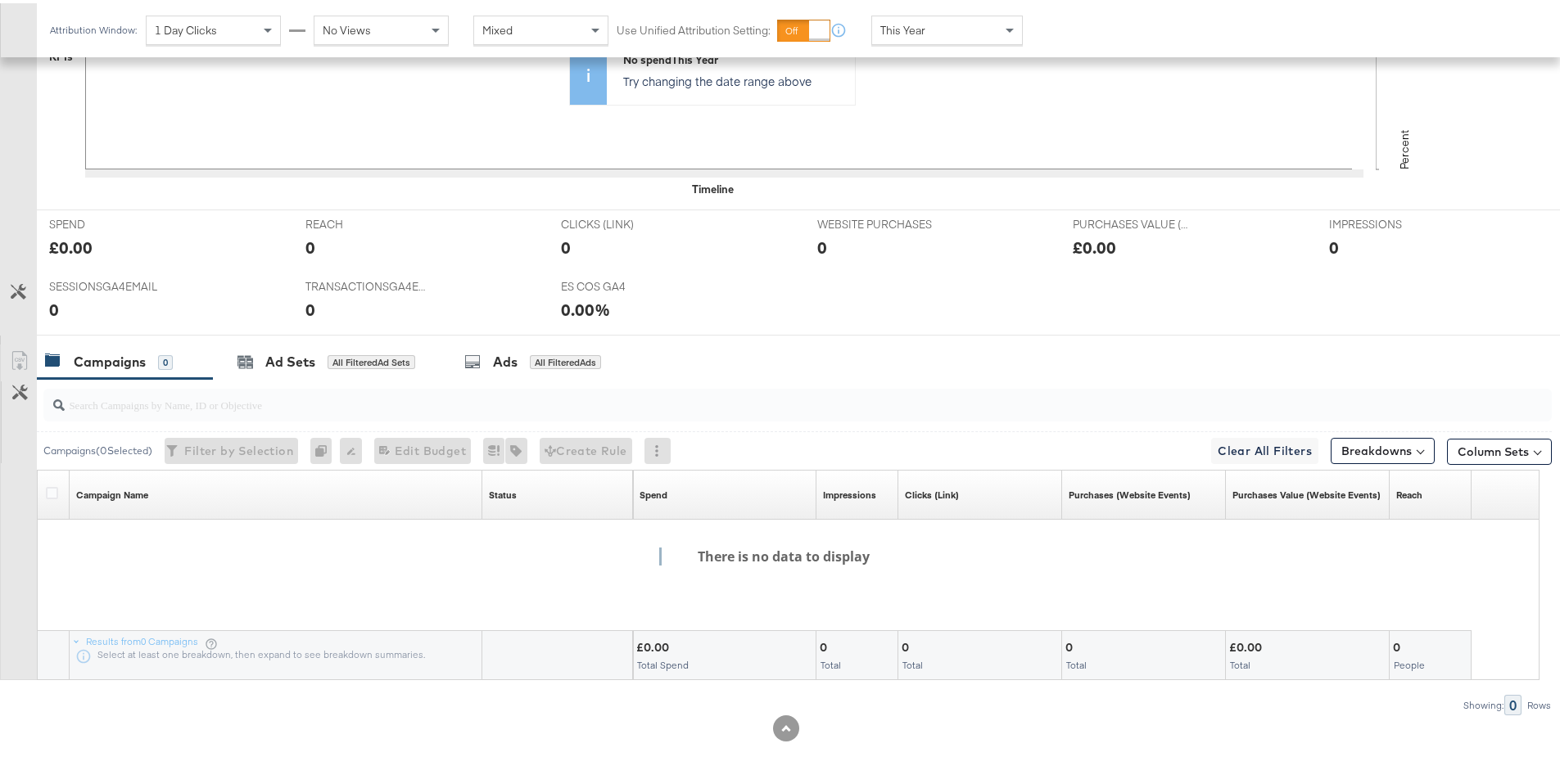
click at [138, 364] on div "Campaigns" at bounding box center [110, 359] width 72 height 19
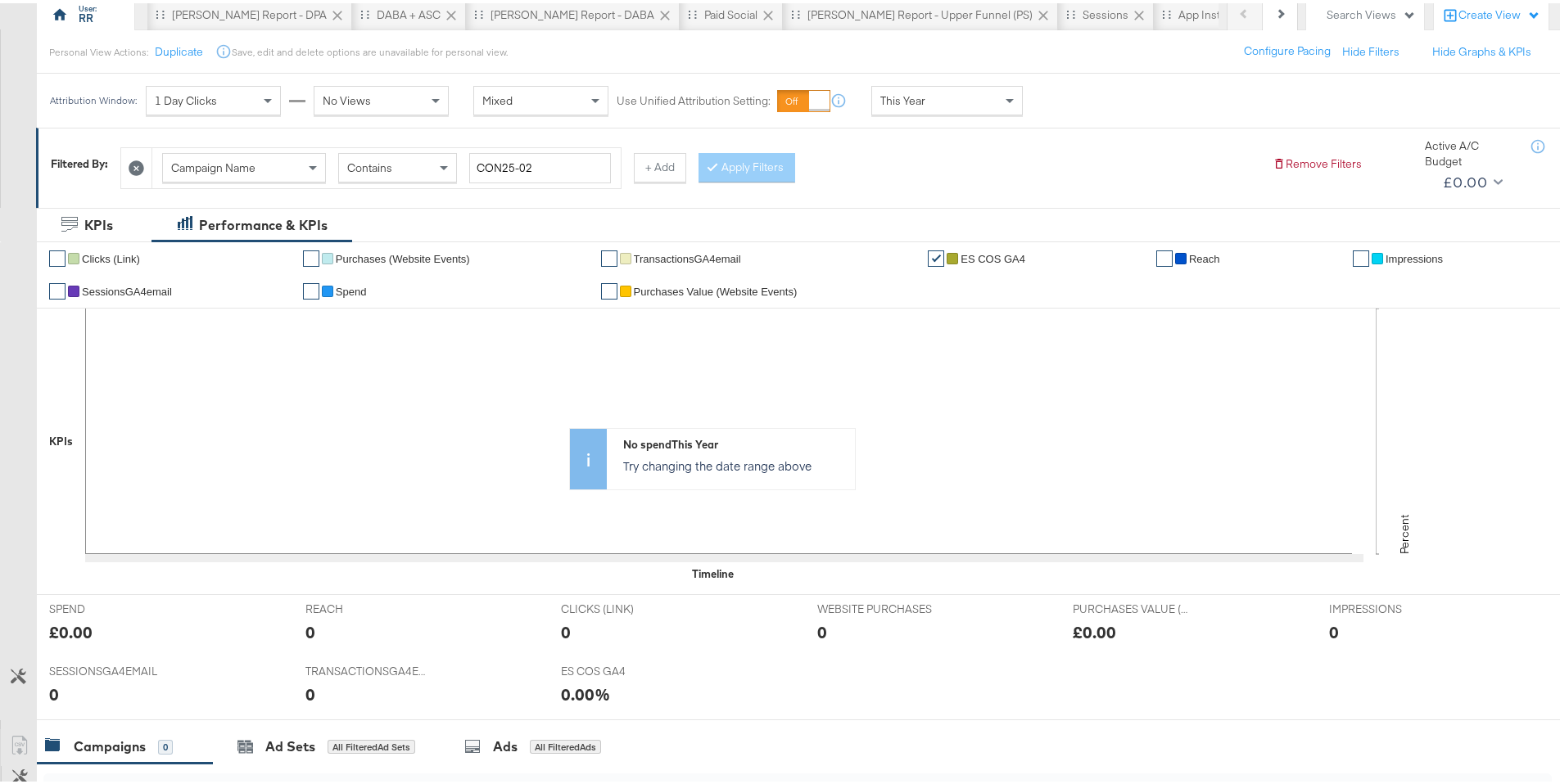
scroll to position [0, 0]
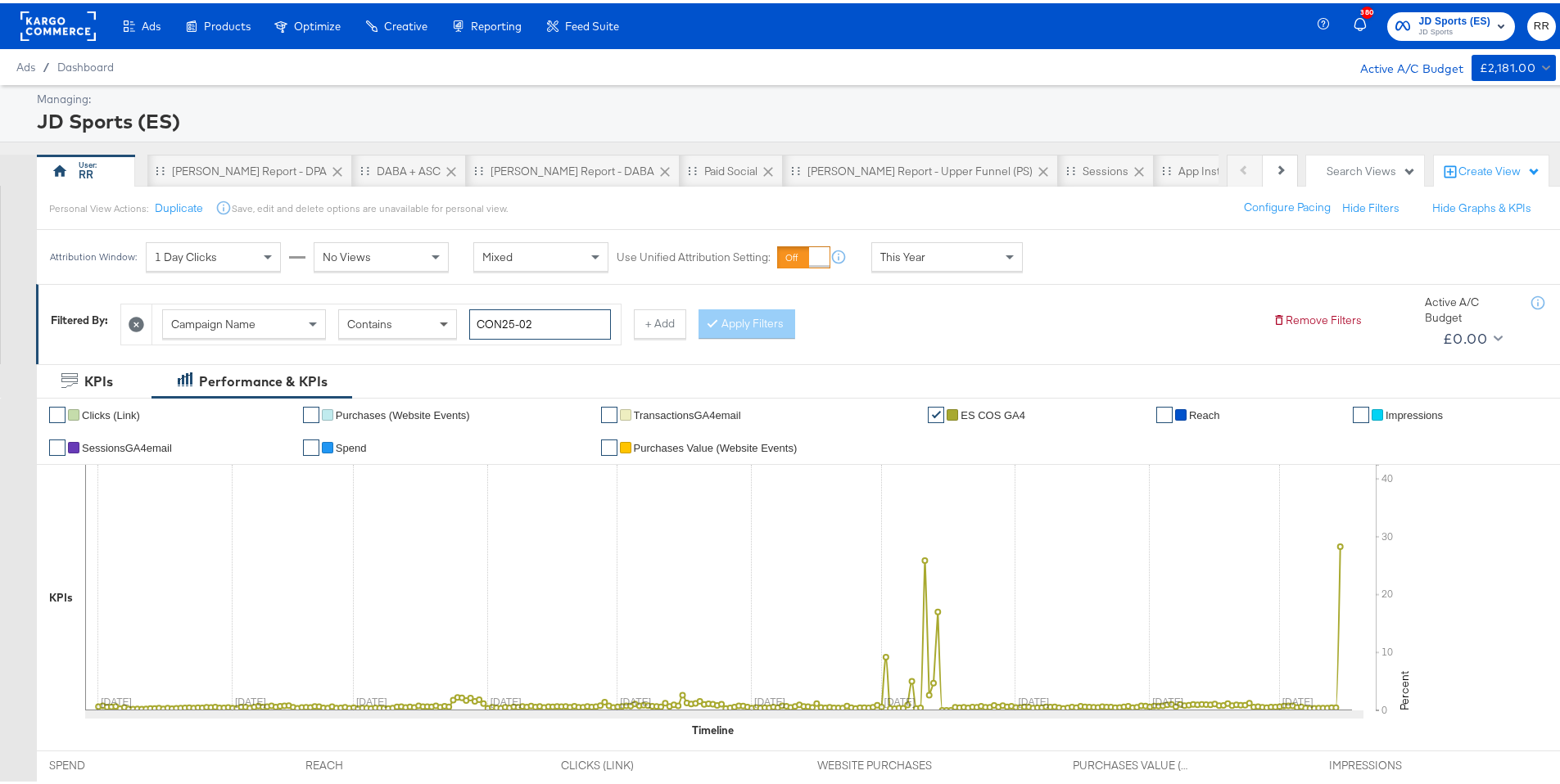
drag, startPoint x: 542, startPoint y: 328, endPoint x: 443, endPoint y: 312, distance: 100.3
click at [443, 312] on div "Campaign Name Contains CON25-02" at bounding box center [386, 321] width 448 height 30
type input "lOW"
click at [721, 316] on button "Apply Filters" at bounding box center [746, 320] width 97 height 29
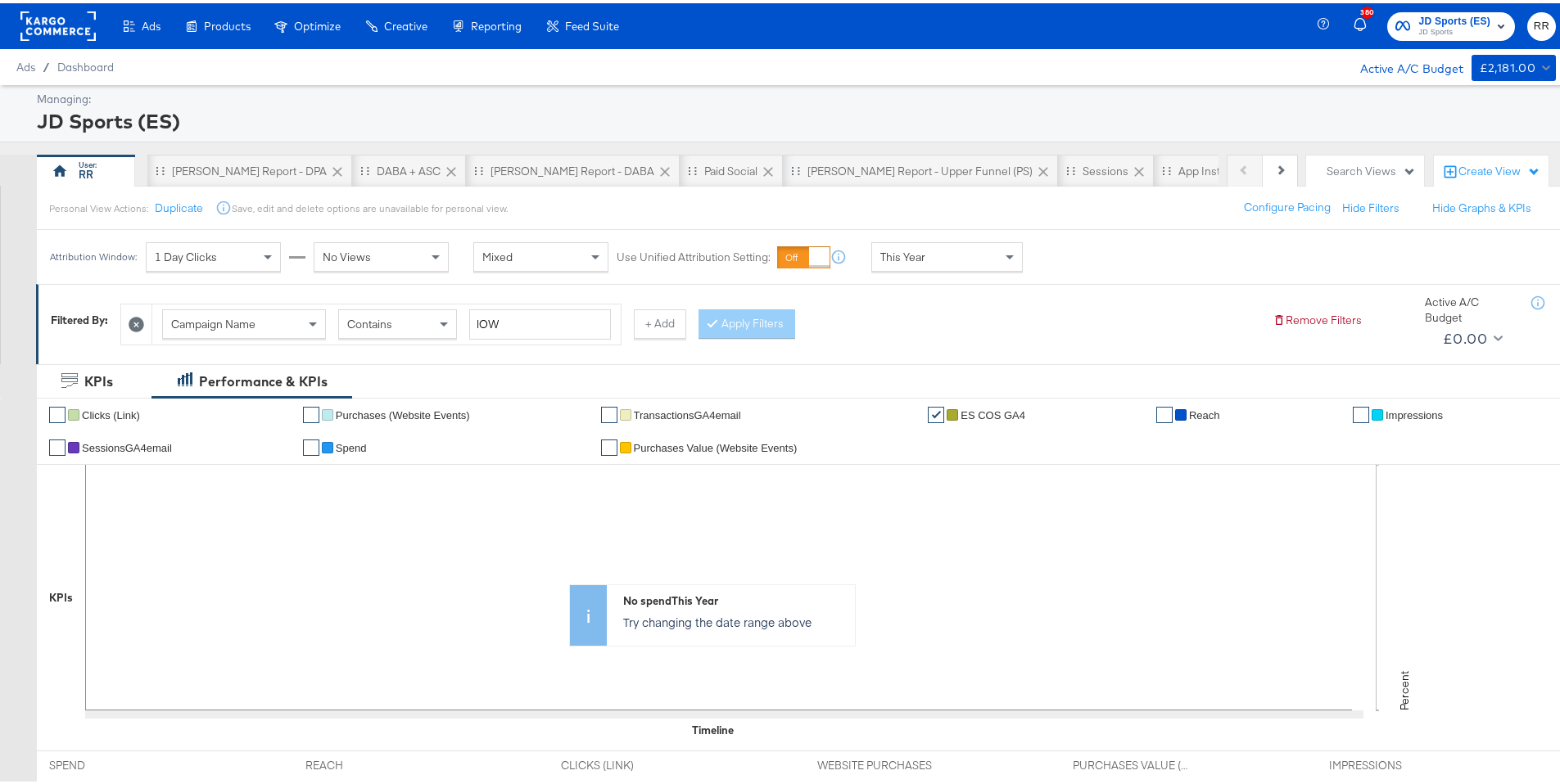
click at [59, 21] on rect at bounding box center [58, 23] width 76 height 29
